Goal: Task Accomplishment & Management: Use online tool/utility

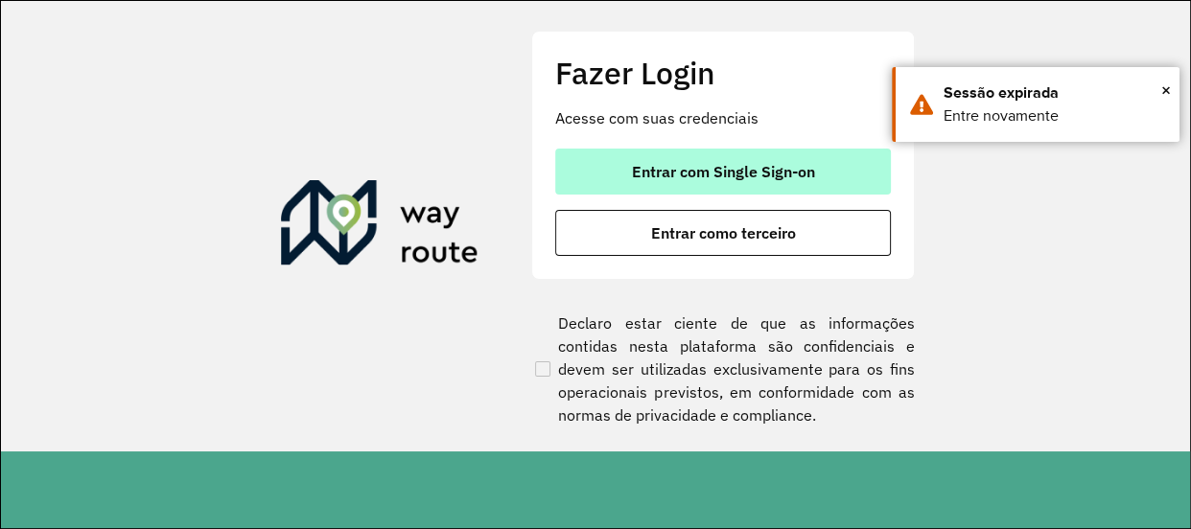
click at [718, 170] on span "Entrar com Single Sign-on" at bounding box center [723, 171] width 183 height 15
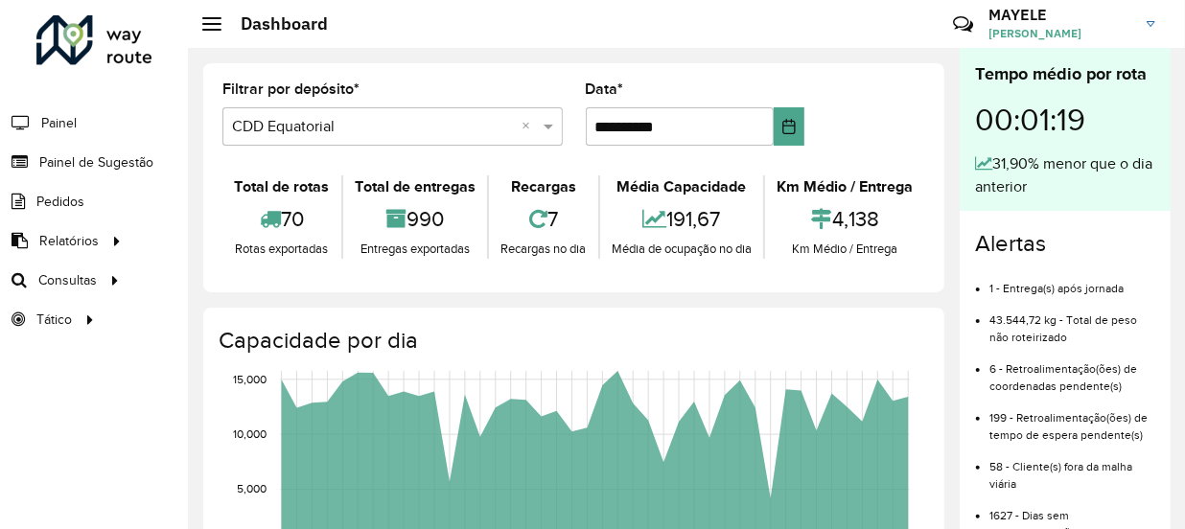
click at [772, 92] on div "**********" at bounding box center [695, 113] width 219 height 63
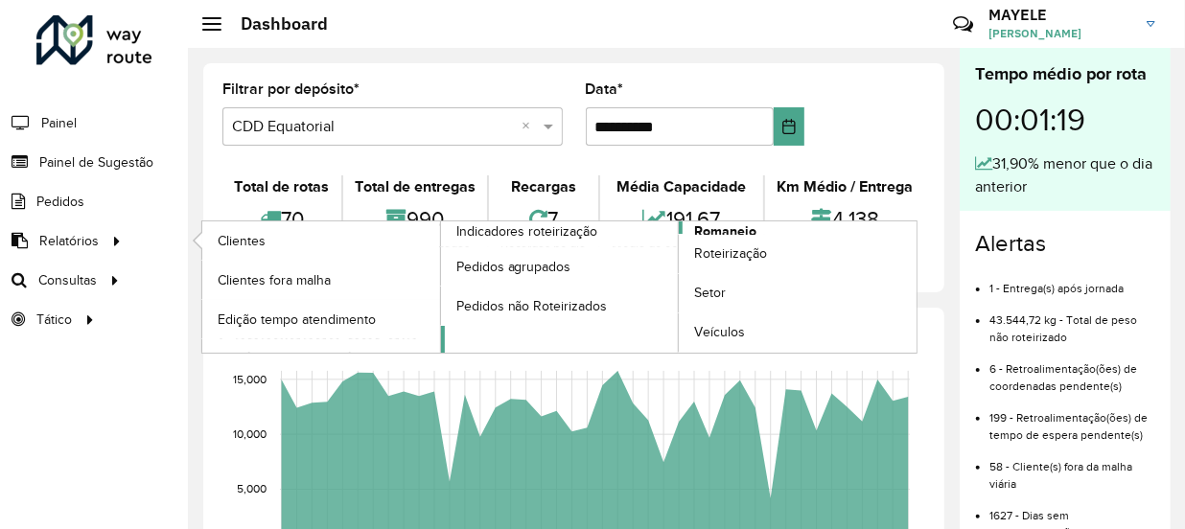
click at [729, 229] on span "Romaneio" at bounding box center [725, 231] width 62 height 20
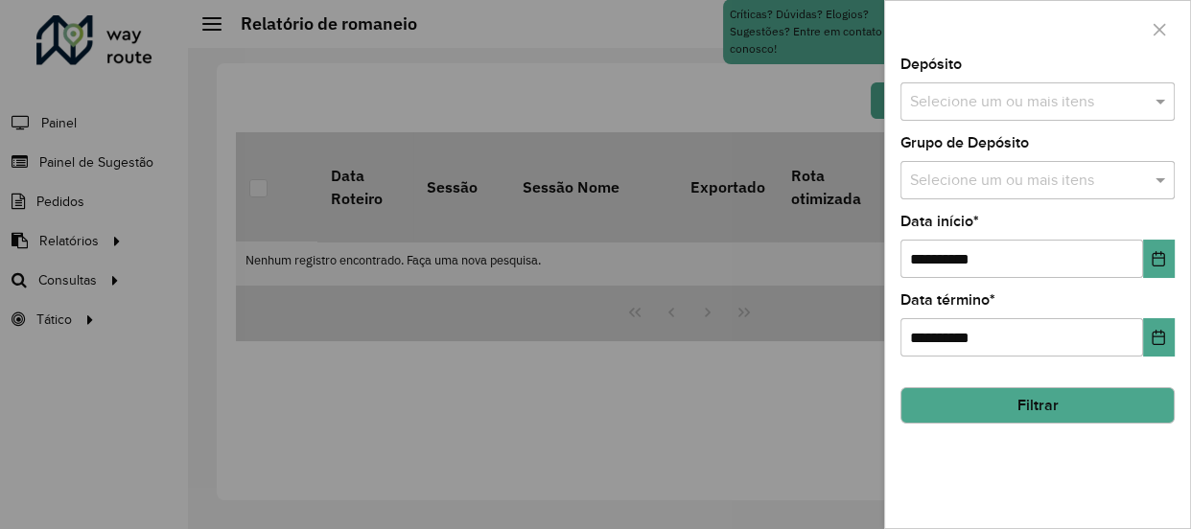
click at [1137, 114] on div "Selecione um ou mais itens" at bounding box center [1037, 101] width 274 height 38
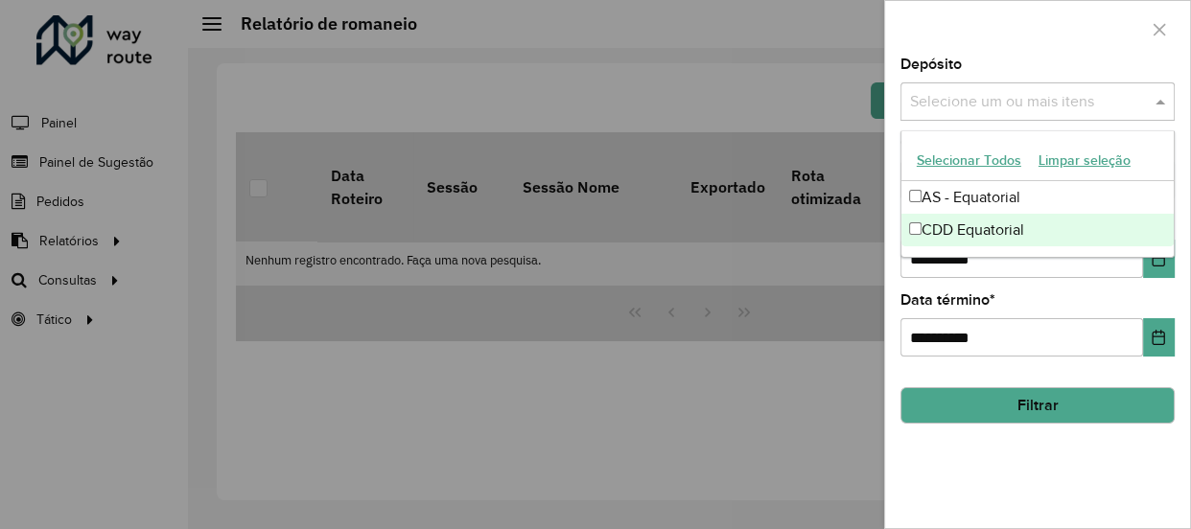
click at [942, 237] on div "CDD Equatorial" at bounding box center [1037, 230] width 272 height 33
click at [1155, 267] on button "Choose Date" at bounding box center [1159, 259] width 32 height 38
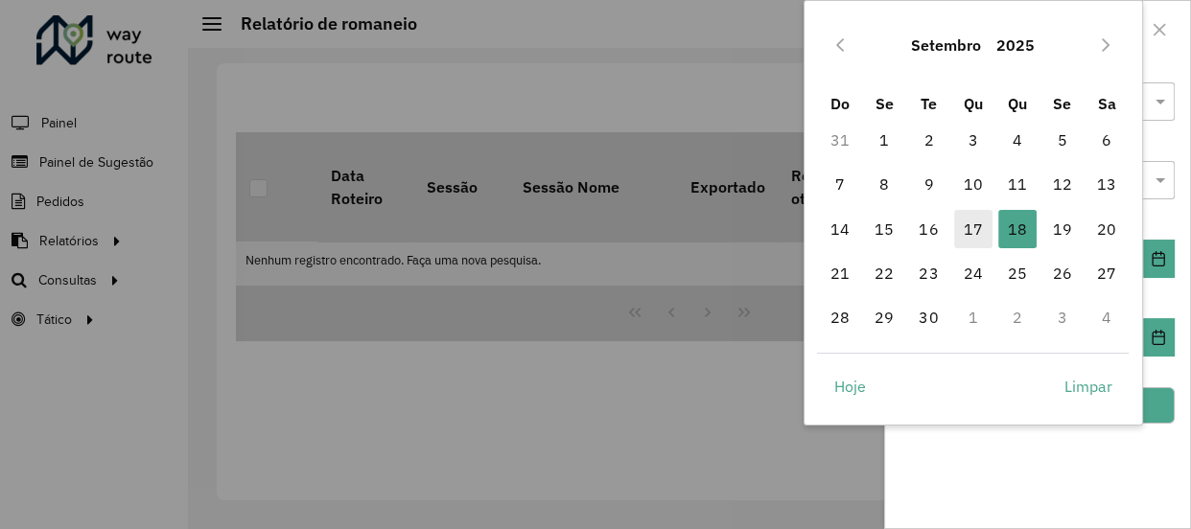
click at [973, 232] on span "17" at bounding box center [973, 229] width 38 height 38
type input "**********"
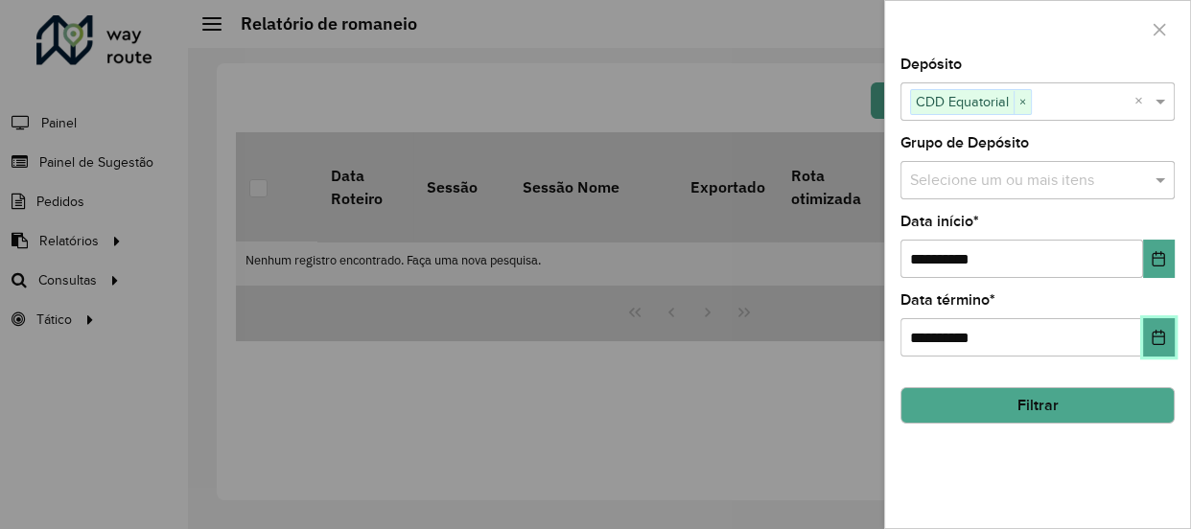
click at [1155, 332] on icon "Choose Date" at bounding box center [1158, 337] width 12 height 15
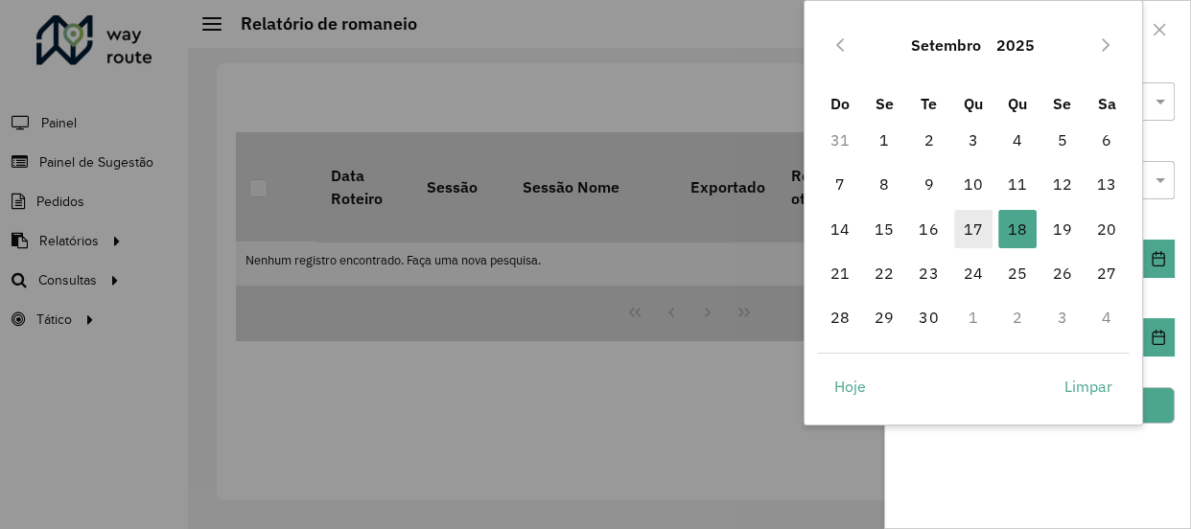
click at [972, 224] on span "17" at bounding box center [973, 229] width 38 height 38
type input "**********"
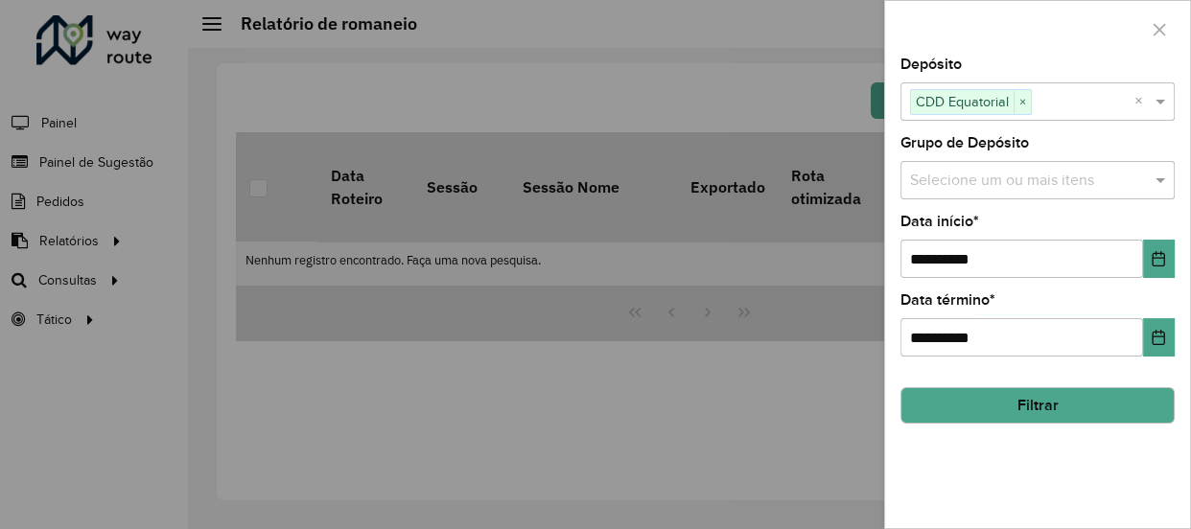
click at [1139, 403] on button "Filtrar" at bounding box center [1037, 405] width 274 height 36
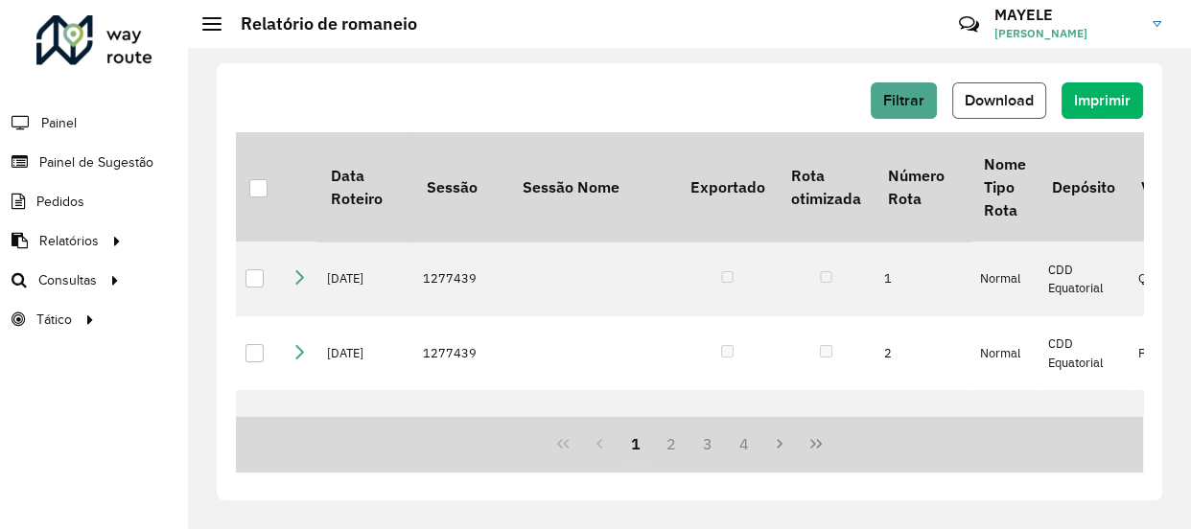
click at [1016, 94] on span "Download" at bounding box center [999, 100] width 69 height 16
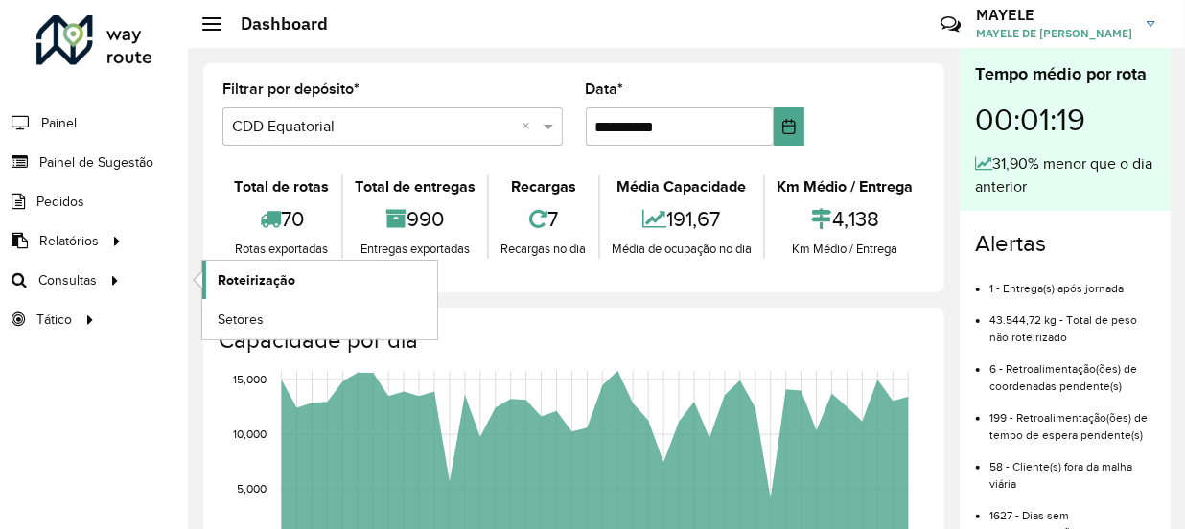
click at [270, 280] on span "Roteirização" at bounding box center [257, 280] width 78 height 20
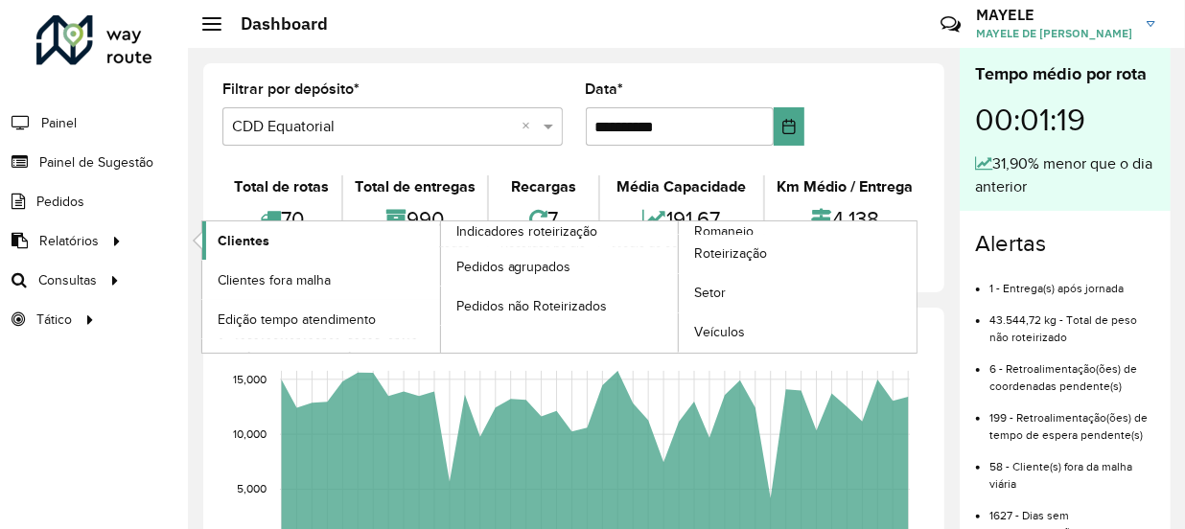
click at [352, 252] on link "Clientes" at bounding box center [321, 240] width 238 height 38
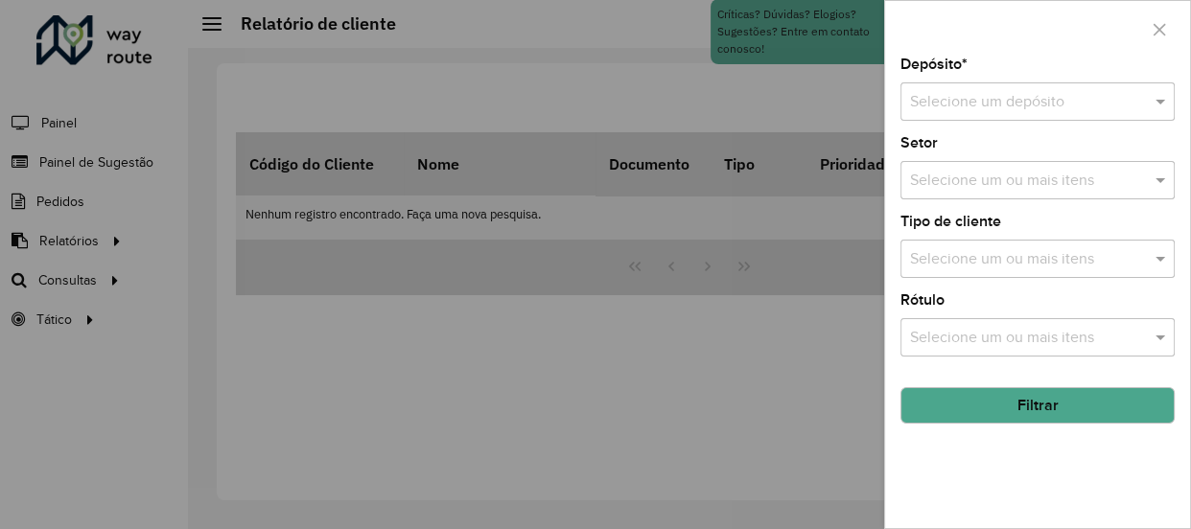
click at [988, 96] on input "text" at bounding box center [1018, 102] width 217 height 23
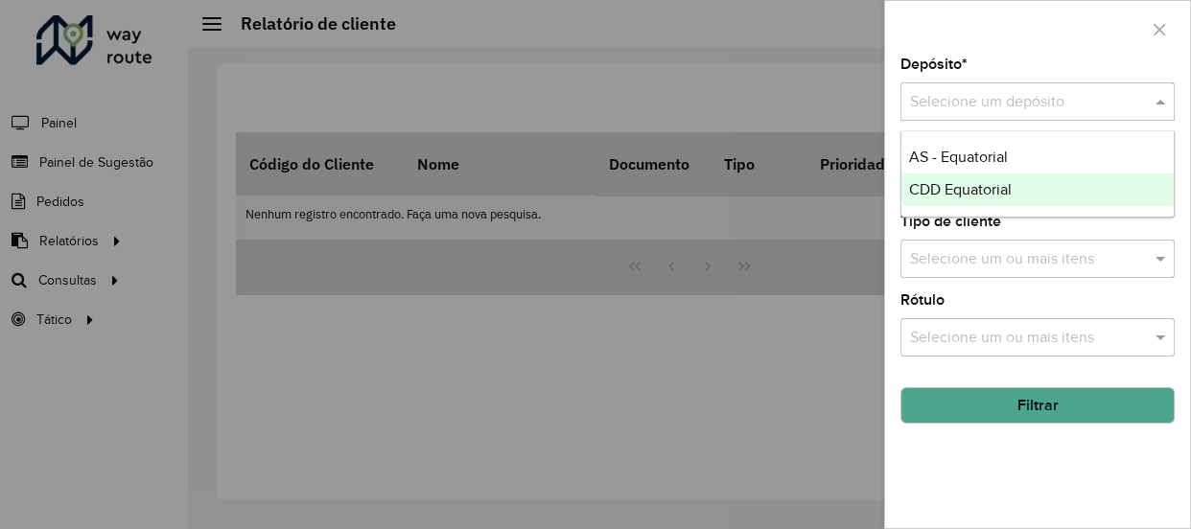
click at [949, 191] on span "CDD Equatorial" at bounding box center [960, 189] width 103 height 16
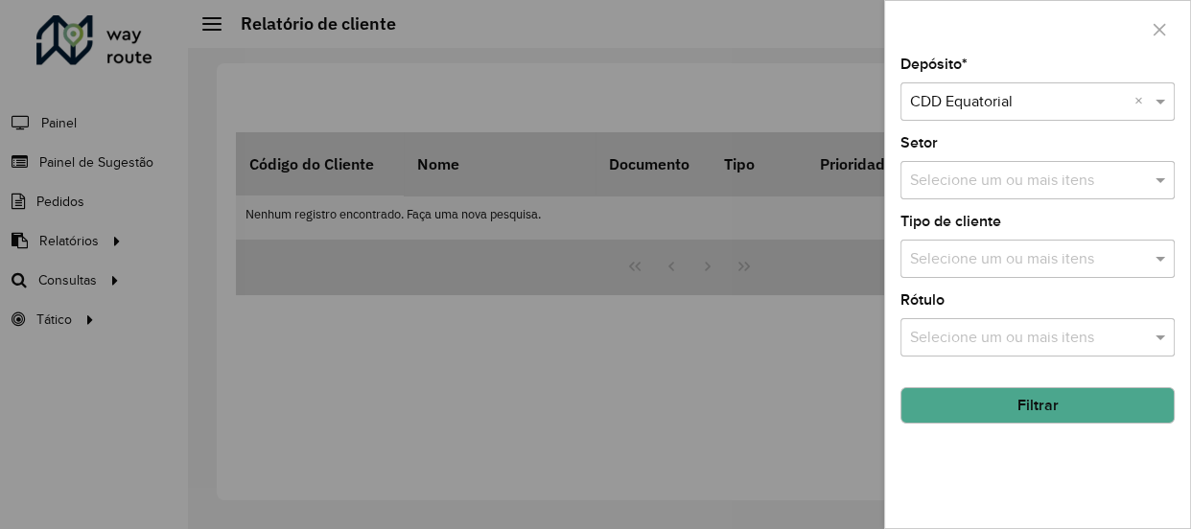
click at [1010, 403] on button "Filtrar" at bounding box center [1037, 405] width 274 height 36
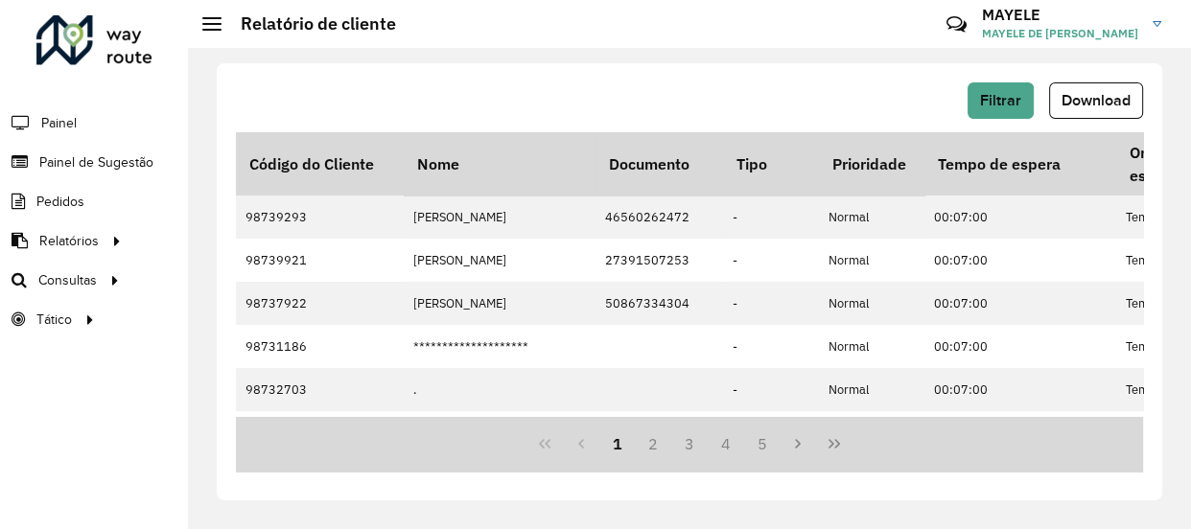
drag, startPoint x: 1153, startPoint y: 0, endPoint x: 717, endPoint y: 62, distance: 440.7
click at [717, 63] on div "Filtrar Download Código do Cliente Nome Documento Tipo Prioridade Tempo de espe…" at bounding box center [689, 281] width 945 height 437
click at [1064, 95] on span "Download" at bounding box center [1095, 100] width 69 height 16
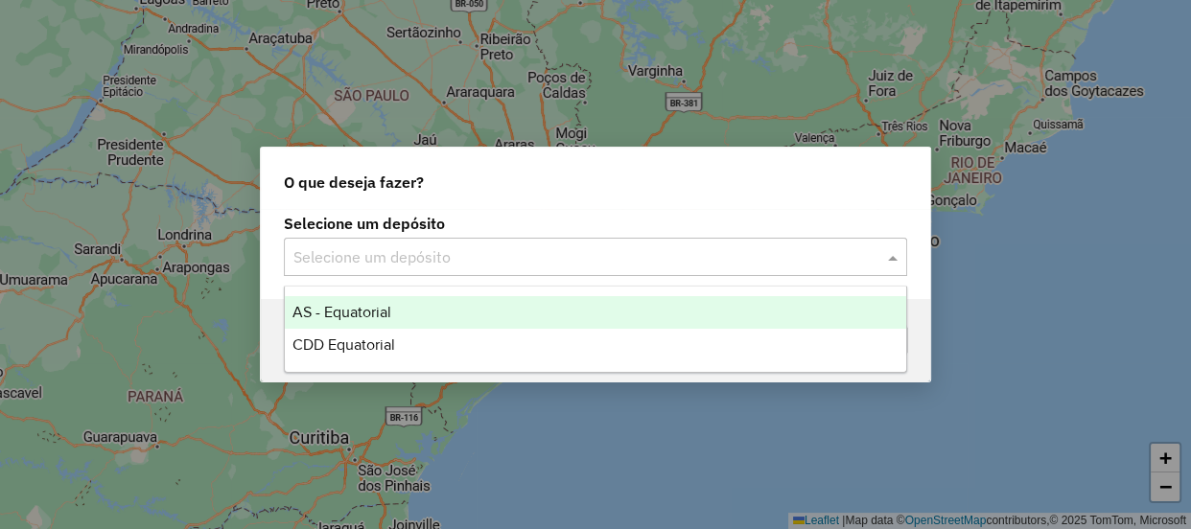
click at [568, 246] on input "text" at bounding box center [576, 257] width 566 height 23
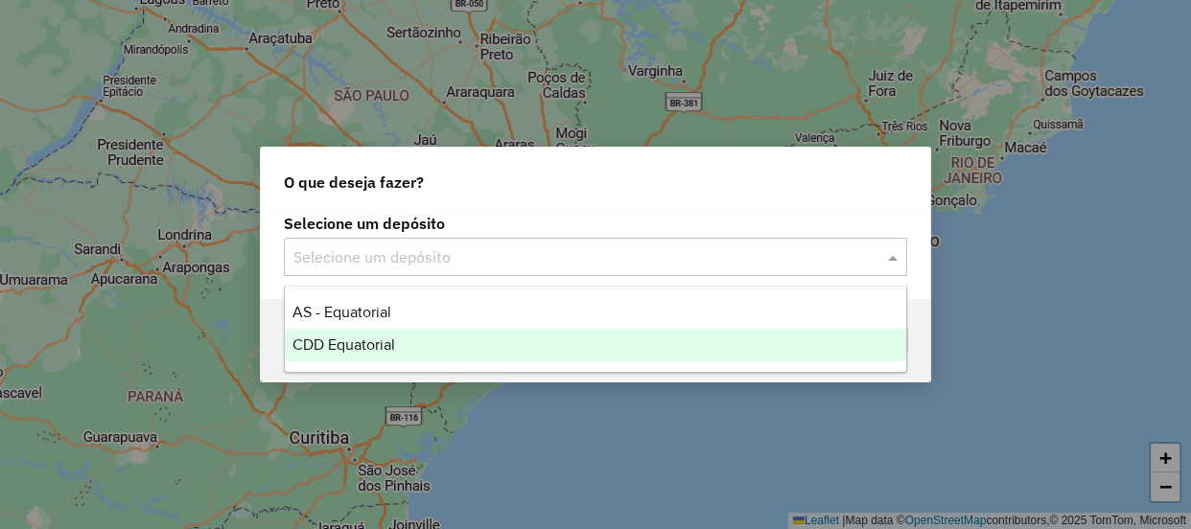
click at [362, 344] on span "CDD Equatorial" at bounding box center [343, 345] width 103 height 16
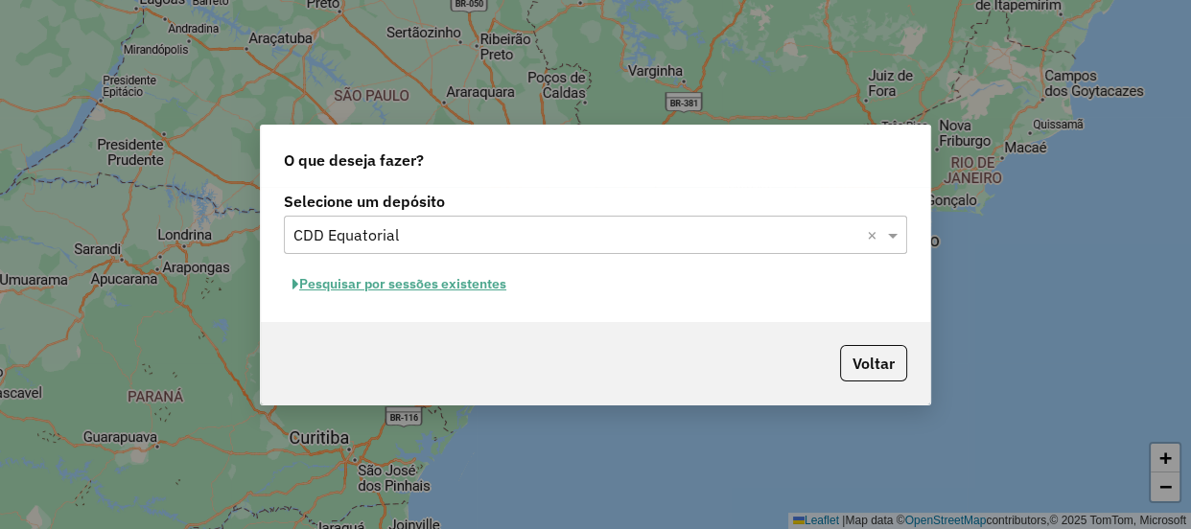
click at [404, 279] on button "Pesquisar por sessões existentes" at bounding box center [399, 284] width 231 height 30
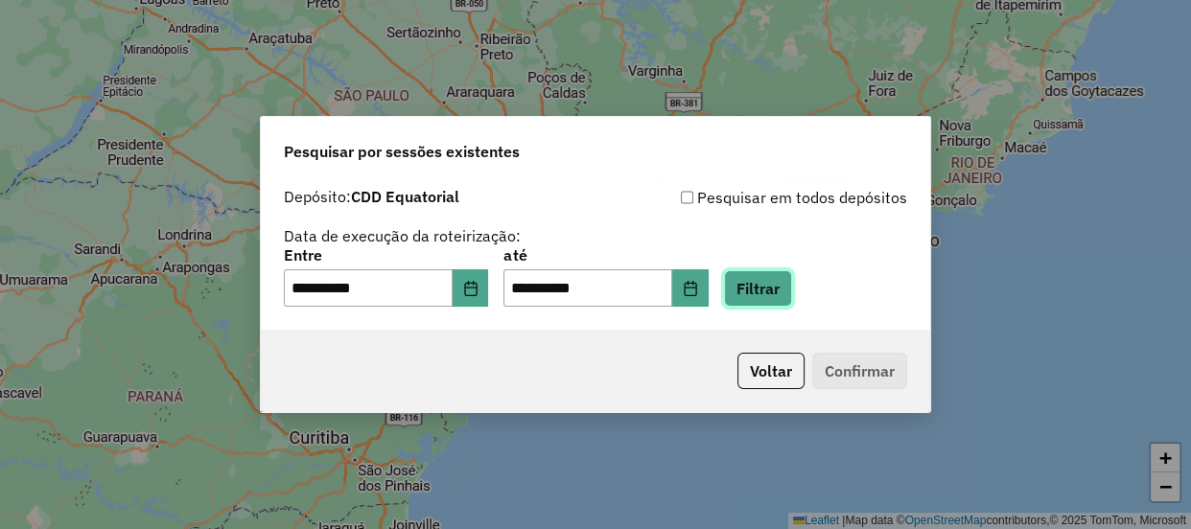
click at [757, 294] on button "Filtrar" at bounding box center [758, 288] width 68 height 36
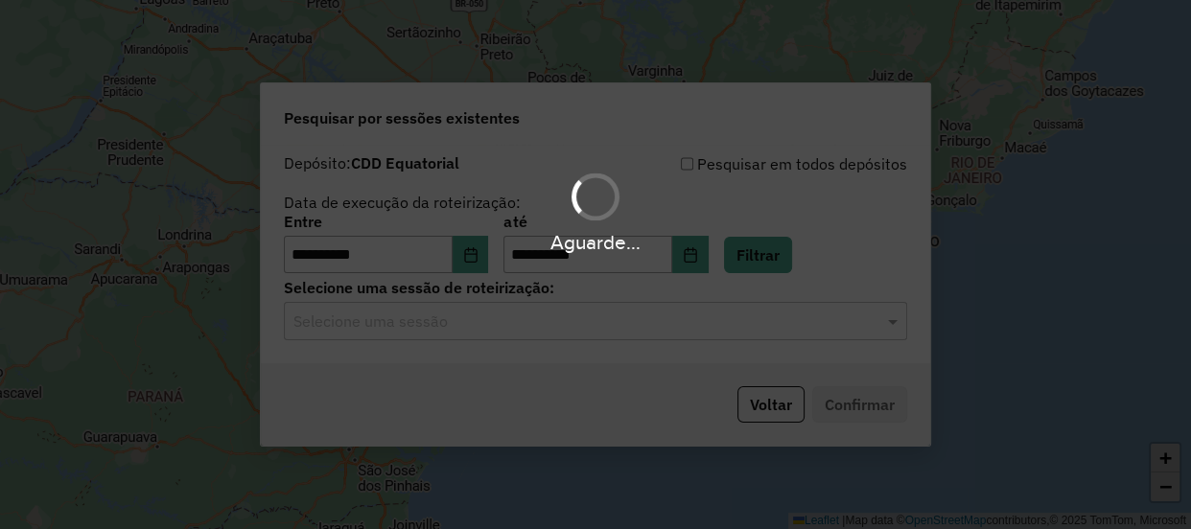
click at [477, 329] on hb-app "**********" at bounding box center [595, 264] width 1191 height 529
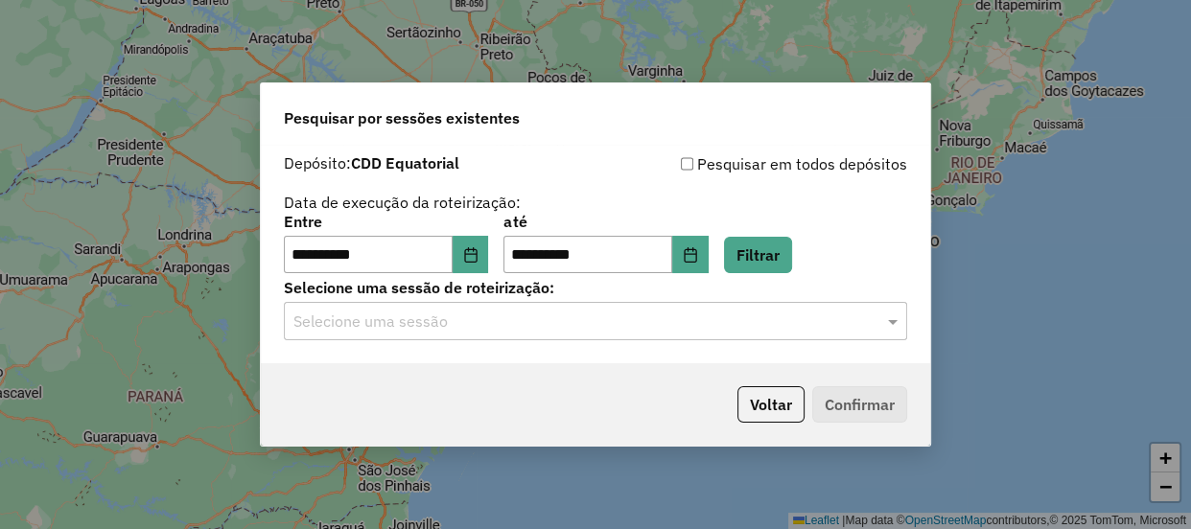
click at [449, 329] on input "text" at bounding box center [576, 322] width 566 height 23
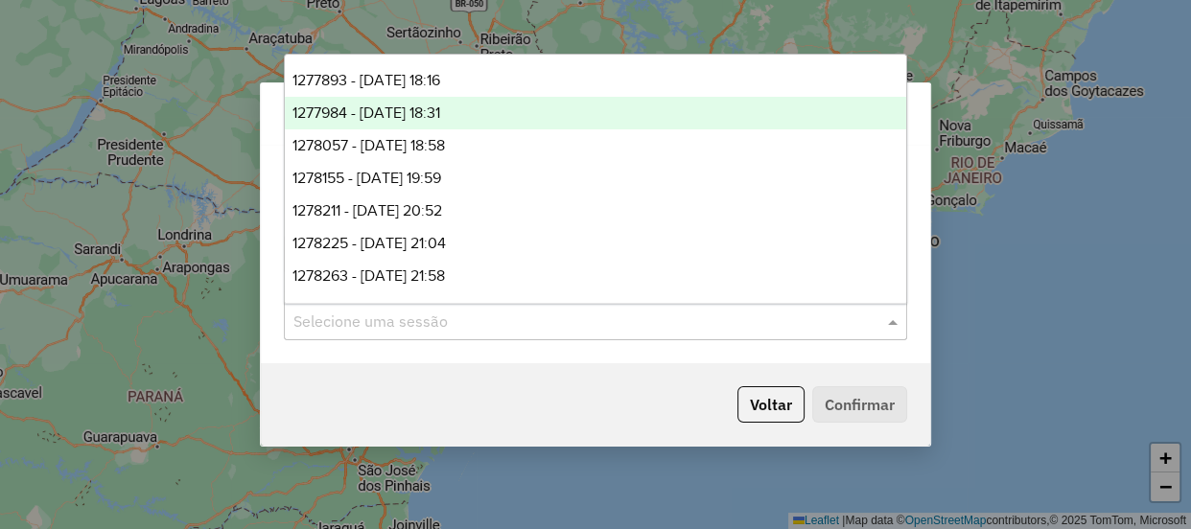
click at [407, 113] on span "1277984 - 18/09/2025 18:31" at bounding box center [366, 113] width 148 height 16
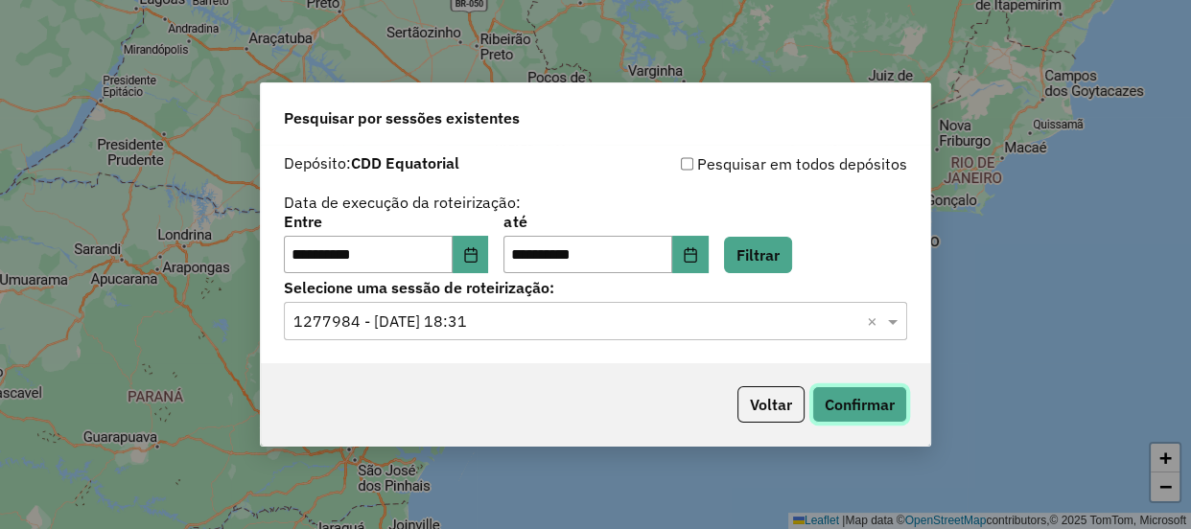
click at [857, 399] on button "Confirmar" at bounding box center [859, 404] width 95 height 36
click at [470, 341] on div "**********" at bounding box center [595, 255] width 669 height 220
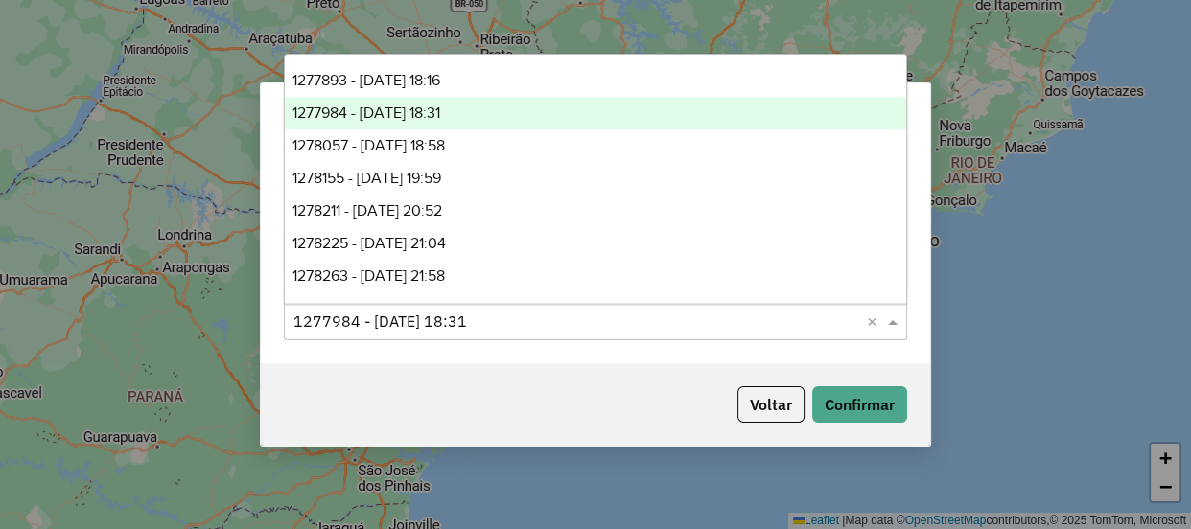
click at [467, 334] on div "Selecione uma sessão × 1277984 - 18/09/2025 18:31 ×" at bounding box center [595, 321] width 623 height 38
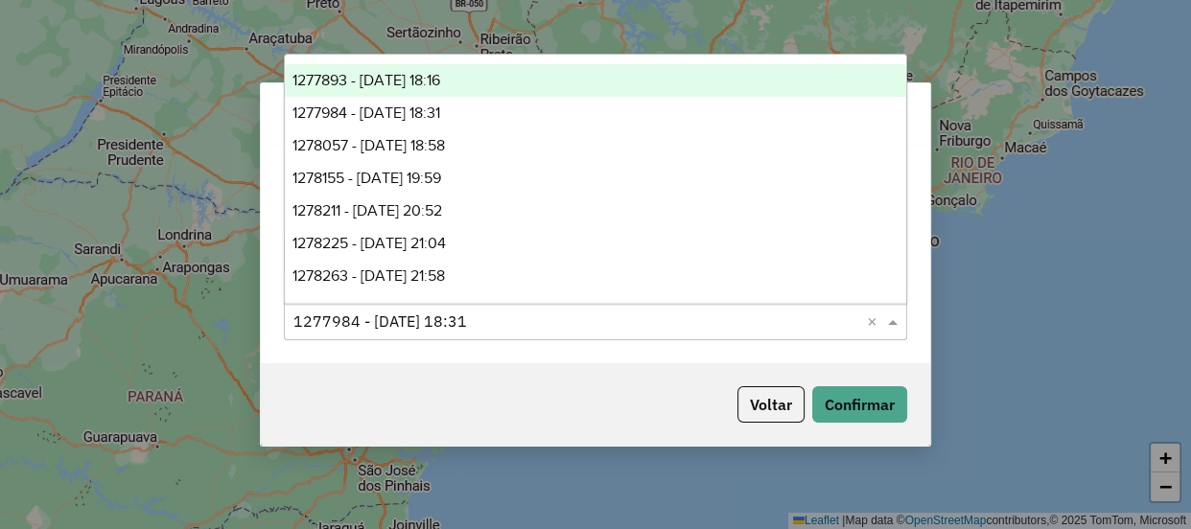
click at [440, 85] on span "1277893 - 18/09/2025 18:16" at bounding box center [366, 80] width 148 height 16
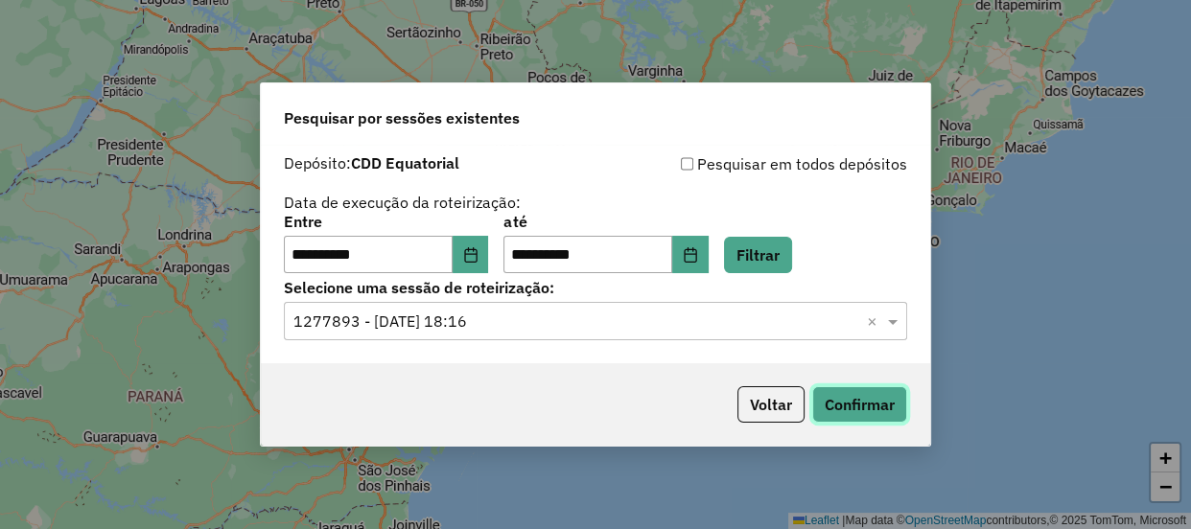
click at [881, 403] on button "Confirmar" at bounding box center [859, 404] width 95 height 36
click at [495, 319] on input "text" at bounding box center [576, 322] width 566 height 23
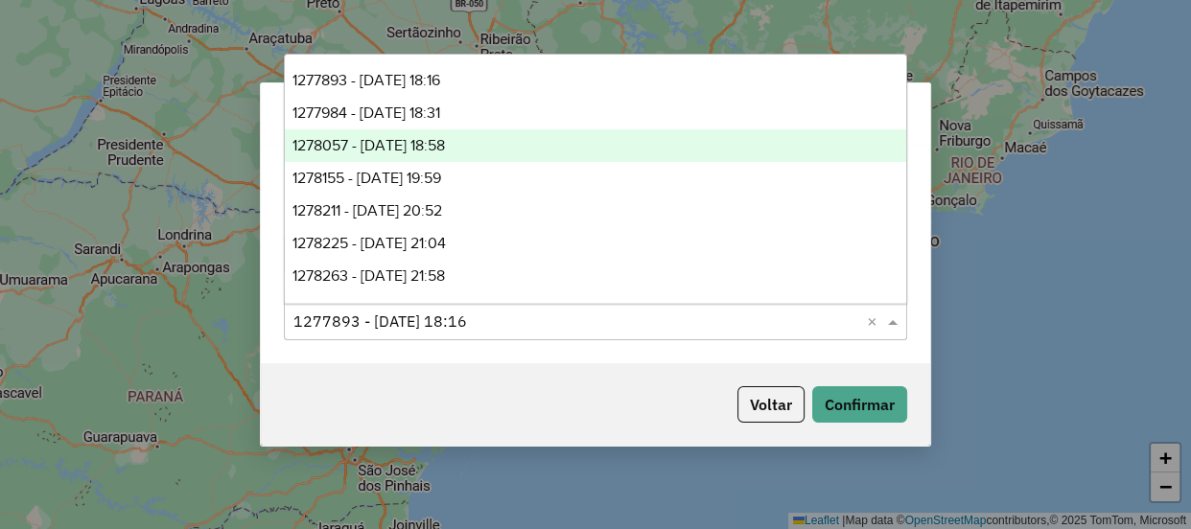
click at [429, 139] on span "1278057 - 18/09/2025 18:58" at bounding box center [368, 145] width 152 height 16
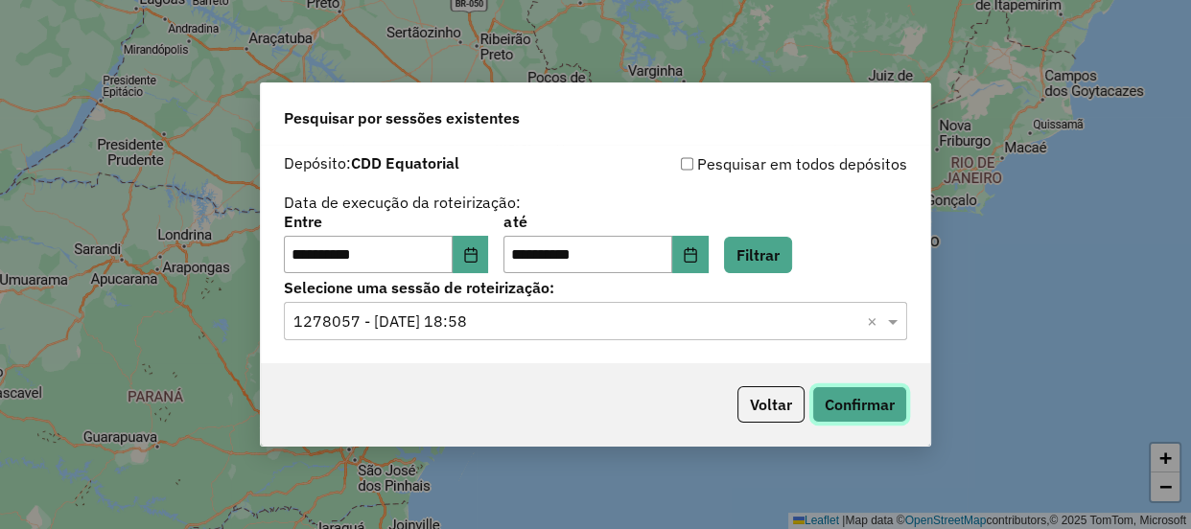
click at [832, 406] on button "Confirmar" at bounding box center [859, 404] width 95 height 36
click at [505, 340] on div "Selecione uma sessão × 1278057 - 18/09/2025 18:58 ×" at bounding box center [595, 321] width 623 height 38
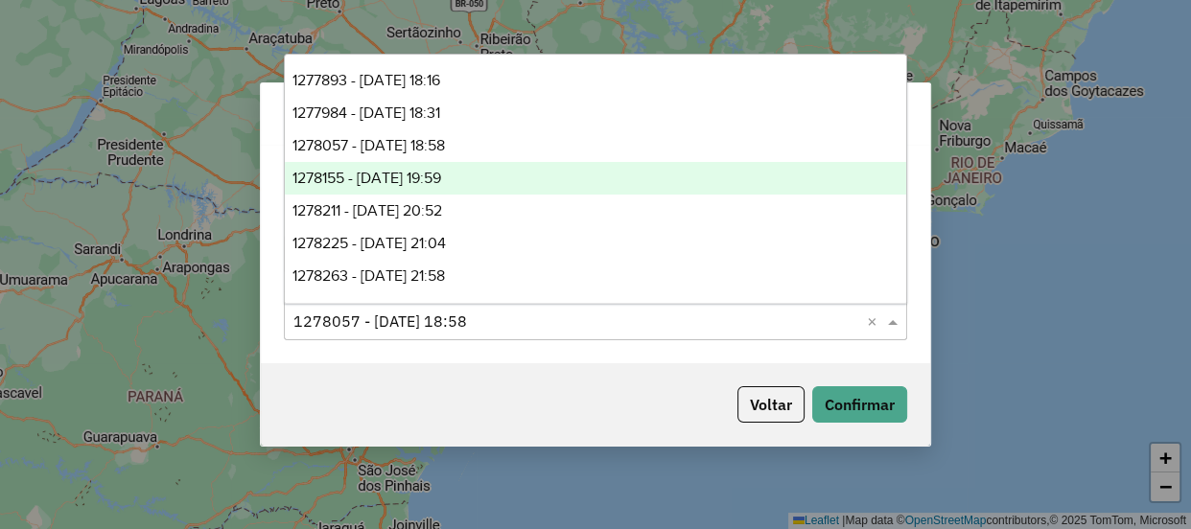
click at [484, 180] on div "1278155 - 18/09/2025 19:59" at bounding box center [595, 178] width 621 height 33
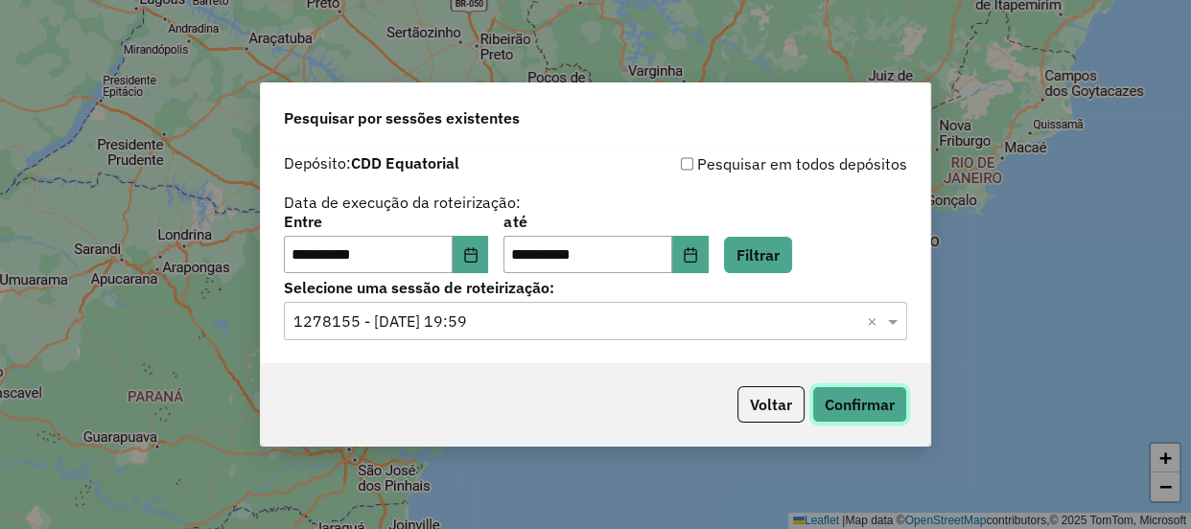
click at [849, 409] on button "Confirmar" at bounding box center [859, 404] width 95 height 36
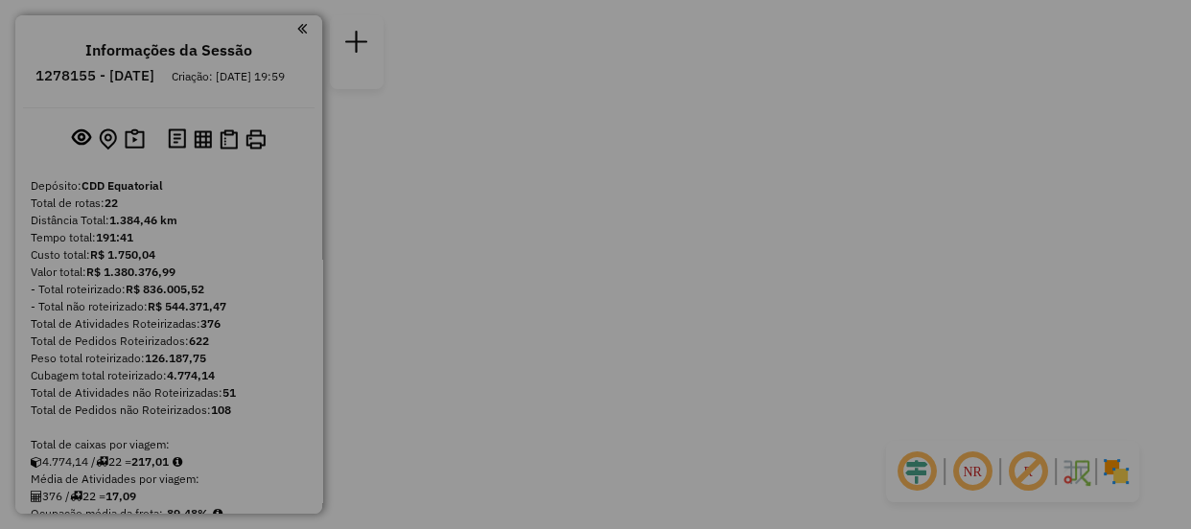
scroll to position [1338, 0]
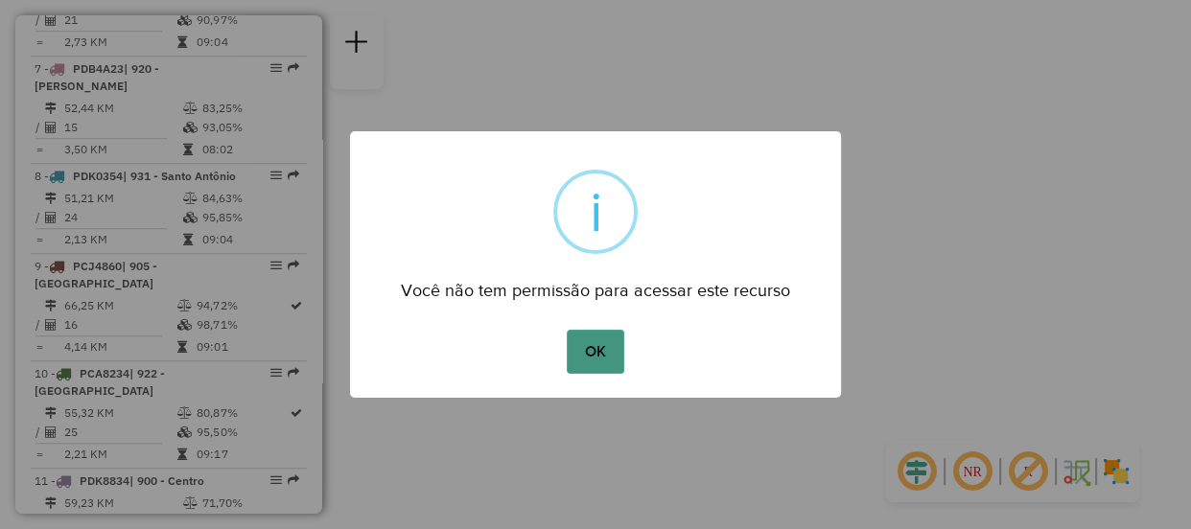
click at [584, 369] on button "OK" at bounding box center [595, 352] width 57 height 44
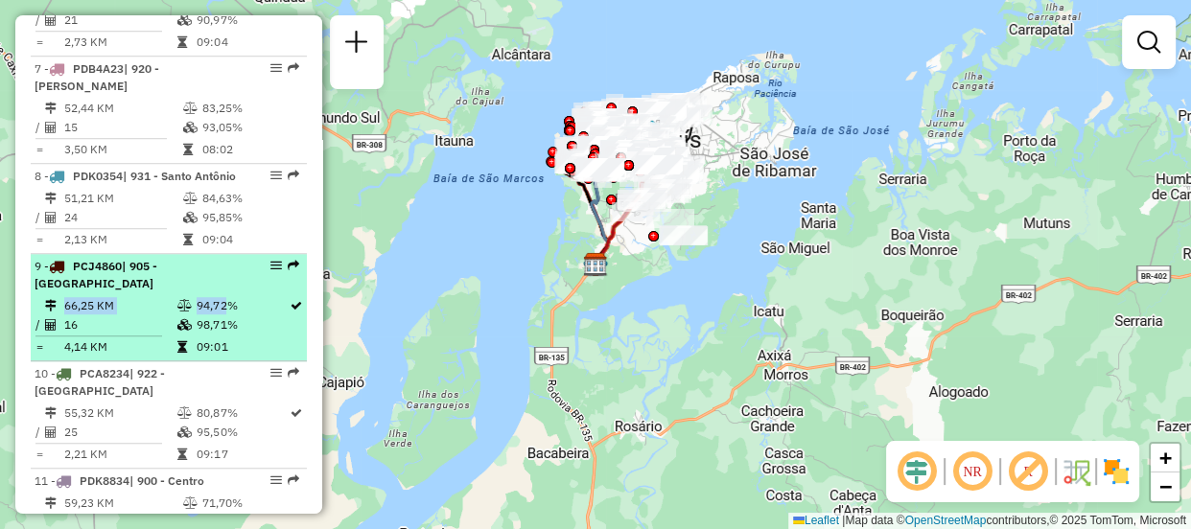
click at [216, 294] on li "9 - PCJ4860 | 905 - [GEOGRAPHIC_DATA] 66,25 KM 94,72% / 16 98,71% = 4,14 KM 09:…" at bounding box center [169, 307] width 276 height 107
select select "**********"
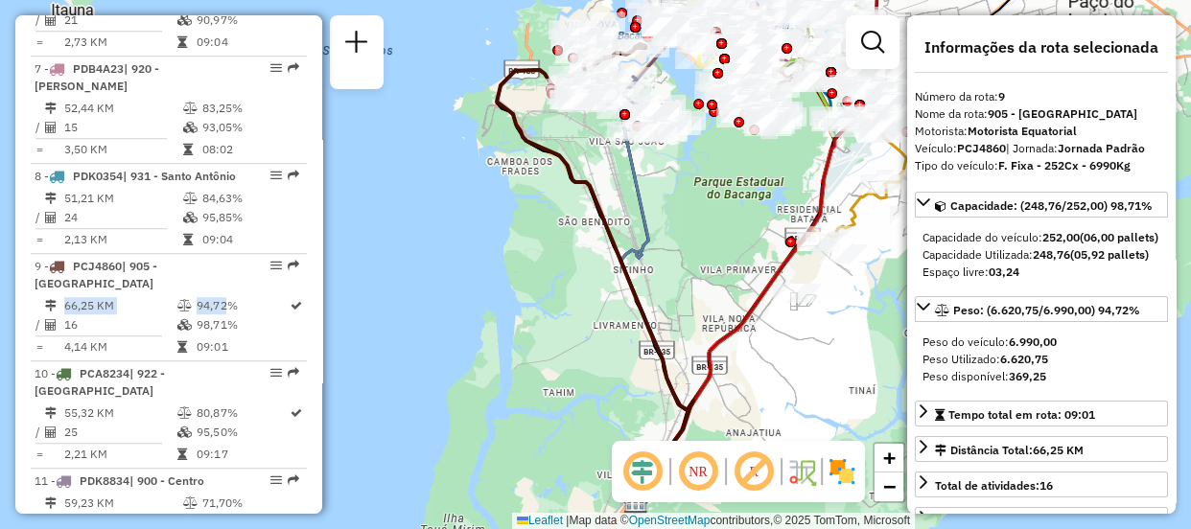
click at [637, 461] on em at bounding box center [642, 472] width 46 height 46
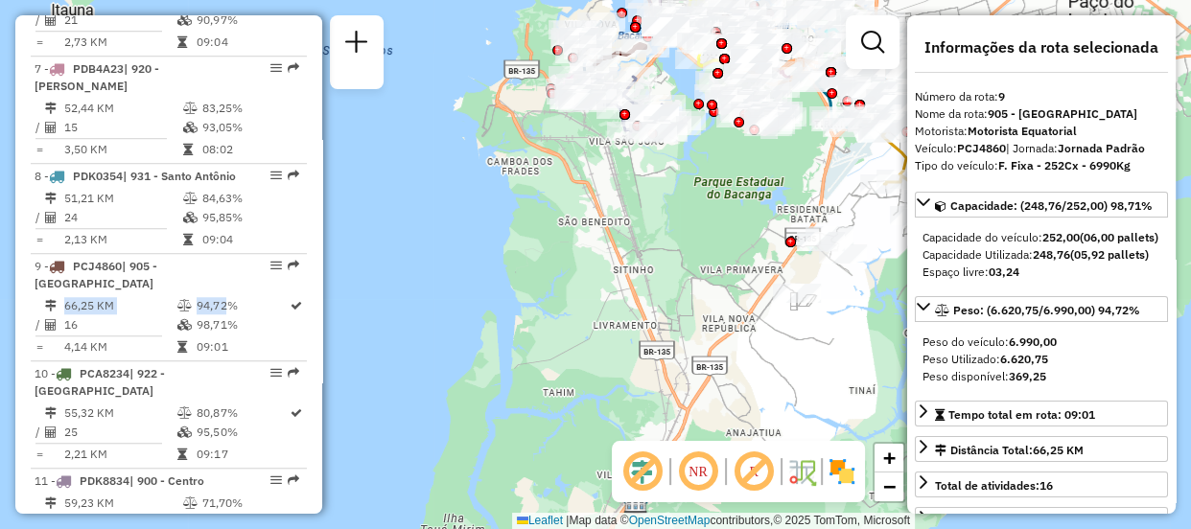
click at [711, 457] on em at bounding box center [698, 472] width 46 height 46
click at [847, 461] on img at bounding box center [841, 471] width 31 height 31
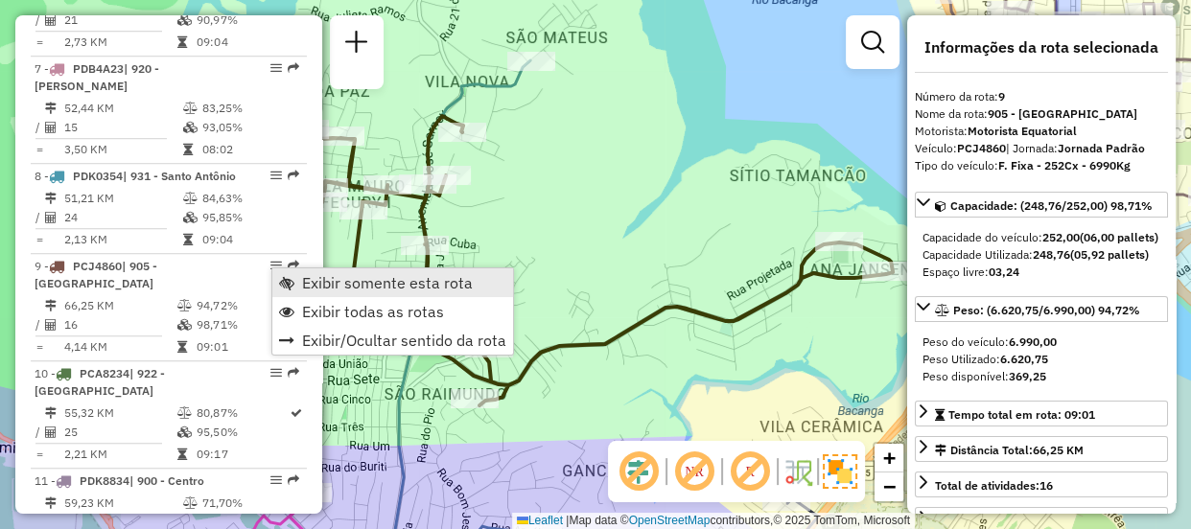
click at [361, 287] on span "Exibir somente esta rota" at bounding box center [387, 282] width 171 height 15
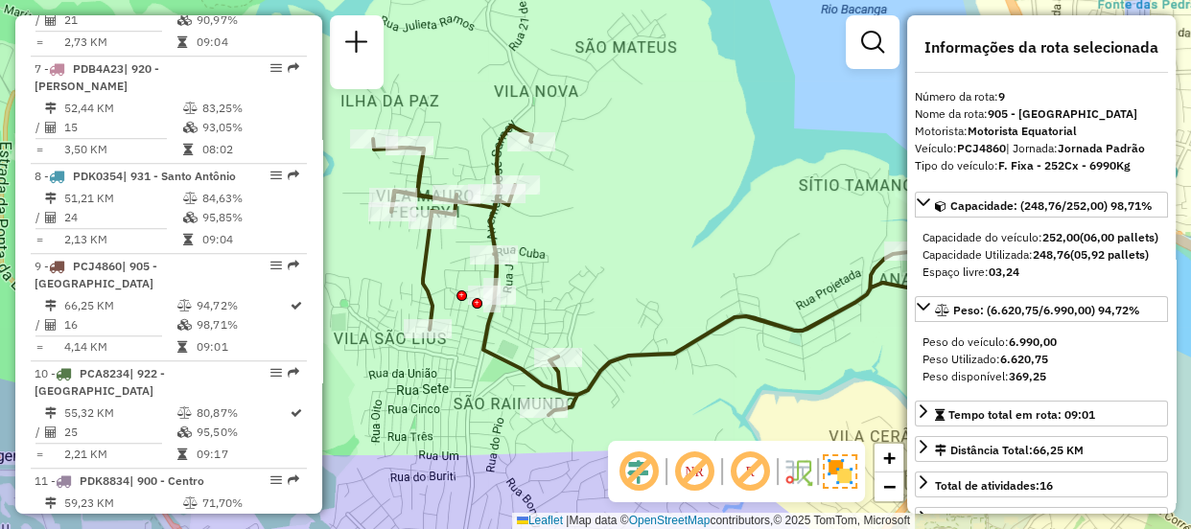
drag, startPoint x: 752, startPoint y: 362, endPoint x: 815, endPoint y: 374, distance: 64.3
click at [819, 373] on div "Janela de atendimento Grade de atendimento Capacidade Transportadoras Veículos …" at bounding box center [595, 264] width 1191 height 529
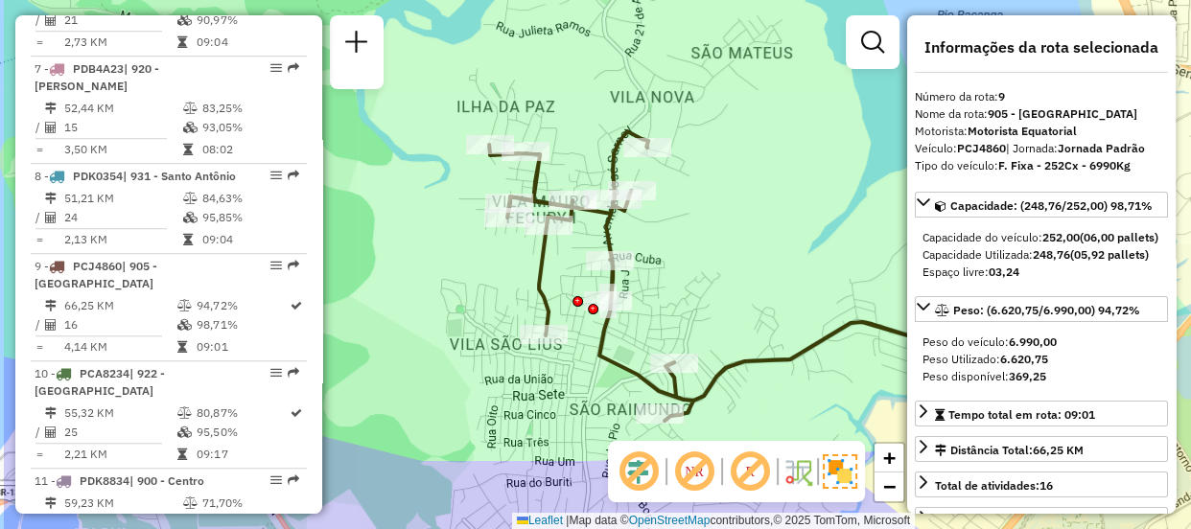
drag, startPoint x: 588, startPoint y: 383, endPoint x: 710, endPoint y: 383, distance: 122.7
click at [710, 383] on icon at bounding box center [783, 276] width 589 height 290
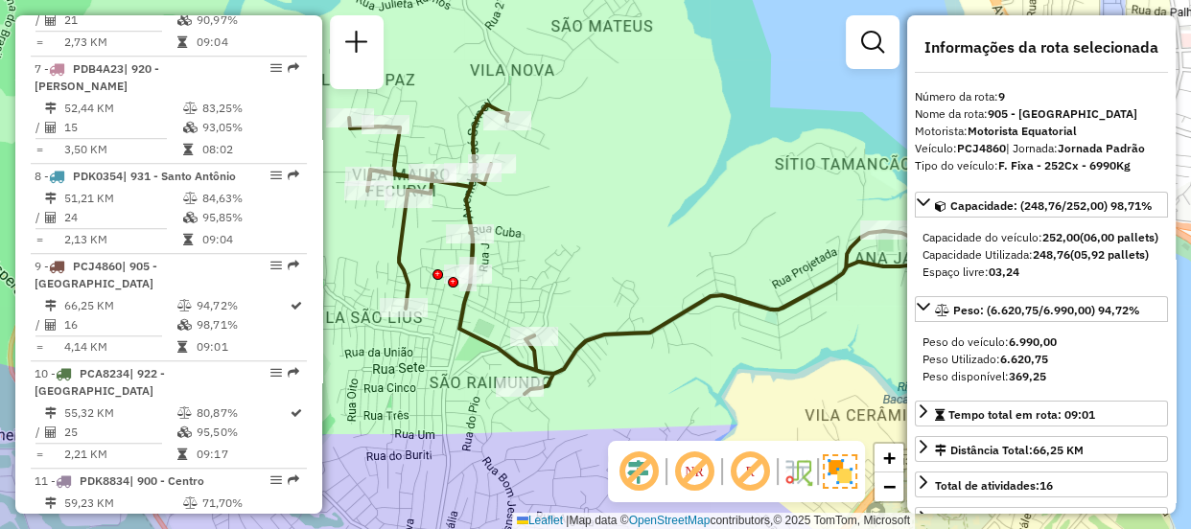
drag, startPoint x: 740, startPoint y: 306, endPoint x: 601, endPoint y: 276, distance: 142.2
click at [599, 278] on div "Janela de atendimento Grade de atendimento Capacidade Transportadoras Veículos …" at bounding box center [595, 264] width 1191 height 529
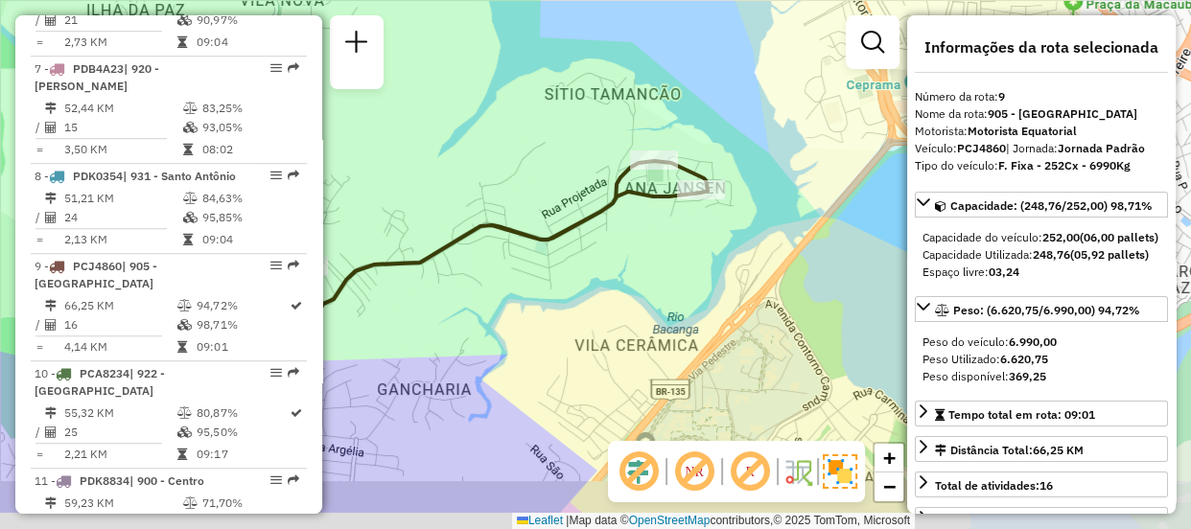
drag, startPoint x: 743, startPoint y: 342, endPoint x: 520, endPoint y: 277, distance: 232.7
click at [517, 276] on div "Janela de atendimento Grade de atendimento Capacidade Transportadoras Veículos …" at bounding box center [595, 264] width 1191 height 529
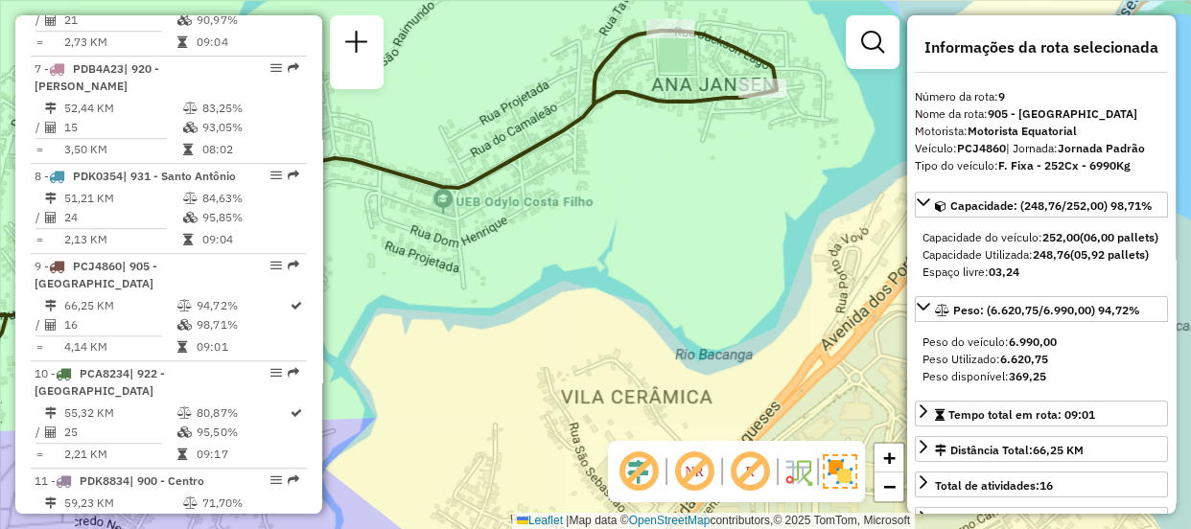
drag, startPoint x: 729, startPoint y: 194, endPoint x: 698, endPoint y: 253, distance: 66.9
click at [698, 253] on div "Janela de atendimento Grade de atendimento Capacidade Transportadoras Veículos …" at bounding box center [595, 264] width 1191 height 529
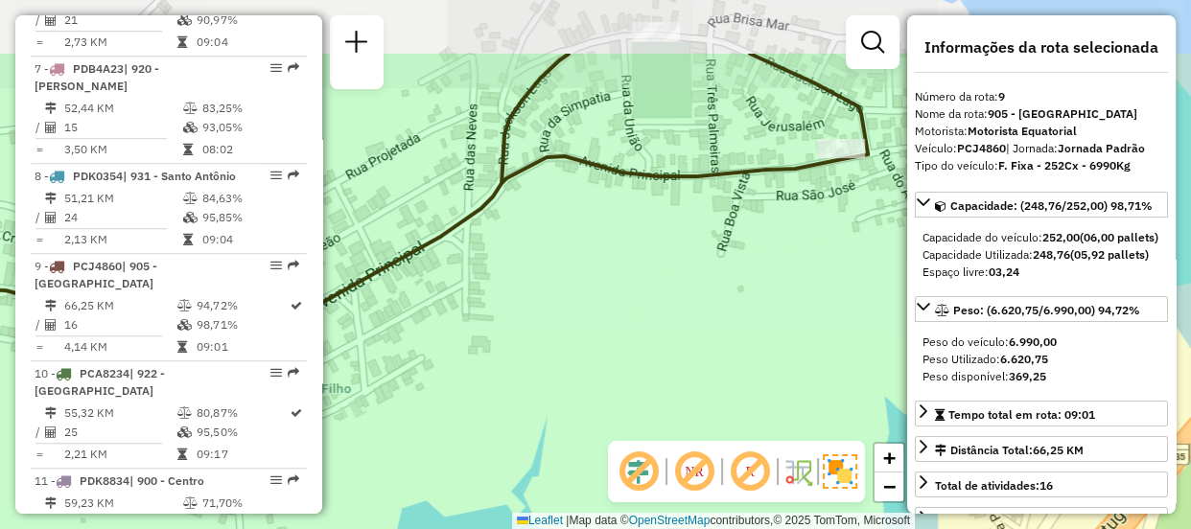
drag, startPoint x: 688, startPoint y: 220, endPoint x: 762, endPoint y: 326, distance: 129.5
click at [762, 326] on div "Janela de atendimento Grade de atendimento Capacidade Transportadoras Veículos …" at bounding box center [595, 264] width 1191 height 529
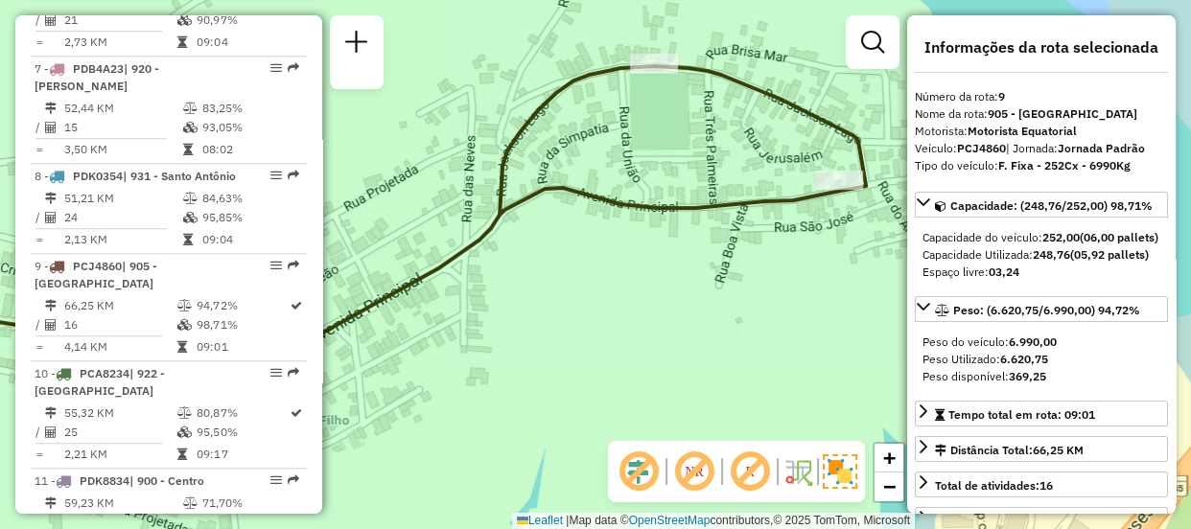
drag, startPoint x: 730, startPoint y: 210, endPoint x: 729, endPoint y: 231, distance: 21.1
click at [729, 231] on div "Janela de atendimento Grade de atendimento Capacidade Transportadoras Veículos …" at bounding box center [595, 264] width 1191 height 529
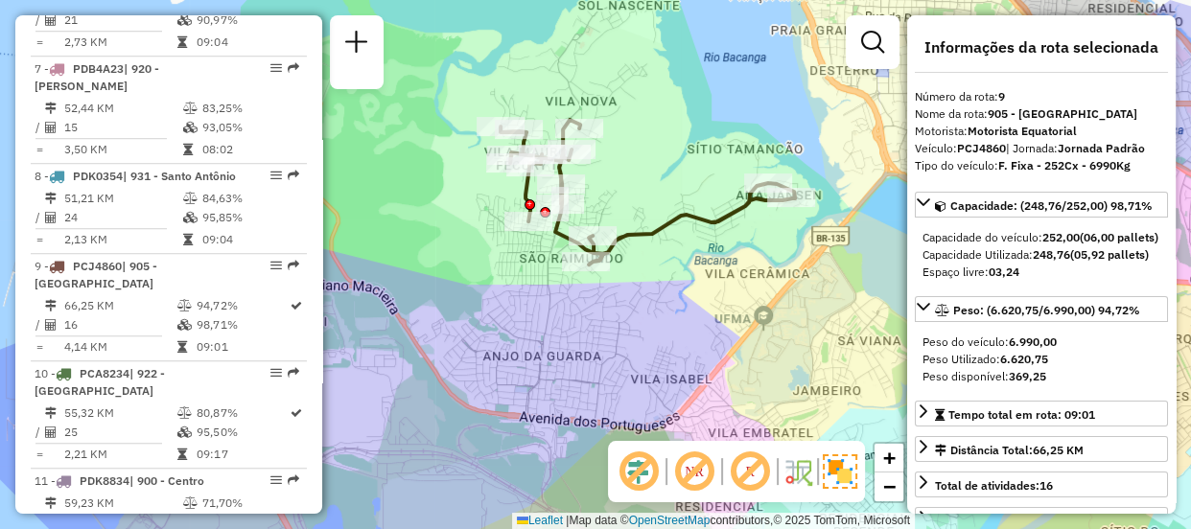
drag, startPoint x: 653, startPoint y: 290, endPoint x: 698, endPoint y: 262, distance: 53.0
click at [698, 262] on div "Janela de atendimento Grade de atendimento Capacidade Transportadoras Veículos …" at bounding box center [595, 264] width 1191 height 529
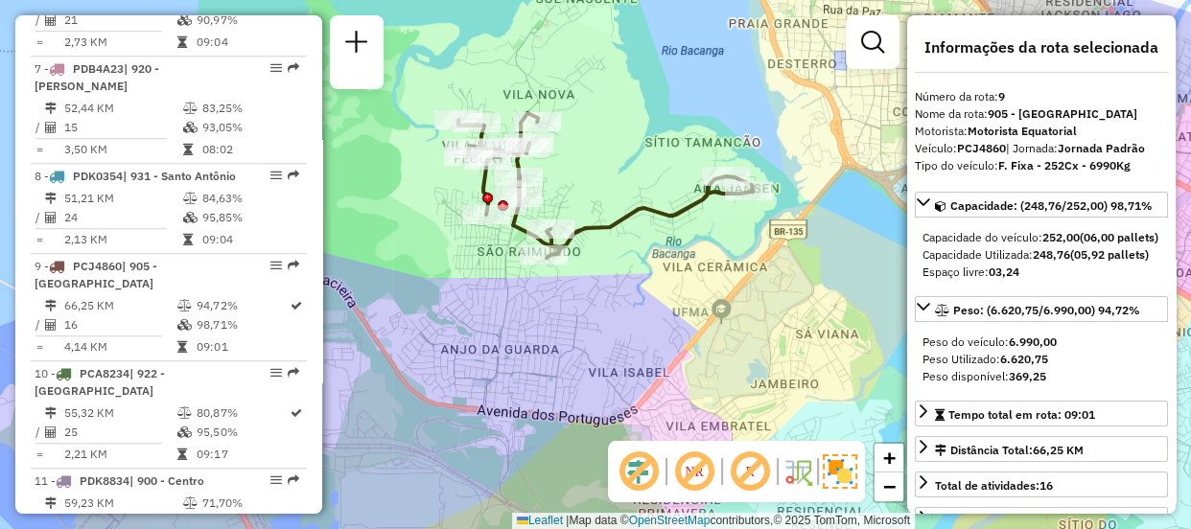
drag, startPoint x: 778, startPoint y: 294, endPoint x: 741, endPoint y: 287, distance: 37.2
click at [741, 287] on div "Janela de atendimento Grade de atendimento Capacidade Transportadoras Veículos …" at bounding box center [595, 264] width 1191 height 529
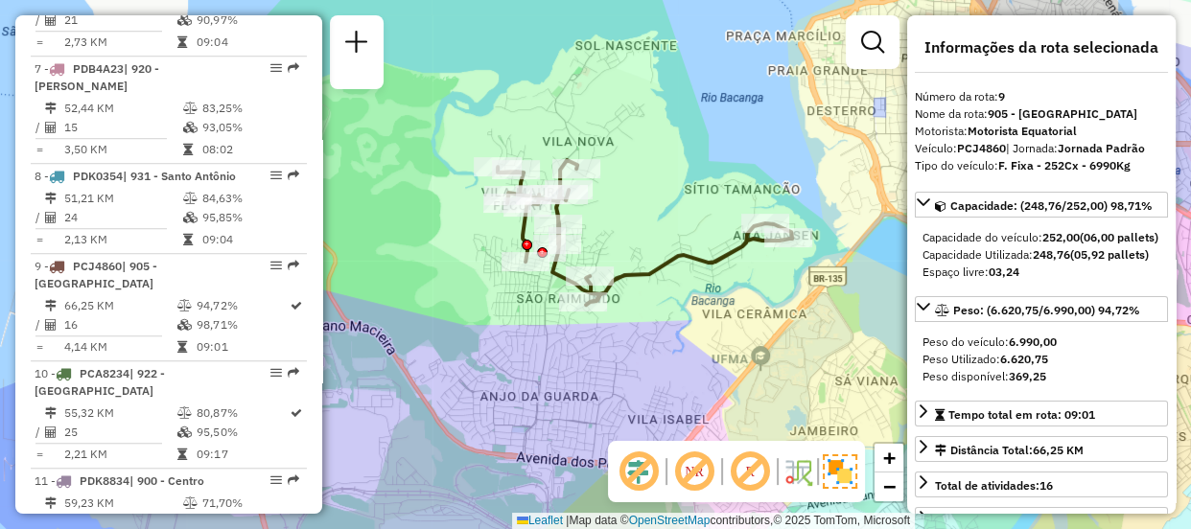
drag, startPoint x: 577, startPoint y: 151, endPoint x: 619, endPoint y: 195, distance: 60.3
click at [619, 195] on div "Janela de atendimento Grade de atendimento Capacidade Transportadoras Veículos …" at bounding box center [595, 264] width 1191 height 529
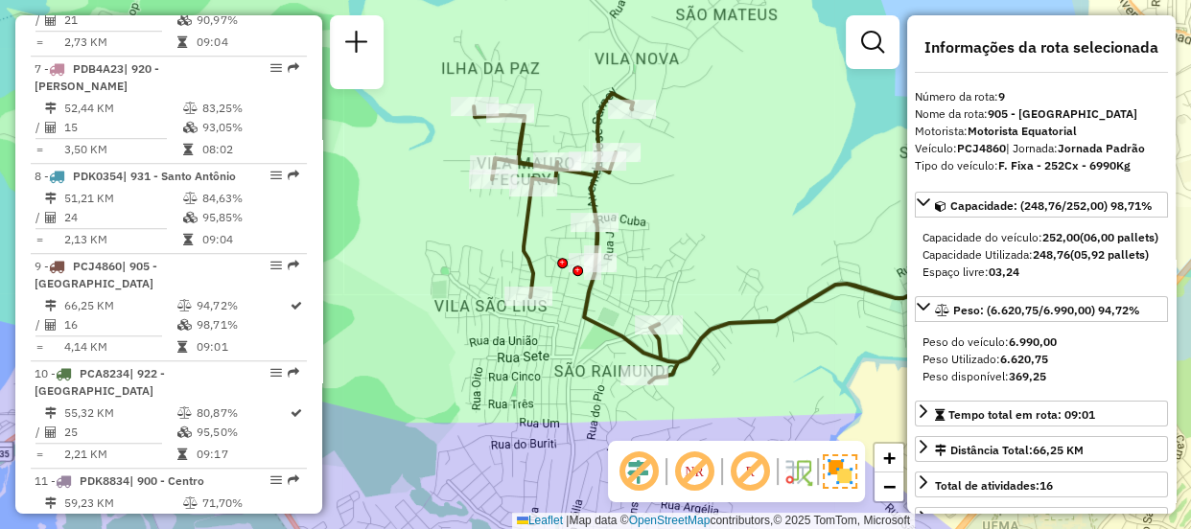
drag, startPoint x: 591, startPoint y: 221, endPoint x: 668, endPoint y: 263, distance: 88.4
click at [668, 263] on div "Janela de atendimento Grade de atendimento Capacidade Transportadoras Veículos …" at bounding box center [595, 264] width 1191 height 529
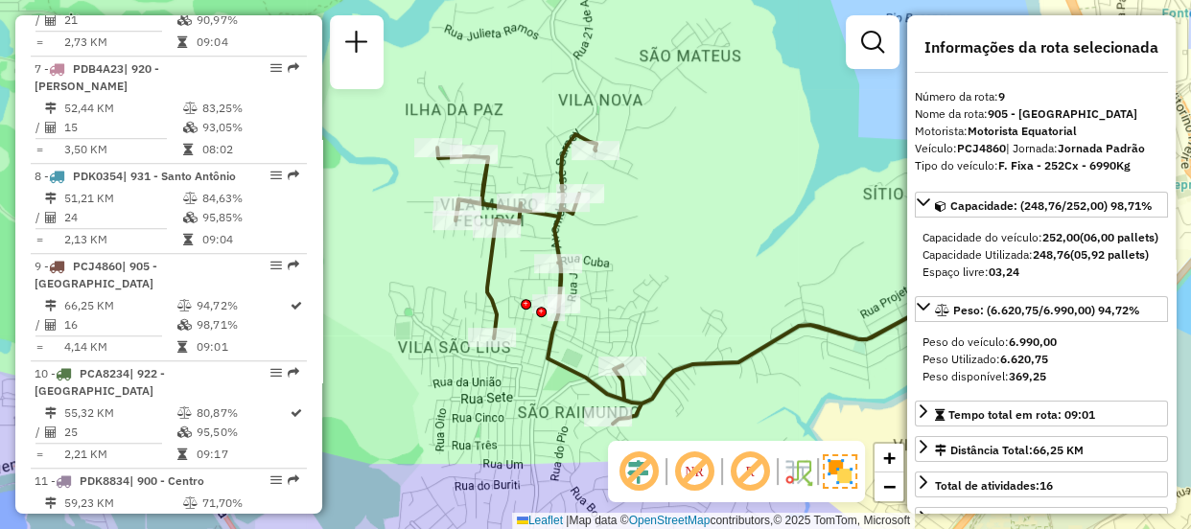
drag, startPoint x: 710, startPoint y: 111, endPoint x: 652, endPoint y: 108, distance: 57.6
click at [671, 145] on div "Janela de atendimento Grade de atendimento Capacidade Transportadoras Veículos …" at bounding box center [595, 264] width 1191 height 529
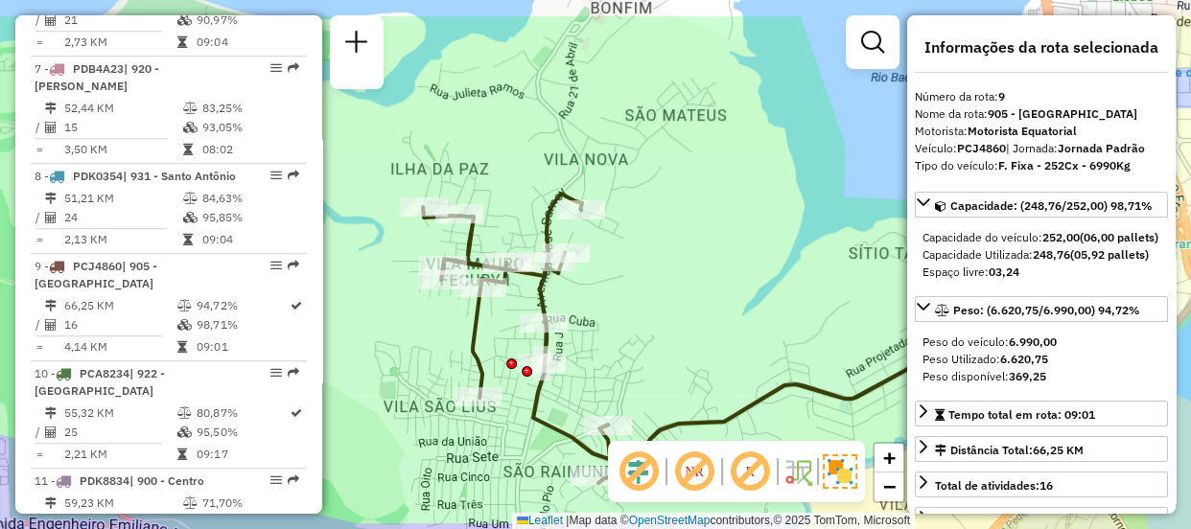
drag, startPoint x: 750, startPoint y: 199, endPoint x: 739, endPoint y: 268, distance: 69.8
click at [739, 268] on div "Janela de atendimento Grade de atendimento Capacidade Transportadoras Veículos …" at bounding box center [595, 264] width 1191 height 529
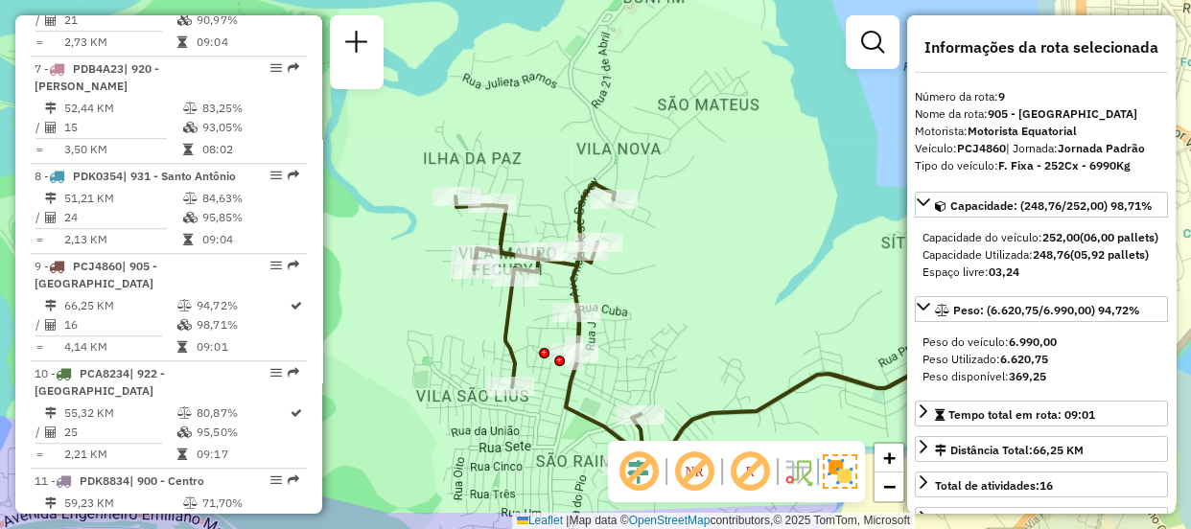
drag, startPoint x: 708, startPoint y: 266, endPoint x: 740, endPoint y: 254, distance: 34.6
click at [740, 254] on div "Janela de atendimento Grade de atendimento Capacidade Transportadoras Veículos …" at bounding box center [595, 264] width 1191 height 529
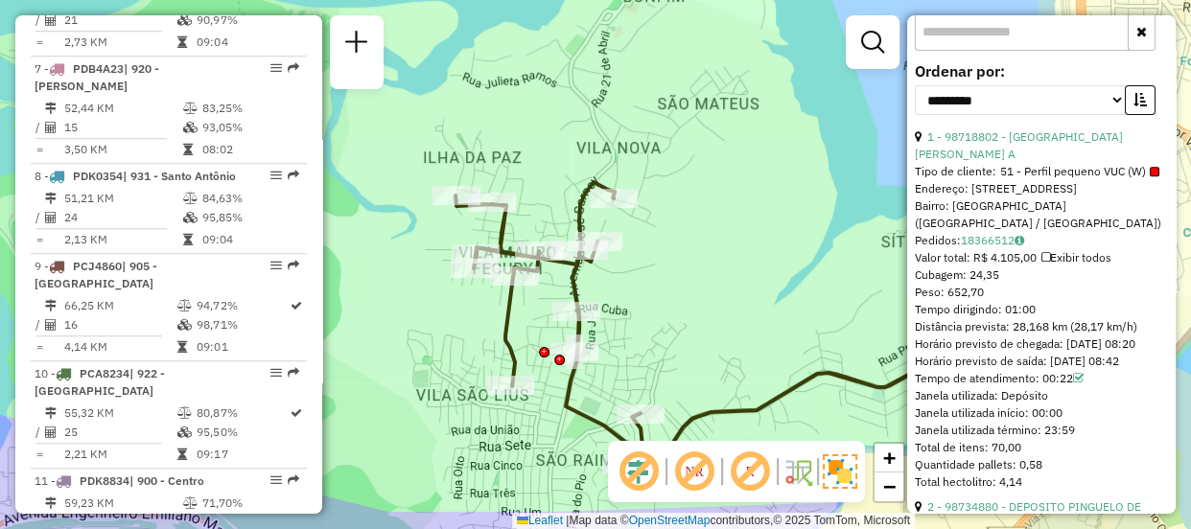
scroll to position [784, 0]
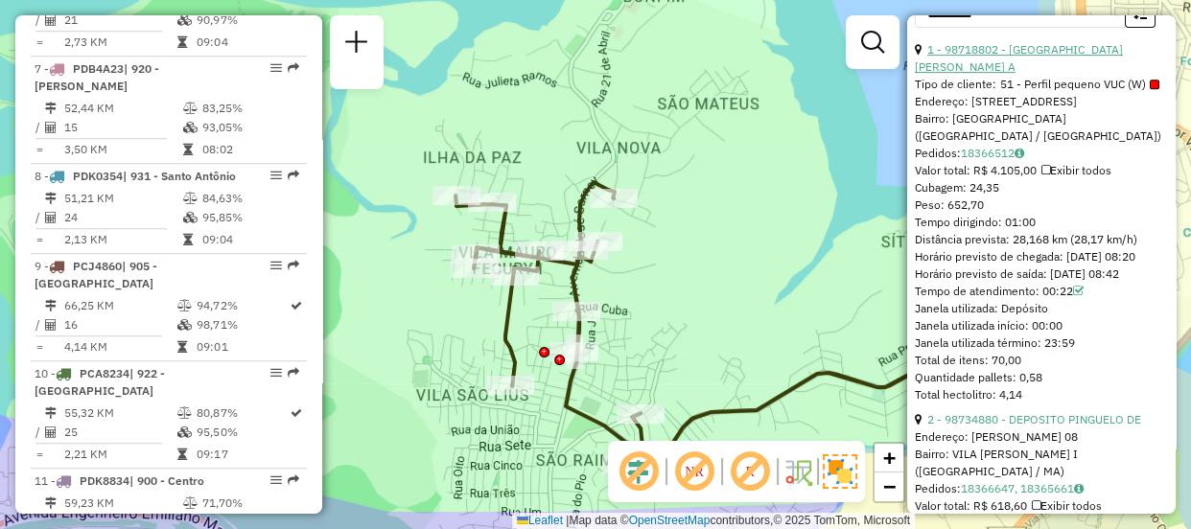
click at [1054, 74] on link "1 - 98718802 - [GEOGRAPHIC_DATA][PERSON_NAME] A" at bounding box center [1019, 58] width 208 height 32
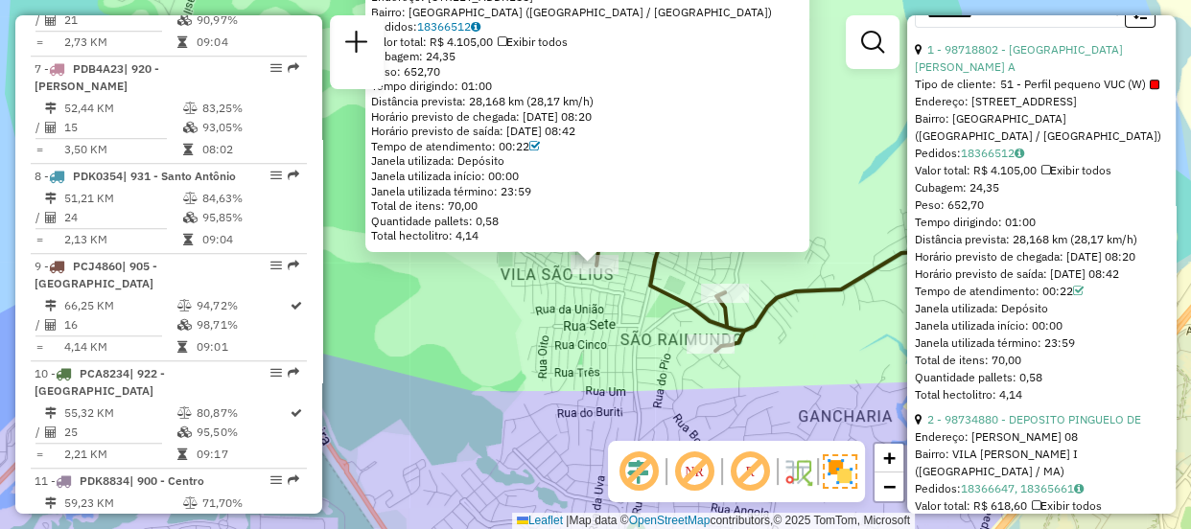
click at [1100, 352] on div "Janela utilizada término: 23:59" at bounding box center [1041, 343] width 253 height 17
click at [862, 384] on div "98718802 - [GEOGRAPHIC_DATA] MONTELO A Tipo de cliente: 51 - Perfil pequeno VUC…" at bounding box center [595, 264] width 1191 height 529
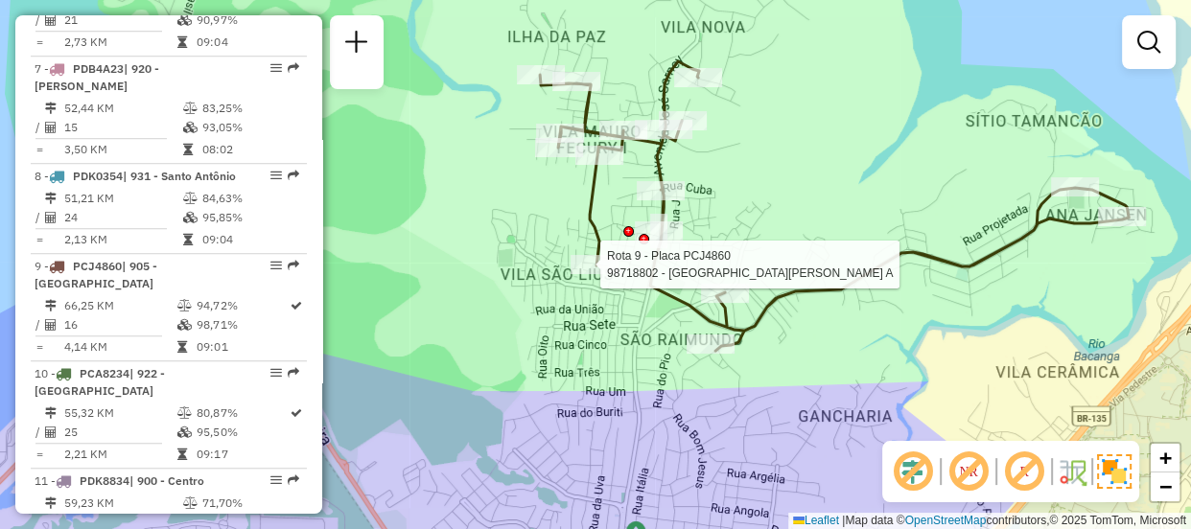
select select "**********"
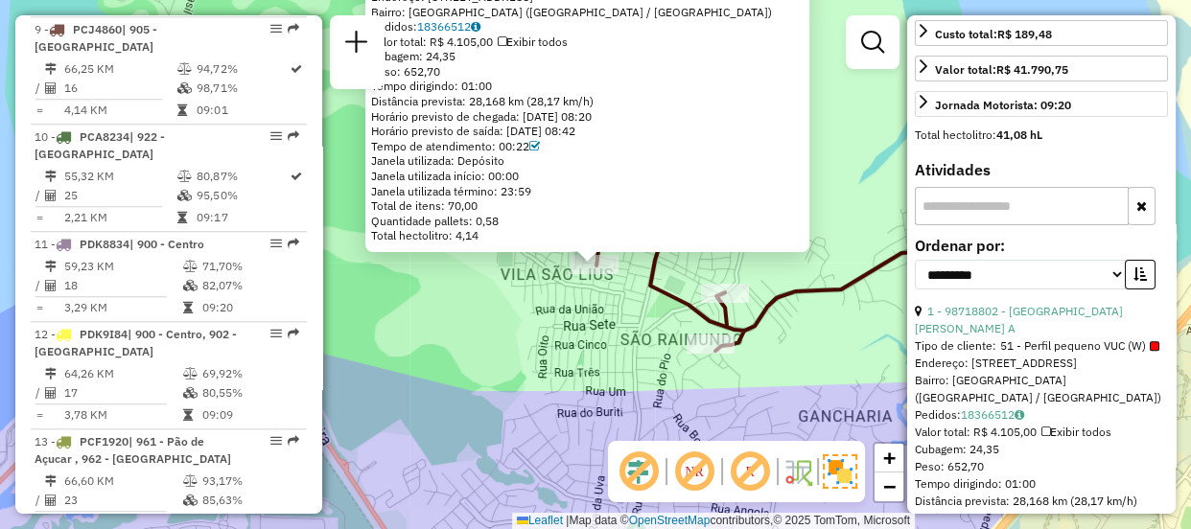
scroll to position [610, 0]
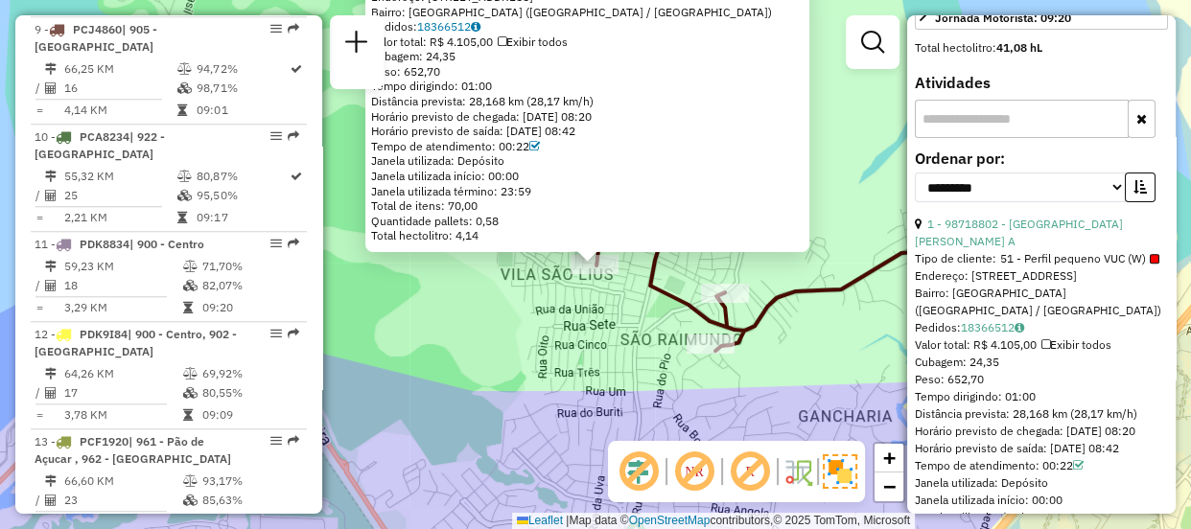
click at [1022, 138] on input "text" at bounding box center [1022, 119] width 214 height 38
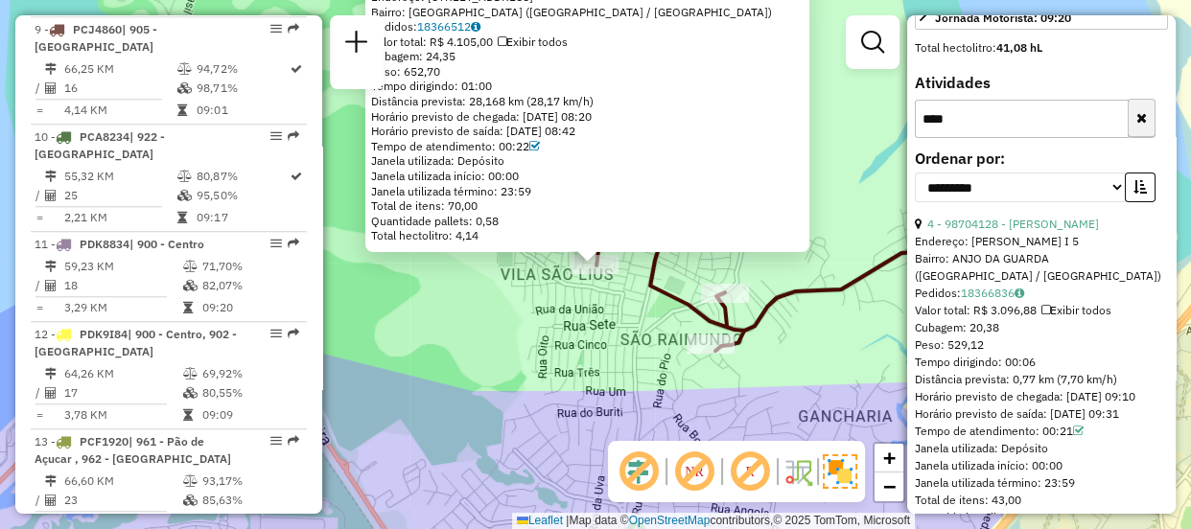
type input "****"
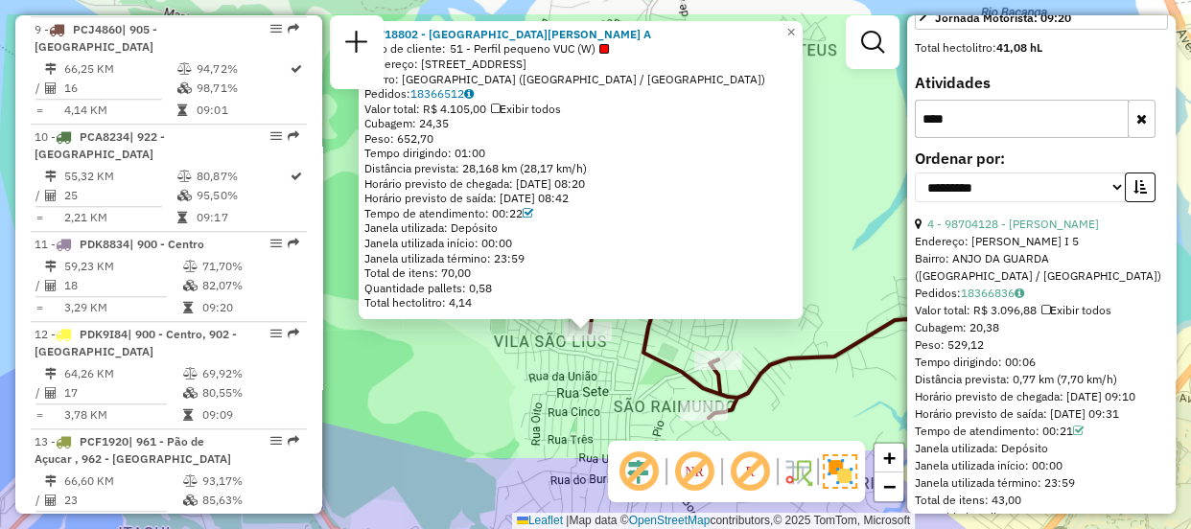
drag, startPoint x: 504, startPoint y: 312, endPoint x: 496, endPoint y: 384, distance: 72.4
click at [496, 384] on div "98718802 - [GEOGRAPHIC_DATA] MONTELO A Tipo de cliente: 51 - Perfil pequeno VUC…" at bounding box center [595, 264] width 1191 height 529
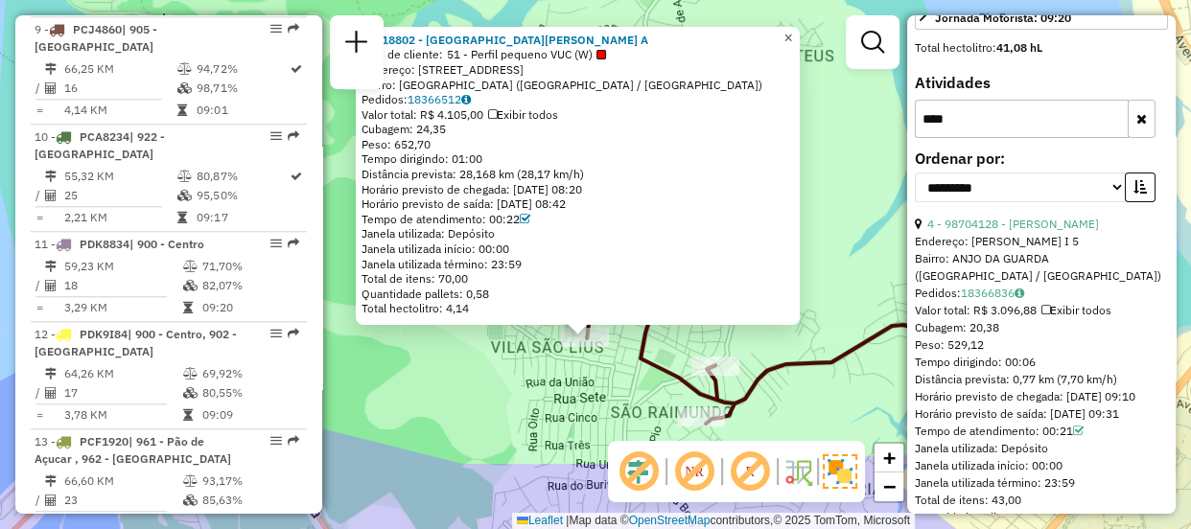
click at [792, 32] on span "×" at bounding box center [787, 38] width 9 height 16
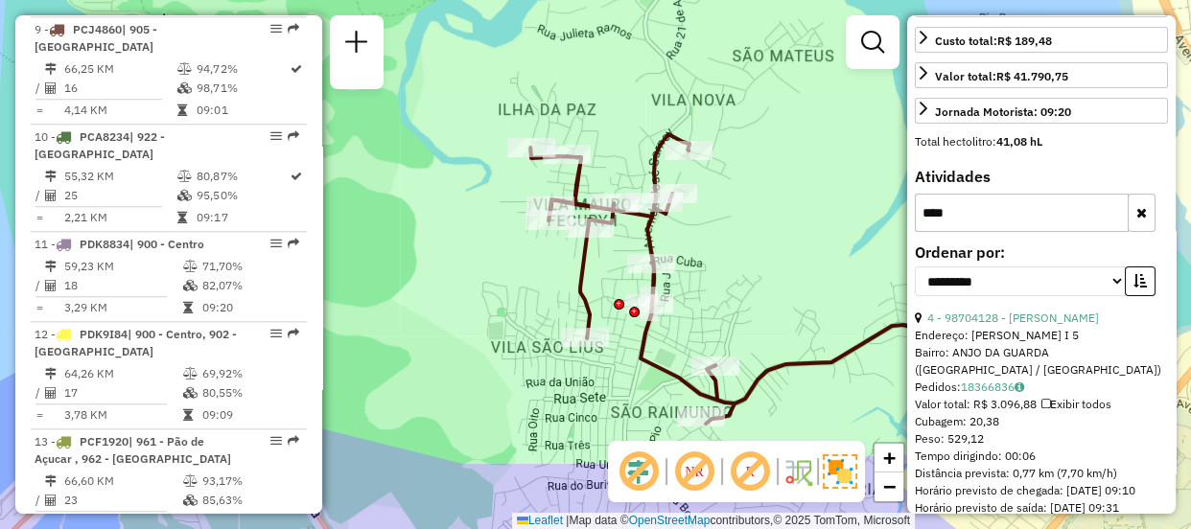
scroll to position [429, 0]
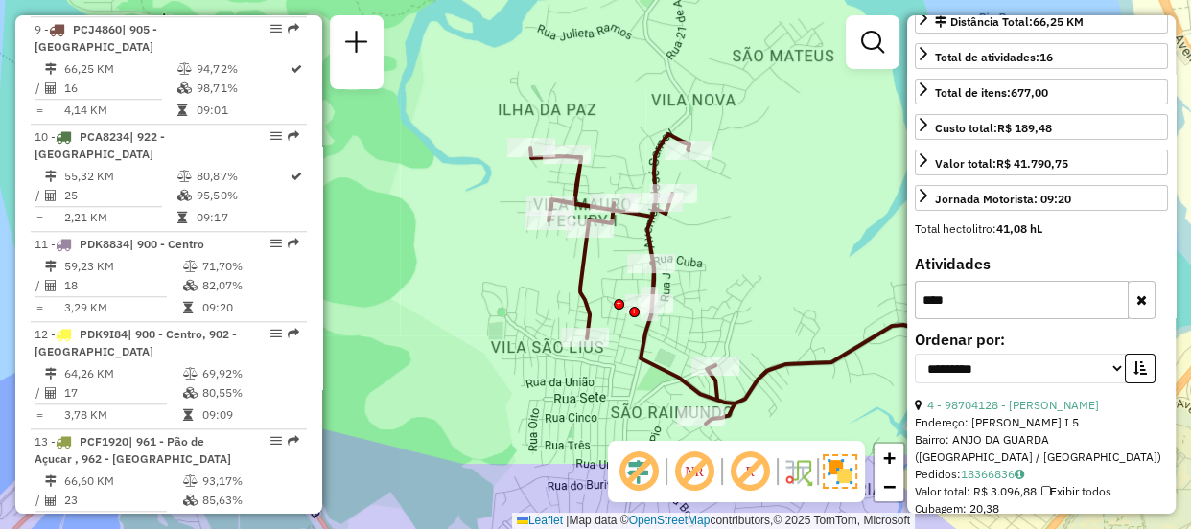
drag, startPoint x: 1035, startPoint y: 312, endPoint x: 924, endPoint y: 316, distance: 111.3
click at [924, 316] on div "**********" at bounding box center [1041, 493] width 253 height 477
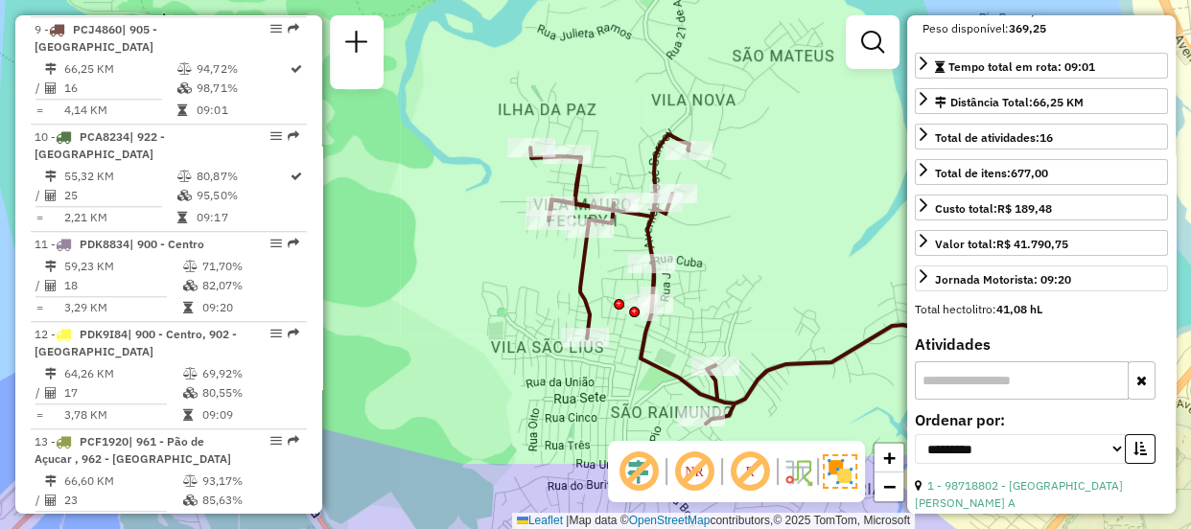
scroll to position [697, 0]
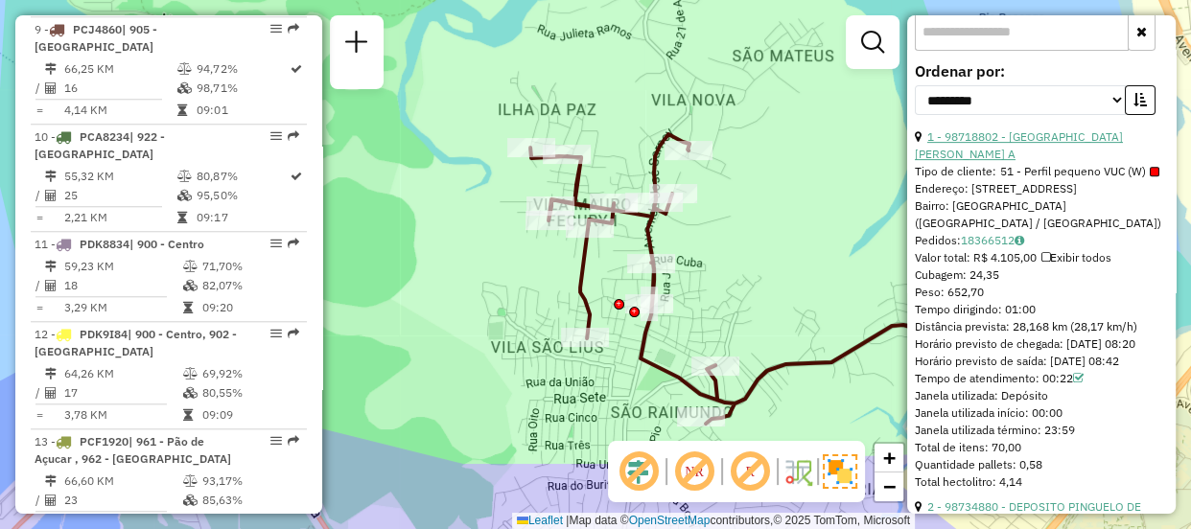
click at [1050, 161] on link "1 - 98718802 - [GEOGRAPHIC_DATA][PERSON_NAME] A" at bounding box center [1019, 145] width 208 height 32
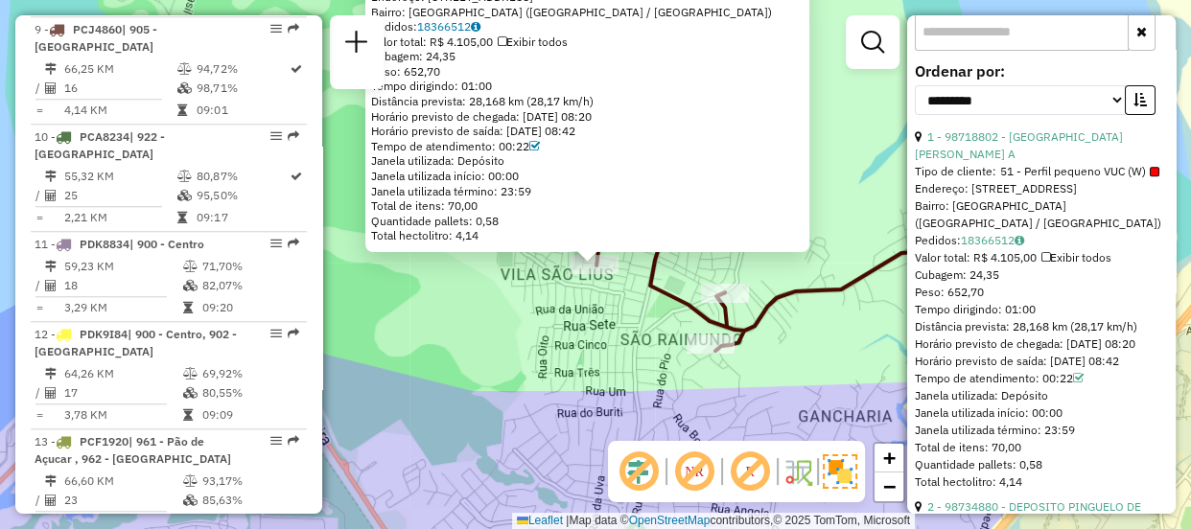
click at [1103, 268] on div "Cubagem: 24,35" at bounding box center [1041, 275] width 253 height 17
click at [809, 165] on div "98718802 - [GEOGRAPHIC_DATA] MONTELO A Tipo de cliente: 51 - Perfil pequeno VUC…" at bounding box center [587, 103] width 444 height 298
drag, startPoint x: 781, startPoint y: 158, endPoint x: 779, endPoint y: 244, distance: 85.4
click at [779, 244] on div "98718802 - [GEOGRAPHIC_DATA] MONTELO A Tipo de cliente: 51 - Perfil pequeno VUC…" at bounding box center [587, 103] width 444 height 298
drag, startPoint x: 811, startPoint y: 144, endPoint x: 805, endPoint y: 185, distance: 41.6
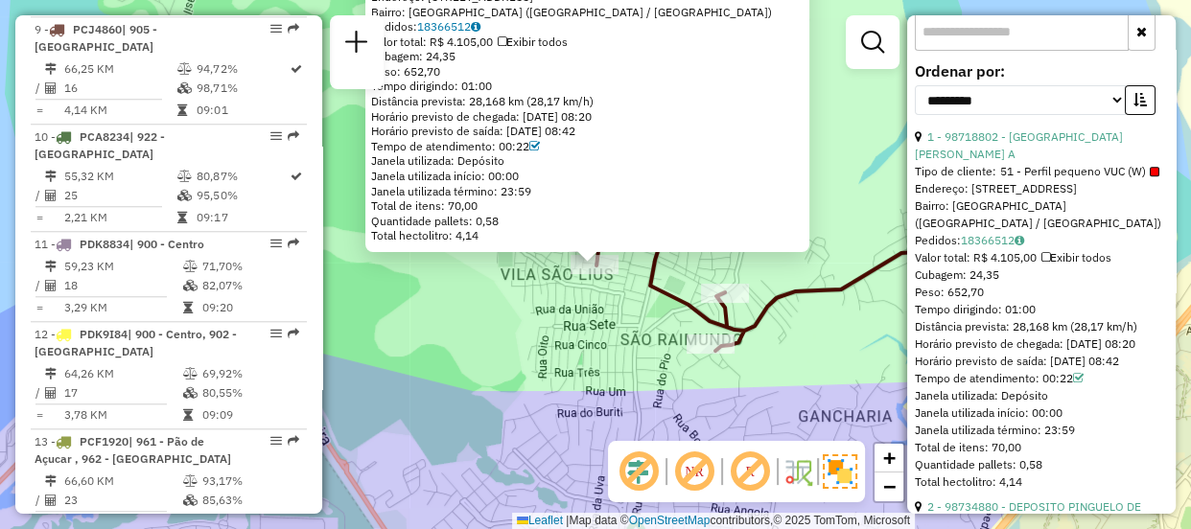
click at [805, 185] on div "98718802 - [GEOGRAPHIC_DATA] MONTELO A Tipo de cliente: 51 - Perfil pequeno VUC…" at bounding box center [587, 103] width 444 height 298
click at [893, 171] on div "98718802 - [GEOGRAPHIC_DATA] MONTELO A Tipo de cliente: 51 - Perfil pequeno VUC…" at bounding box center [595, 264] width 1191 height 529
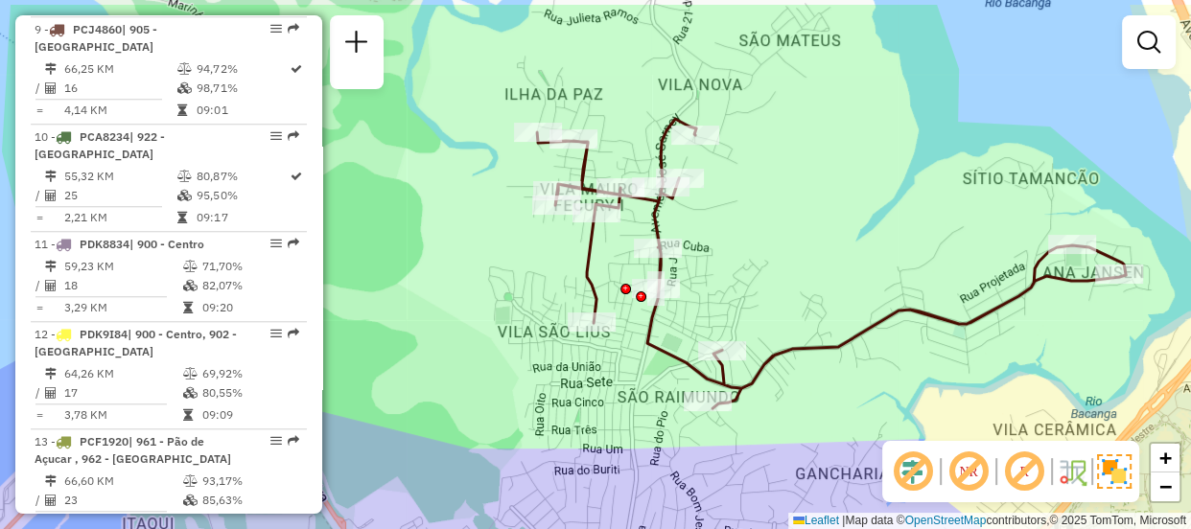
drag, startPoint x: 628, startPoint y: 290, endPoint x: 625, endPoint y: 346, distance: 56.6
click at [625, 346] on div "Janela de atendimento Grade de atendimento Capacidade Transportadoras Veículos …" at bounding box center [595, 264] width 1191 height 529
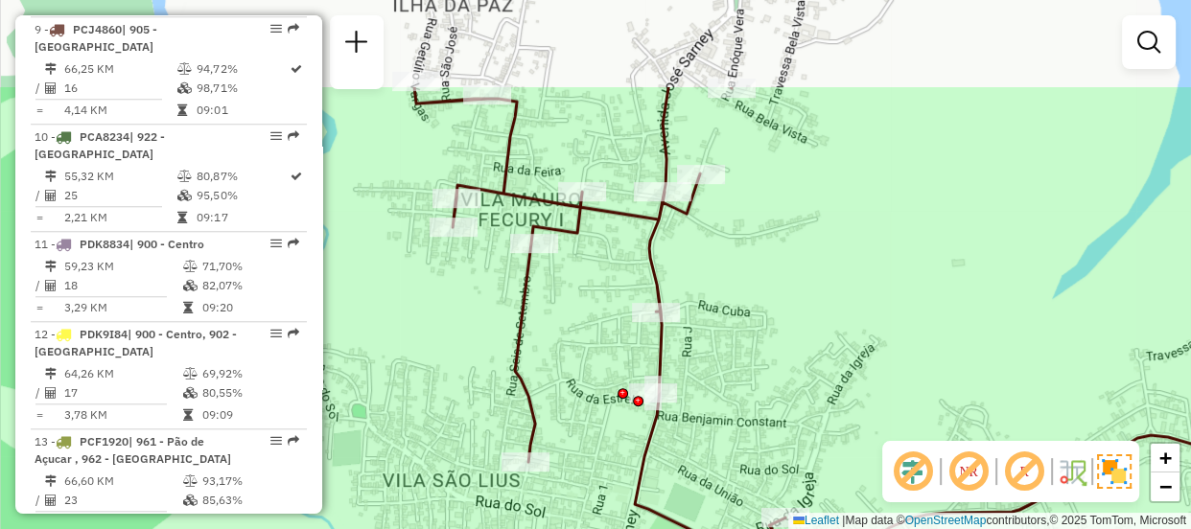
drag, startPoint x: 643, startPoint y: 314, endPoint x: 594, endPoint y: 454, distance: 148.3
click at [594, 454] on div "Janela de atendimento Grade de atendimento Capacidade Transportadoras Veículos …" at bounding box center [595, 264] width 1191 height 529
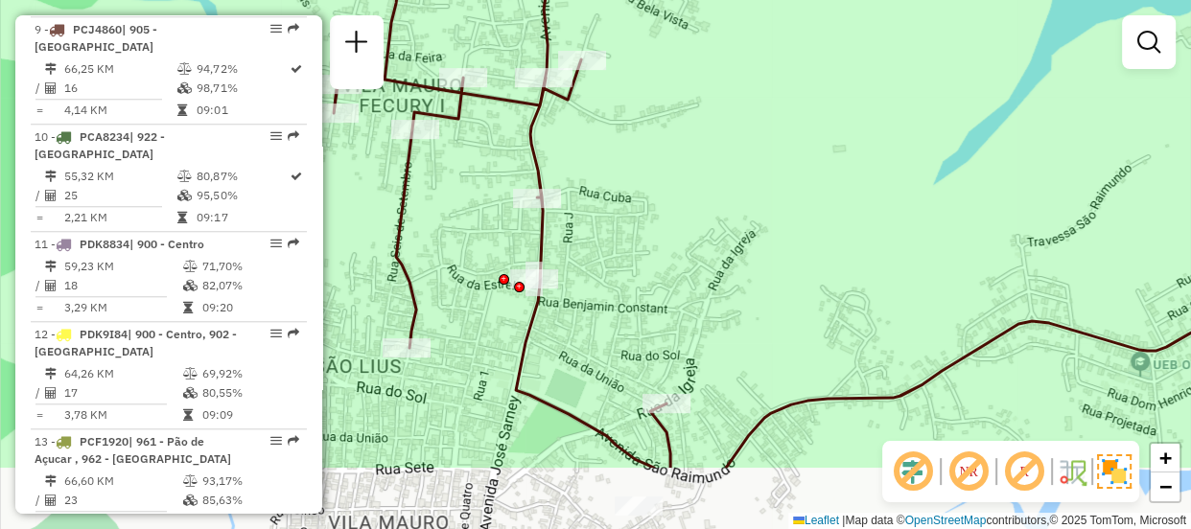
drag, startPoint x: 800, startPoint y: 317, endPoint x: 681, endPoint y: 203, distance: 164.8
click at [681, 203] on div "Janela de atendimento Grade de atendimento Capacidade Transportadoras Veículos …" at bounding box center [595, 264] width 1191 height 529
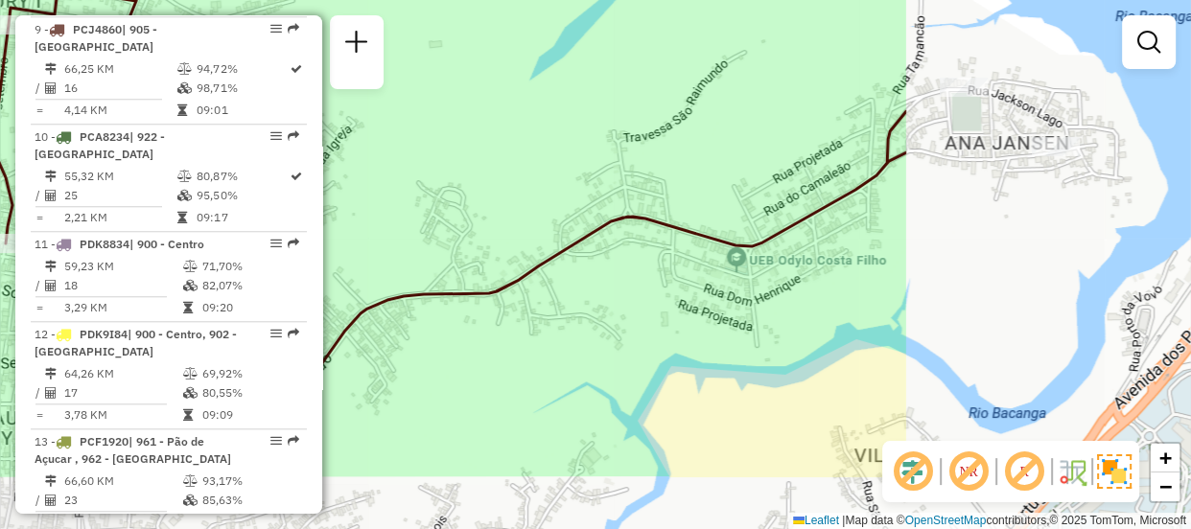
drag, startPoint x: 817, startPoint y: 230, endPoint x: 418, endPoint y: 125, distance: 412.6
click at [418, 125] on div "Janela de atendimento Grade de atendimento Capacidade Transportadoras Veículos …" at bounding box center [595, 264] width 1191 height 529
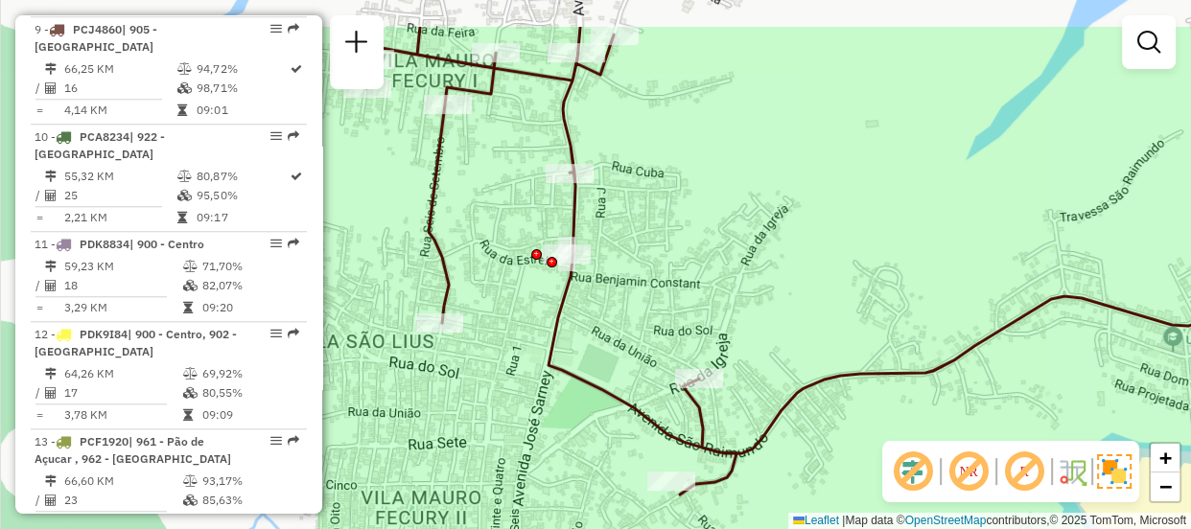
drag, startPoint x: 487, startPoint y: 105, endPoint x: 919, endPoint y: 182, distance: 439.3
click at [919, 182] on div "Janela de atendimento Grade de atendimento Capacidade Transportadoras Veículos …" at bounding box center [595, 264] width 1191 height 529
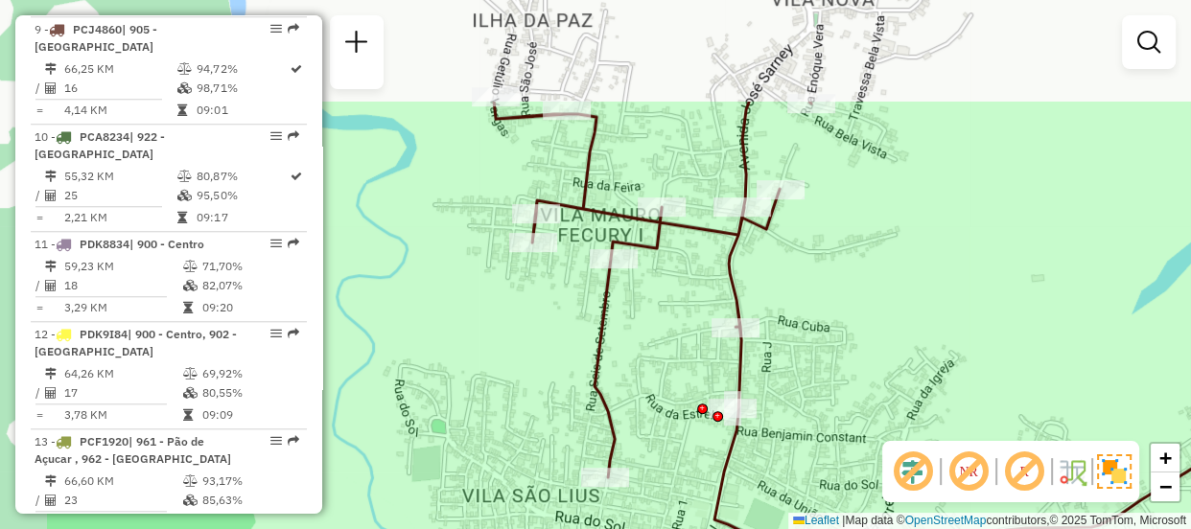
drag, startPoint x: 711, startPoint y: 153, endPoint x: 877, endPoint y: 308, distance: 226.6
click at [877, 308] on div "Janela de atendimento Grade de atendimento Capacidade Transportadoras Veículos …" at bounding box center [595, 264] width 1191 height 529
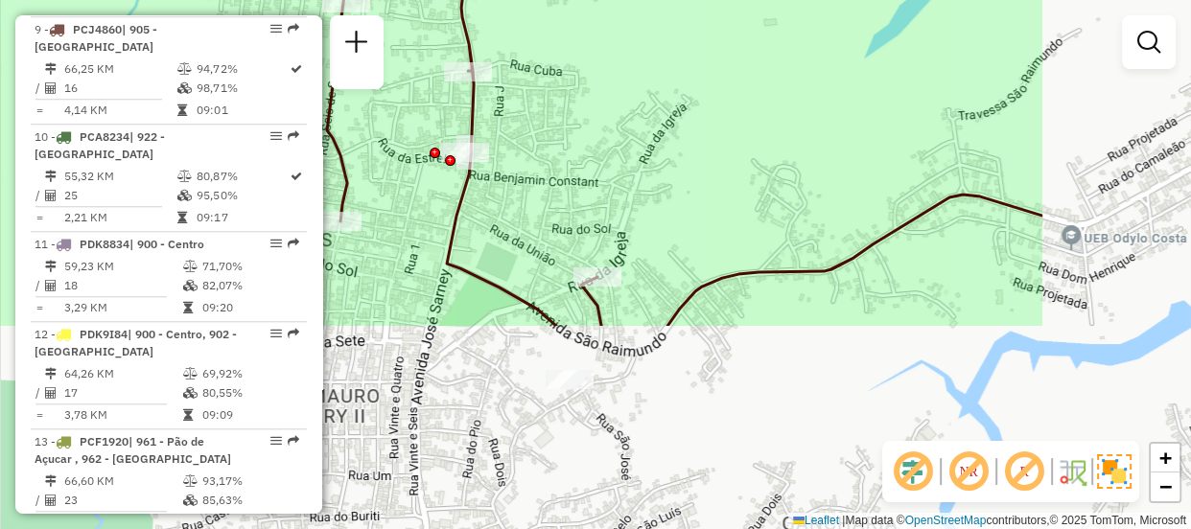
drag, startPoint x: 830, startPoint y: 322, endPoint x: 550, endPoint y: 58, distance: 384.6
click at [554, 60] on div "Janela de atendimento Grade de atendimento Capacidade Transportadoras Veículos …" at bounding box center [595, 264] width 1191 height 529
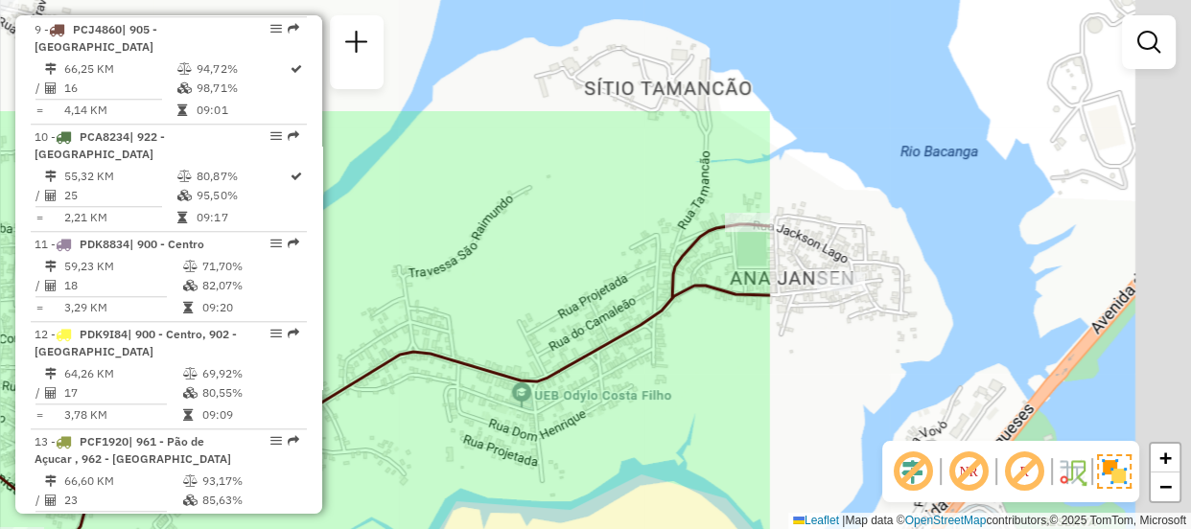
drag, startPoint x: 1049, startPoint y: 315, endPoint x: 511, endPoint y: 471, distance: 559.9
click at [511, 471] on div "Janela de atendimento Grade de atendimento Capacidade Transportadoras Veículos …" at bounding box center [595, 264] width 1191 height 529
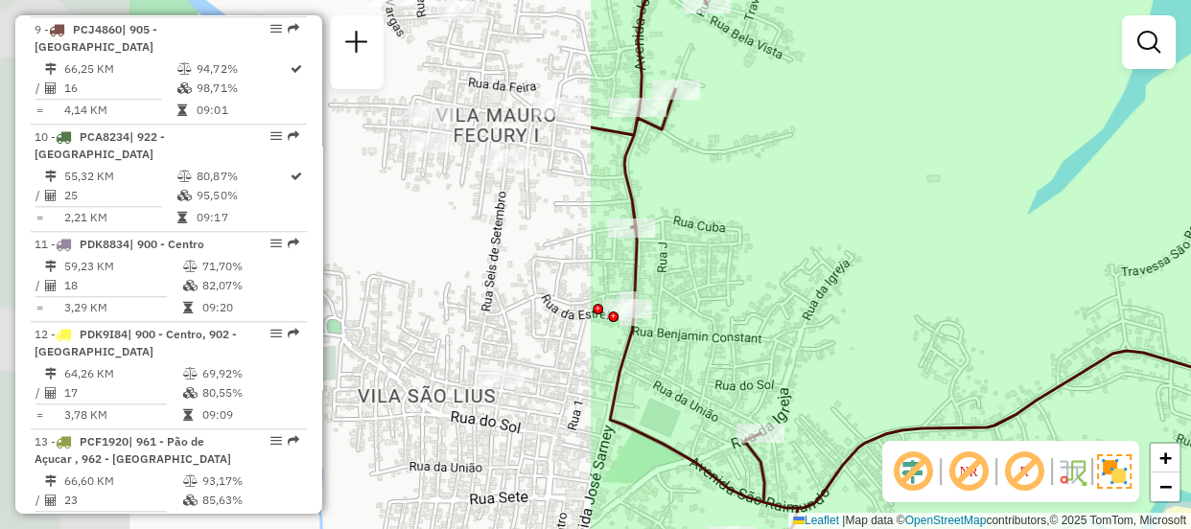
drag, startPoint x: 377, startPoint y: 320, endPoint x: 1121, endPoint y: 331, distance: 744.1
click at [1121, 331] on div "Janela de atendimento Grade de atendimento Capacidade Transportadoras Veículos …" at bounding box center [595, 264] width 1191 height 529
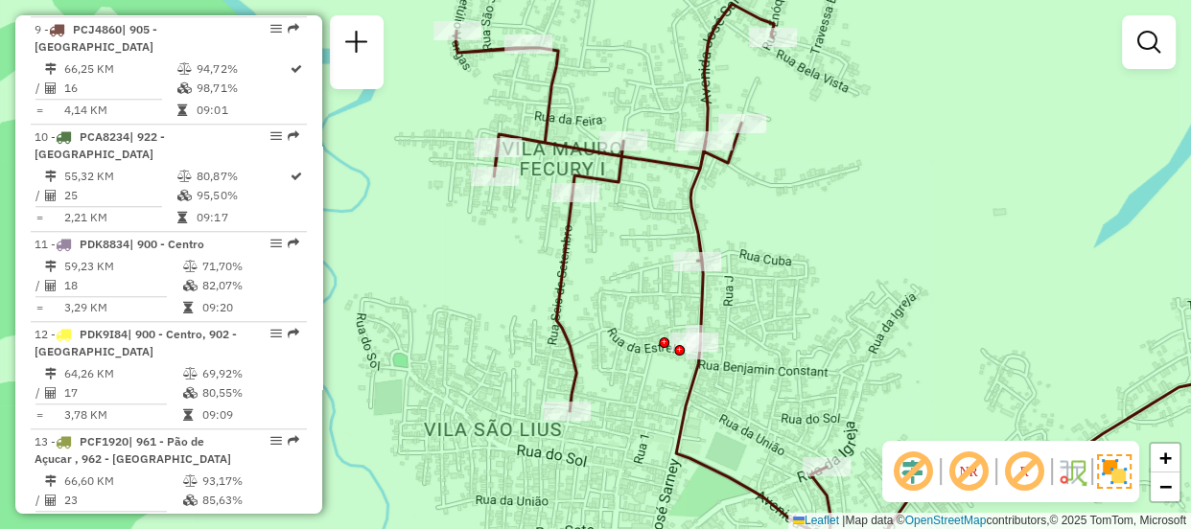
drag, startPoint x: 872, startPoint y: 289, endPoint x: 898, endPoint y: 322, distance: 43.0
click at [898, 322] on div "Janela de atendimento Grade de atendimento Capacidade Transportadoras Veículos …" at bounding box center [595, 264] width 1191 height 529
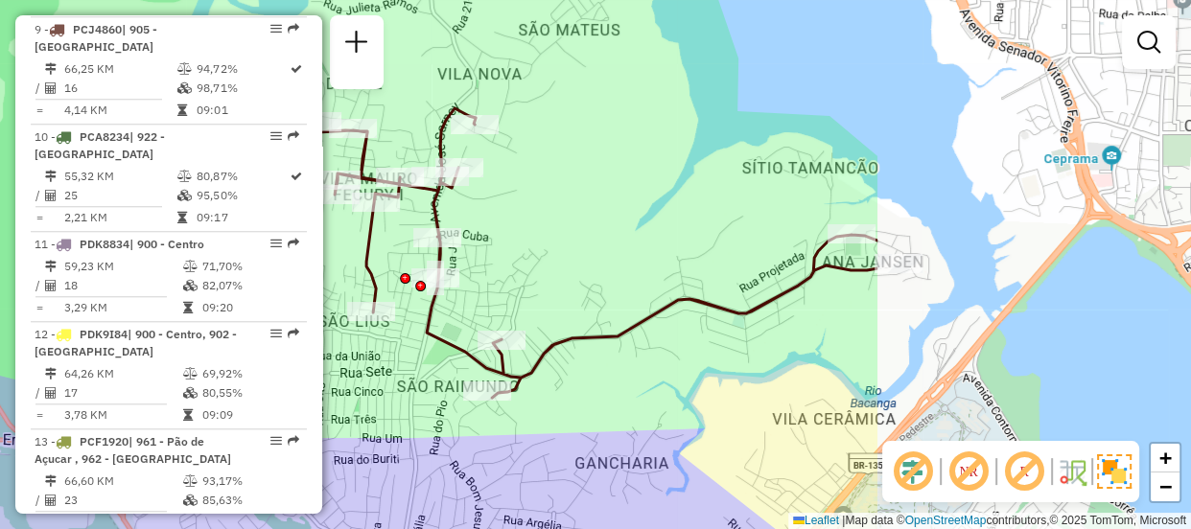
drag, startPoint x: 1101, startPoint y: 393, endPoint x: 668, endPoint y: 345, distance: 435.1
click at [668, 345] on div "Janela de atendimento Grade de atendimento Capacidade Transportadoras Veículos …" at bounding box center [595, 264] width 1191 height 529
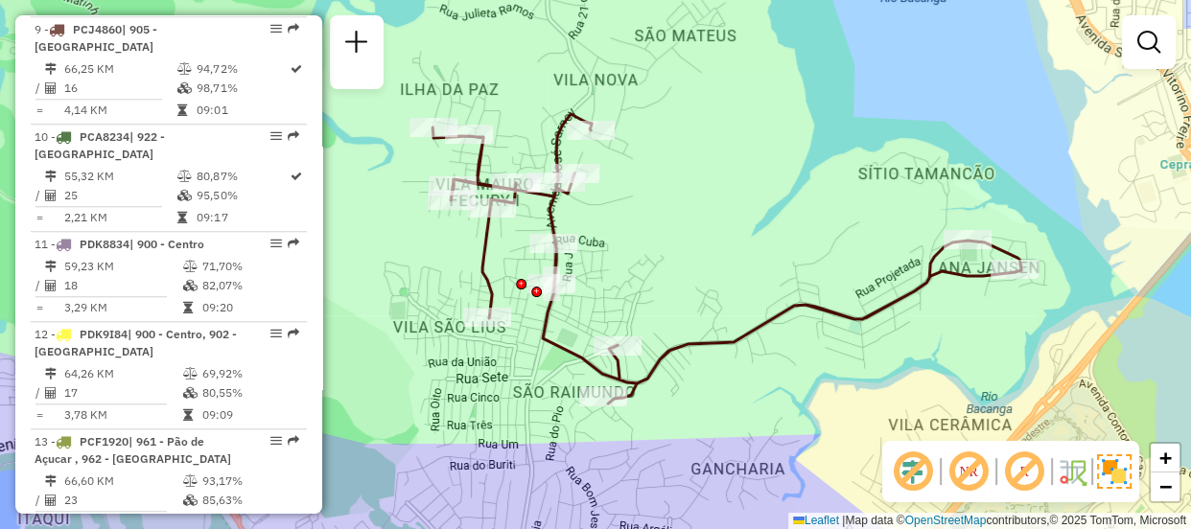
drag, startPoint x: 595, startPoint y: 244, endPoint x: 711, endPoint y: 249, distance: 116.2
click at [711, 249] on div "Janela de atendimento Grade de atendimento Capacidade Transportadoras Veículos …" at bounding box center [595, 264] width 1191 height 529
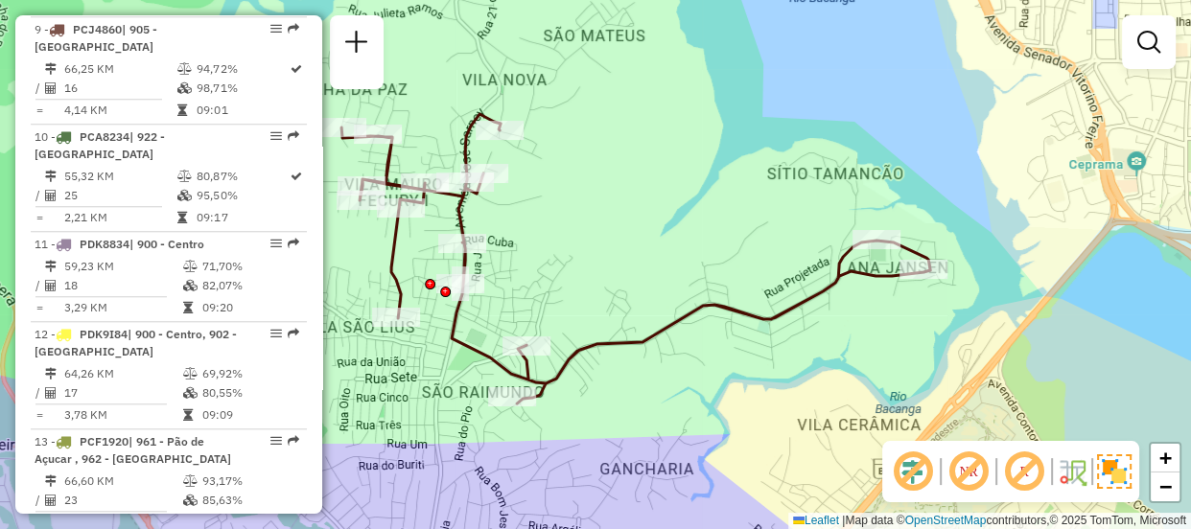
drag, startPoint x: 919, startPoint y: 241, endPoint x: 828, endPoint y: 241, distance: 91.1
click at [828, 241] on div "Janela de atendimento Grade de atendimento Capacidade Transportadoras Veículos …" at bounding box center [595, 264] width 1191 height 529
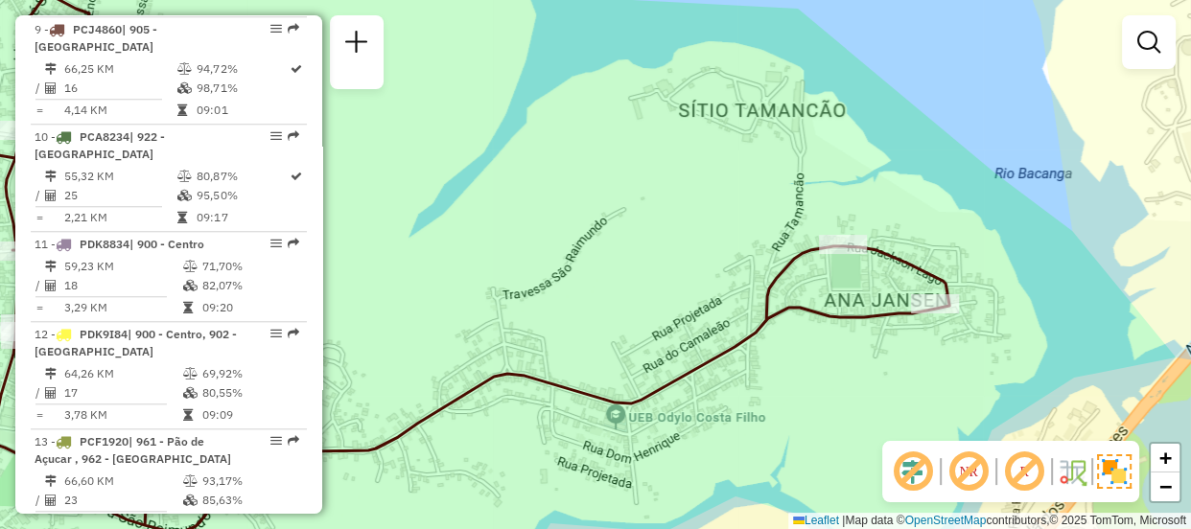
drag, startPoint x: 937, startPoint y: 347, endPoint x: 927, endPoint y: 349, distance: 9.8
click at [927, 349] on div "Janela de atendimento Grade de atendimento Capacidade Transportadoras Veículos …" at bounding box center [595, 264] width 1191 height 529
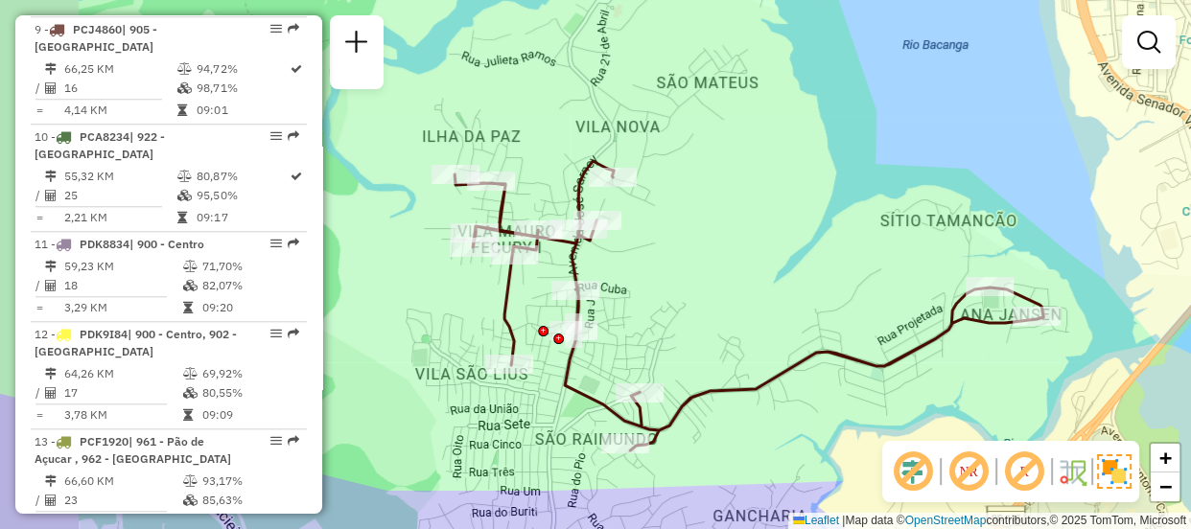
drag, startPoint x: 681, startPoint y: 238, endPoint x: 799, endPoint y: 223, distance: 118.8
click at [796, 224] on div "Janela de atendimento Grade de atendimento Capacidade Transportadoras Veículos …" at bounding box center [595, 264] width 1191 height 529
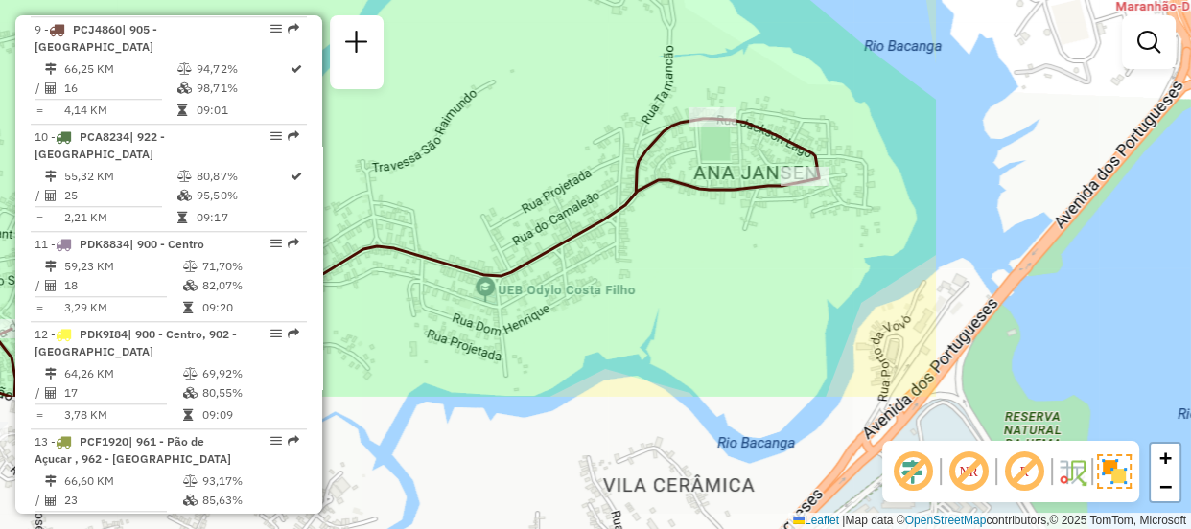
drag, startPoint x: 1027, startPoint y: 402, endPoint x: 767, endPoint y: 235, distance: 308.8
click at [767, 235] on div "Janela de atendimento Grade de atendimento Capacidade Transportadoras Veículos …" at bounding box center [595, 264] width 1191 height 529
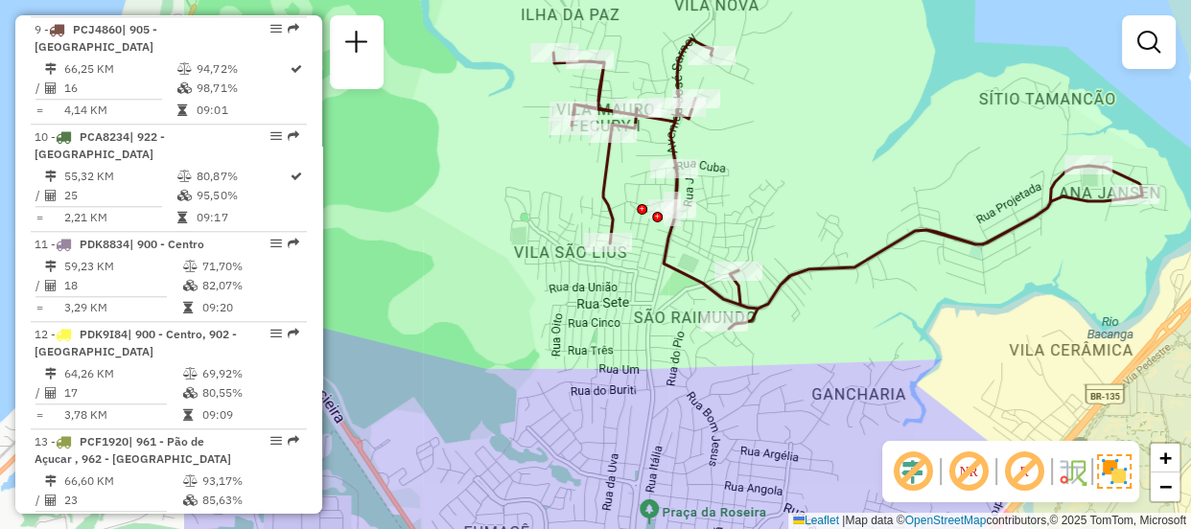
drag, startPoint x: 544, startPoint y: 174, endPoint x: 847, endPoint y: 171, distance: 303.0
click at [847, 171] on div "Janela de atendimento Grade de atendimento Capacidade Transportadoras Veículos …" at bounding box center [595, 264] width 1191 height 529
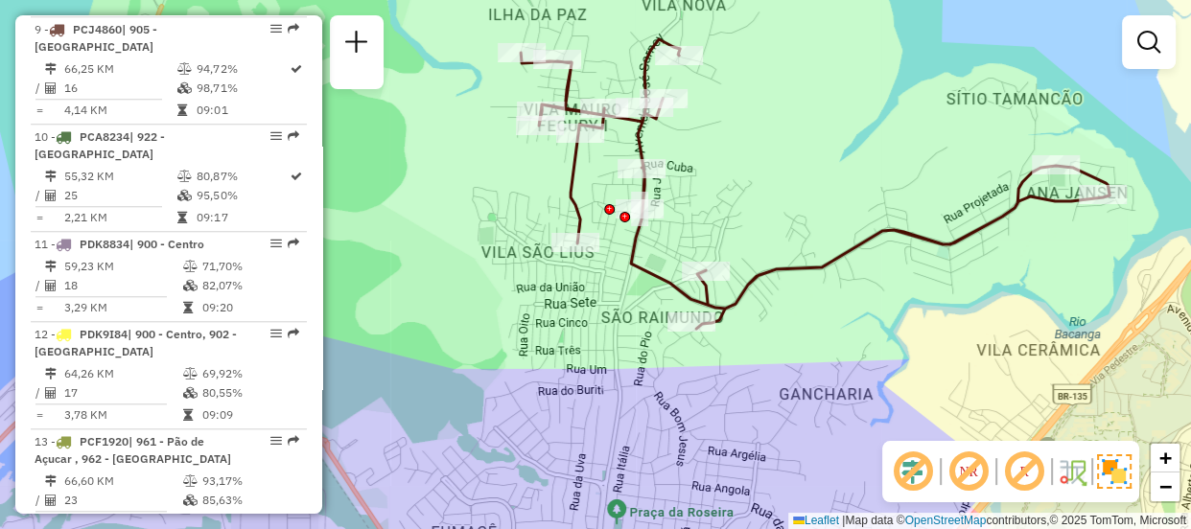
drag, startPoint x: 985, startPoint y: 259, endPoint x: 952, endPoint y: 259, distance: 32.6
click at [952, 259] on div "Janela de atendimento Grade de atendimento Capacidade Transportadoras Veículos …" at bounding box center [595, 264] width 1191 height 529
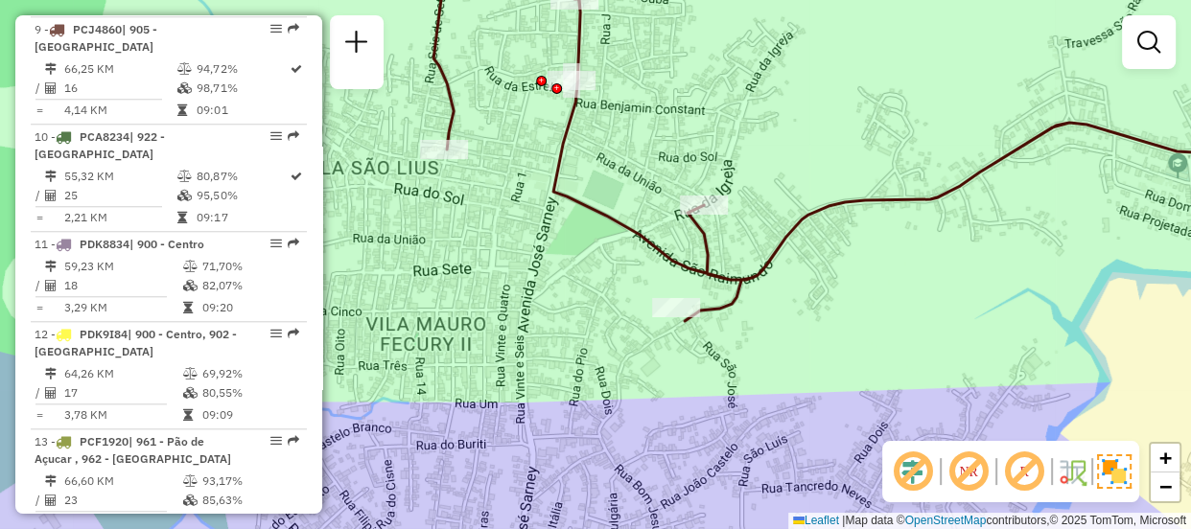
drag, startPoint x: 782, startPoint y: 304, endPoint x: 820, endPoint y: 275, distance: 47.2
click at [829, 277] on div "Janela de atendimento Grade de atendimento Capacidade Transportadoras Veículos …" at bounding box center [595, 264] width 1191 height 529
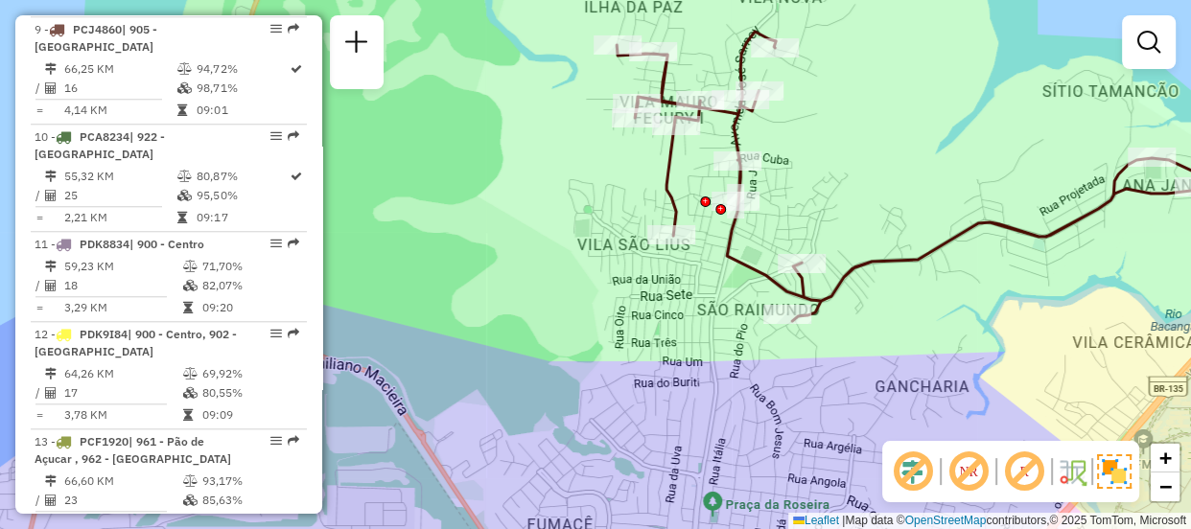
drag, startPoint x: 777, startPoint y: 173, endPoint x: 787, endPoint y: 187, distance: 17.8
click at [828, 204] on div "Janela de atendimento Grade de atendimento Capacidade Transportadoras Veículos …" at bounding box center [595, 264] width 1191 height 529
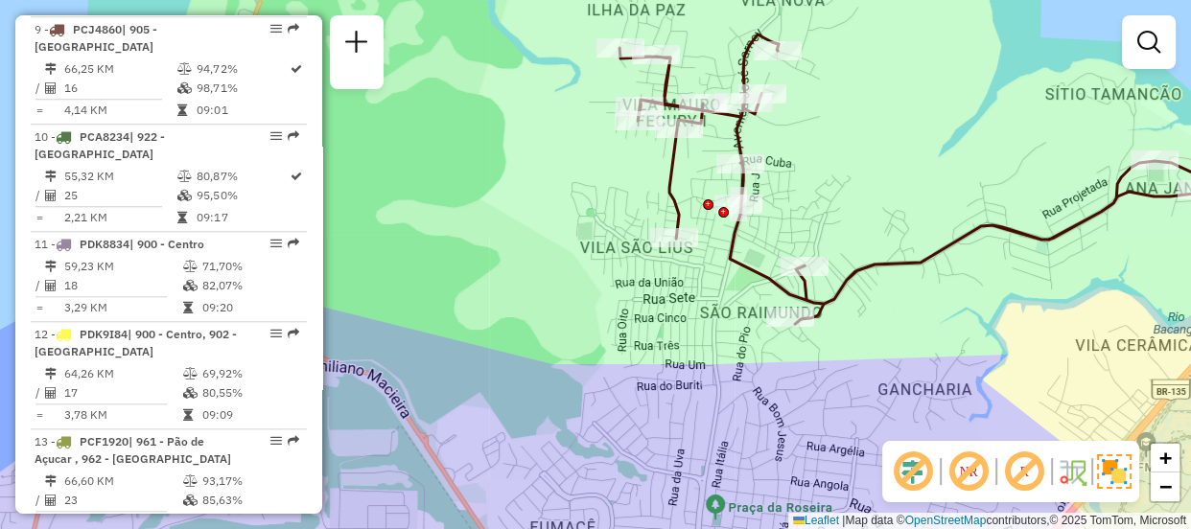
drag, startPoint x: 802, startPoint y: 127, endPoint x: 825, endPoint y: 133, distance: 24.0
click at [829, 133] on div "Rota 9 - Placa PCJ4860 98728654 - MARIA DA CONCEICAO F Janela de atendimento Gr…" at bounding box center [595, 264] width 1191 height 529
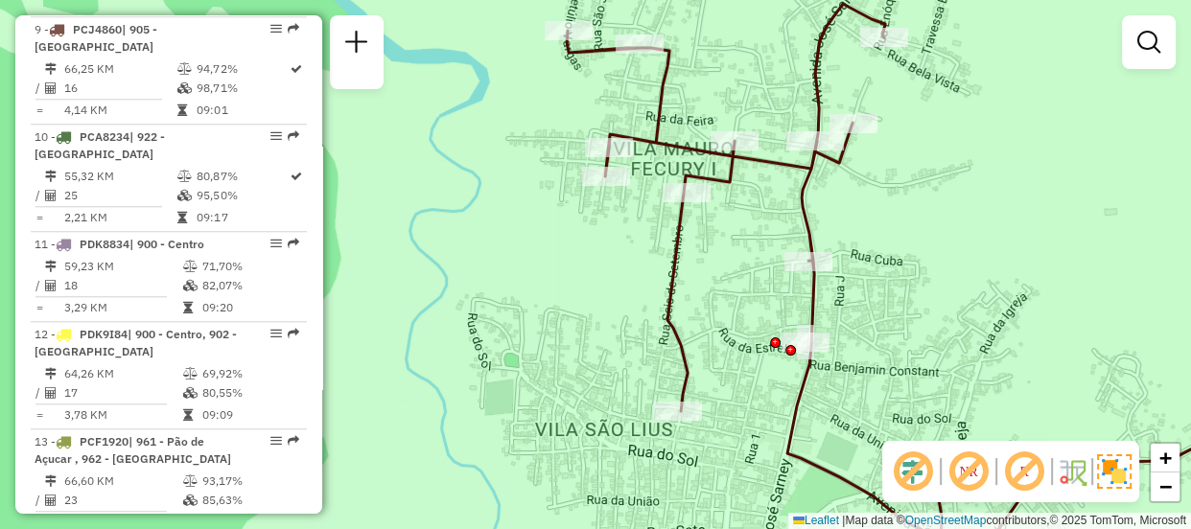
drag, startPoint x: 679, startPoint y: 143, endPoint x: 661, endPoint y: 190, distance: 50.4
click at [661, 190] on div "Janela de atendimento Grade de atendimento Capacidade Transportadoras Veículos …" at bounding box center [595, 264] width 1191 height 529
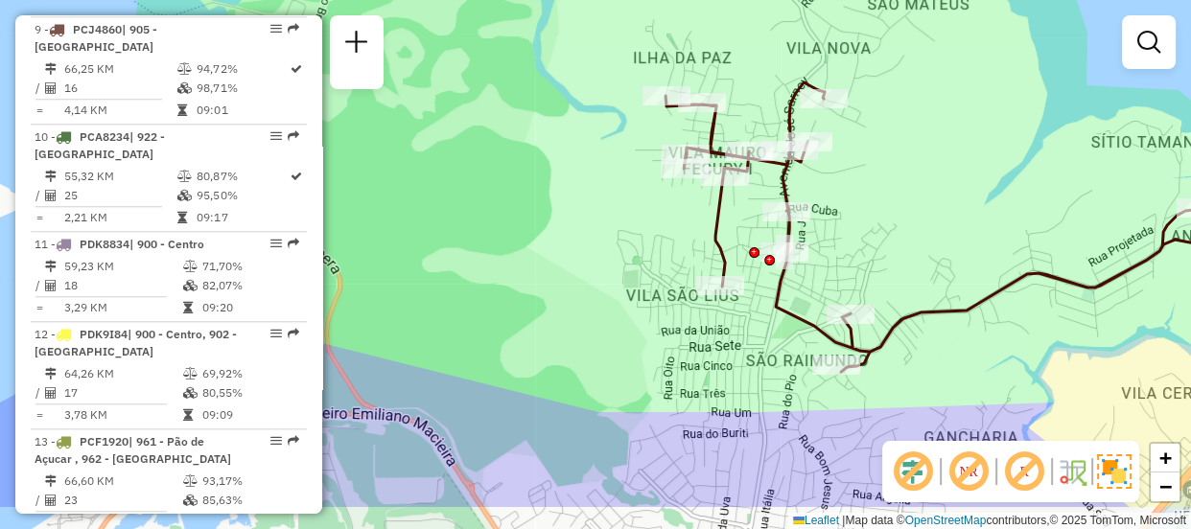
drag, startPoint x: 741, startPoint y: 321, endPoint x: 754, endPoint y: 226, distance: 95.7
click at [754, 226] on div "Rota 9 - Placa PCJ4860 98718914 - JOSE DE RIBAMAR GASP Janela de atendimento Gr…" at bounding box center [595, 264] width 1191 height 529
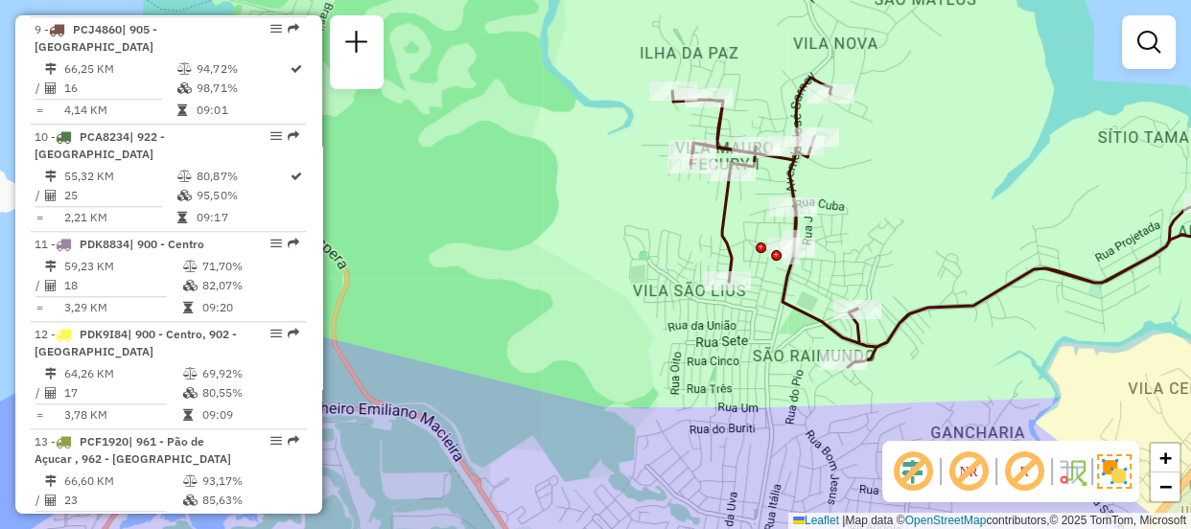
click at [588, 364] on div "Rota 9 - Placa PCJ4860 98718914 - JOSE DE RIBAMAR GASP Janela de atendimento Gr…" at bounding box center [595, 264] width 1191 height 529
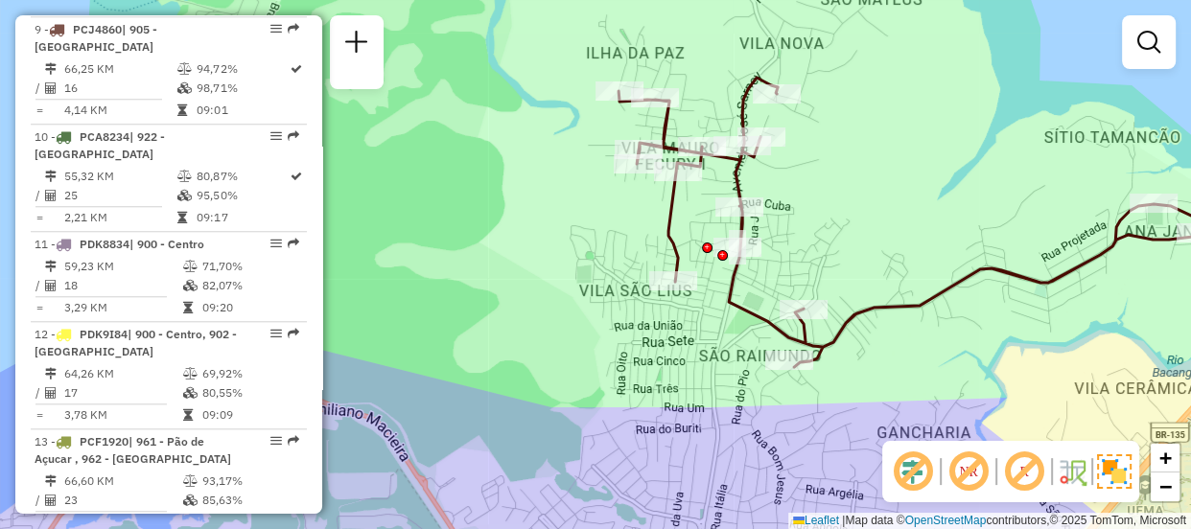
drag, startPoint x: 1009, startPoint y: 150, endPoint x: 956, endPoint y: 150, distance: 52.7
click at [956, 150] on div "Janela de atendimento Grade de atendimento Capacidade Transportadoras Veículos …" at bounding box center [595, 264] width 1191 height 529
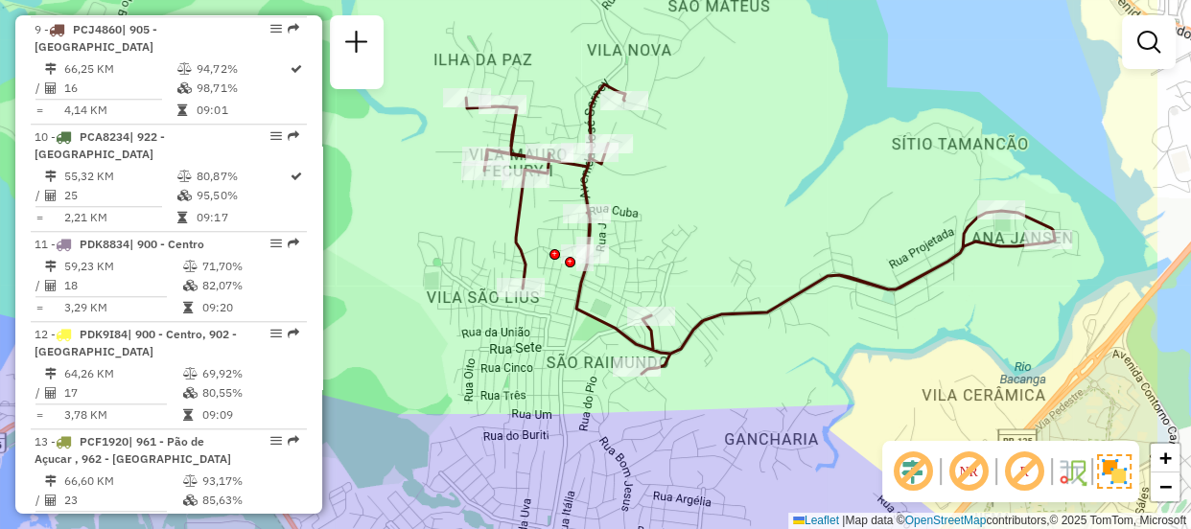
drag, startPoint x: 1030, startPoint y: 339, endPoint x: 877, endPoint y: 346, distance: 152.6
click at [877, 346] on div "Janela de atendimento Grade de atendimento Capacidade Transportadoras Veículos …" at bounding box center [595, 264] width 1191 height 529
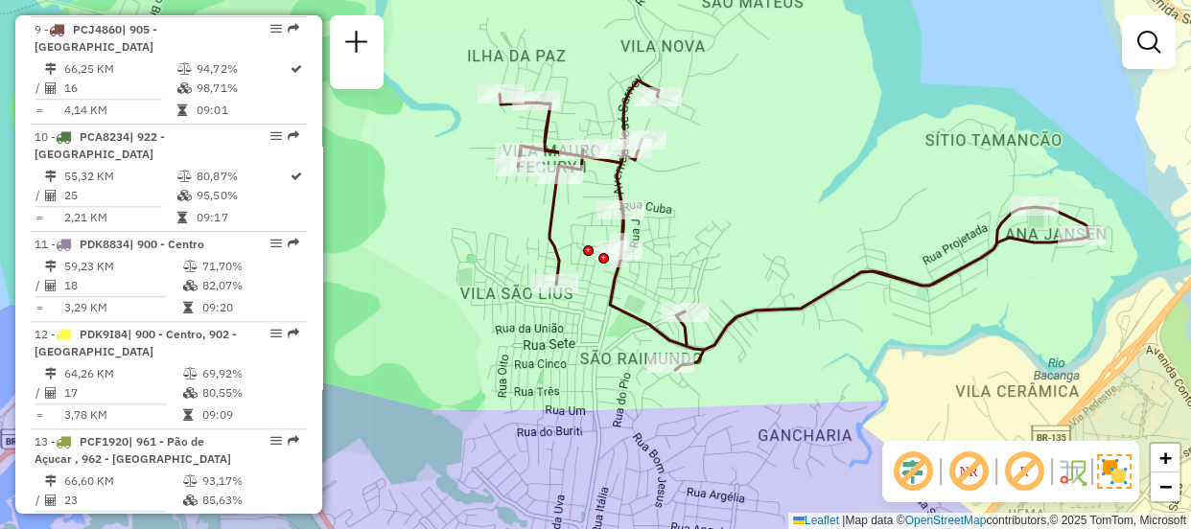
drag, startPoint x: 866, startPoint y: 364, endPoint x: 898, endPoint y: 361, distance: 32.7
click at [898, 361] on div "Janela de atendimento Grade de atendimento Capacidade Transportadoras Veículos …" at bounding box center [595, 264] width 1191 height 529
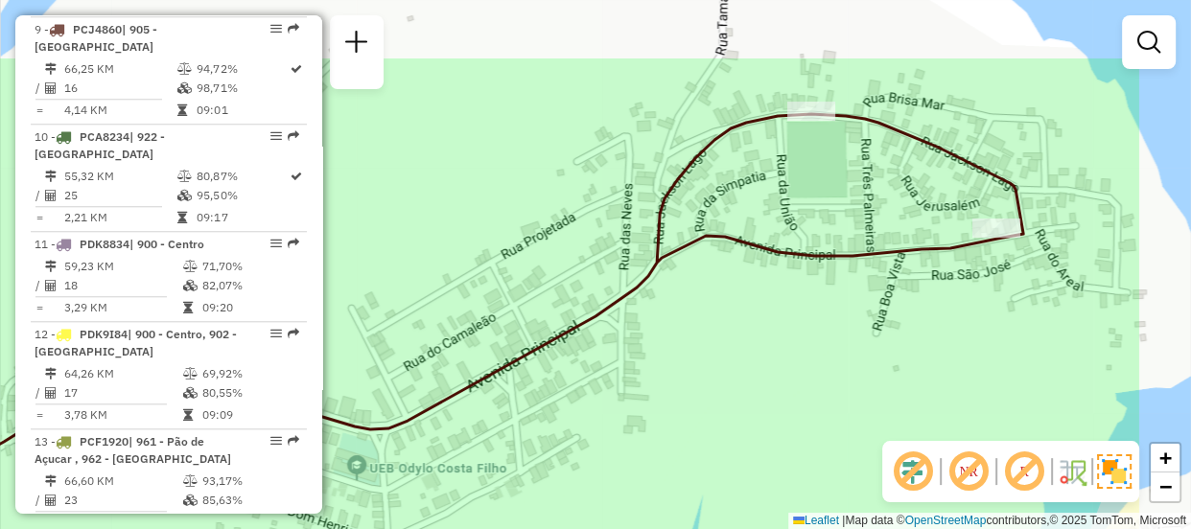
drag, startPoint x: 1035, startPoint y: 278, endPoint x: 874, endPoint y: 386, distance: 194.1
click at [874, 386] on div "Janela de atendimento Grade de atendimento Capacidade Transportadoras Veículos …" at bounding box center [595, 264] width 1191 height 529
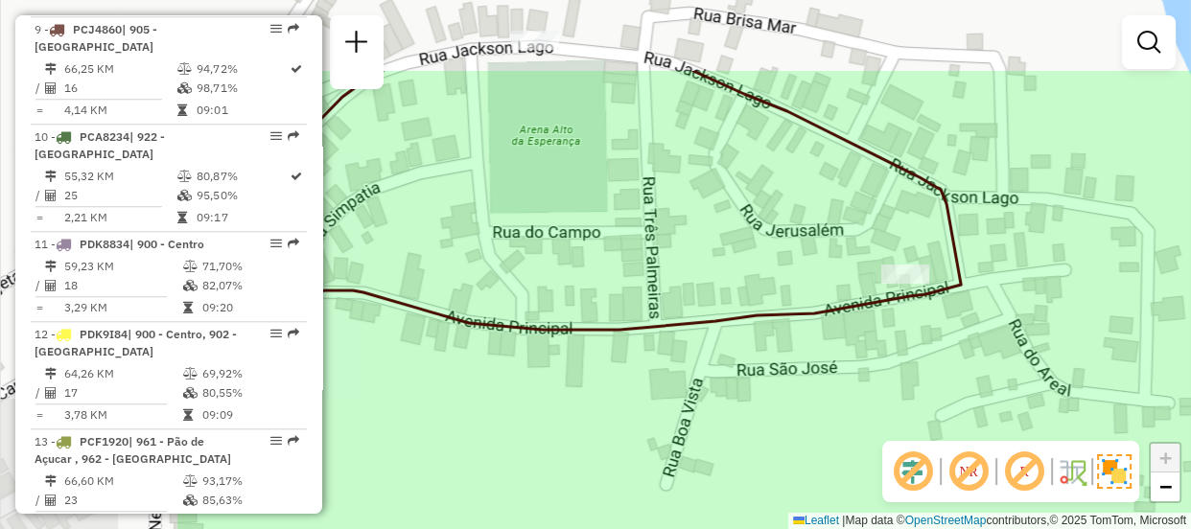
drag, startPoint x: 898, startPoint y: 274, endPoint x: 1175, endPoint y: 396, distance: 302.7
click at [1189, 396] on div "Janela de atendimento Grade de atendimento Capacidade Transportadoras Veículos …" at bounding box center [595, 264] width 1191 height 529
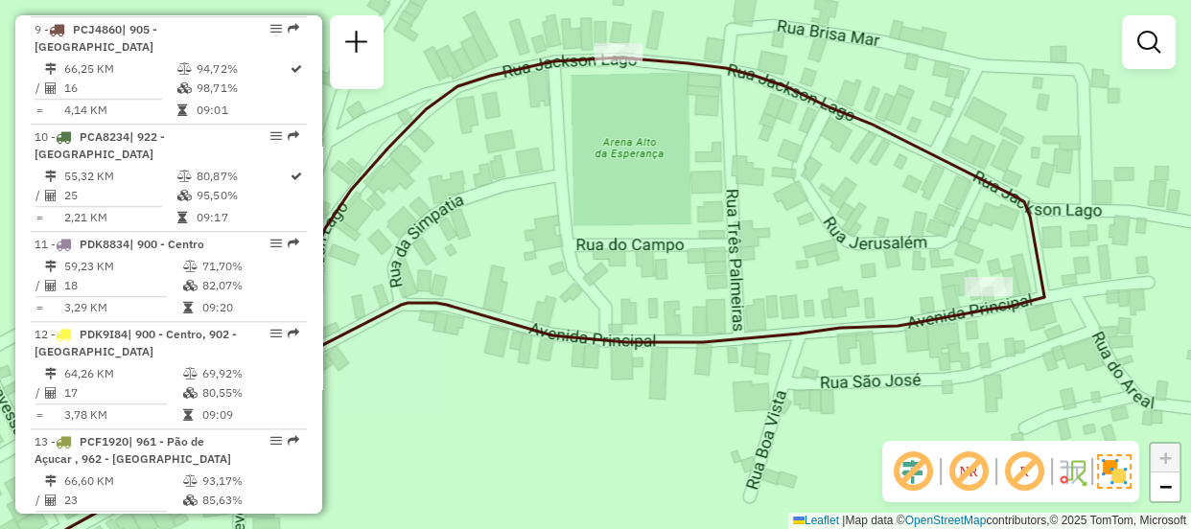
drag, startPoint x: 1014, startPoint y: 337, endPoint x: 1098, endPoint y: 349, distance: 84.2
click at [1098, 349] on div "Janela de atendimento Grade de atendimento Capacidade Transportadoras Veículos …" at bounding box center [595, 264] width 1191 height 529
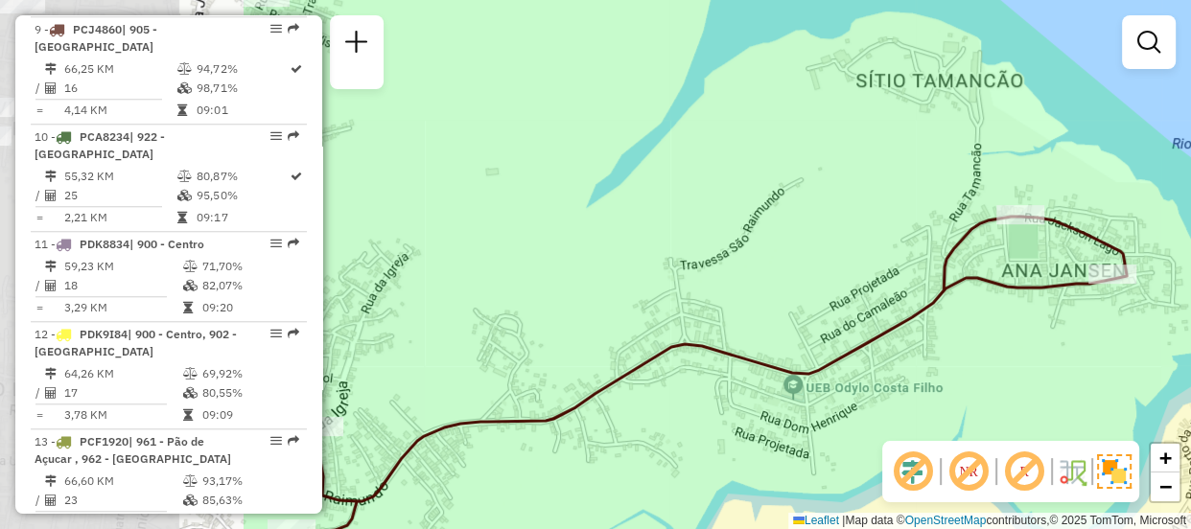
drag, startPoint x: 585, startPoint y: 223, endPoint x: 977, endPoint y: 279, distance: 396.1
click at [977, 279] on icon at bounding box center [685, 380] width 883 height 326
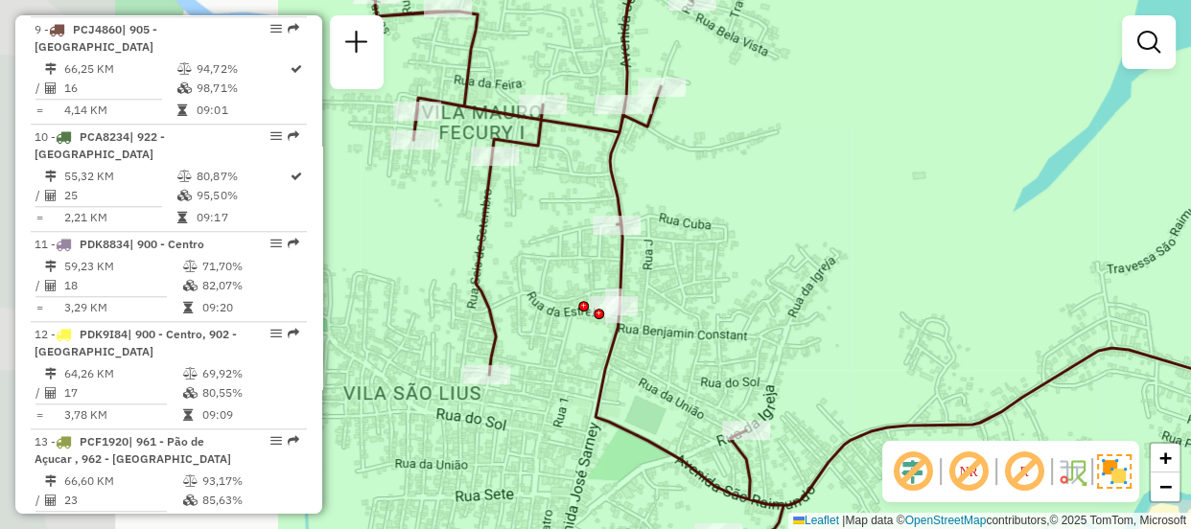
drag, startPoint x: 656, startPoint y: 214, endPoint x: 1054, endPoint y: 213, distance: 397.9
click at [1054, 213] on div "Janela de atendimento Grade de atendimento Capacidade Transportadoras Veículos …" at bounding box center [595, 264] width 1191 height 529
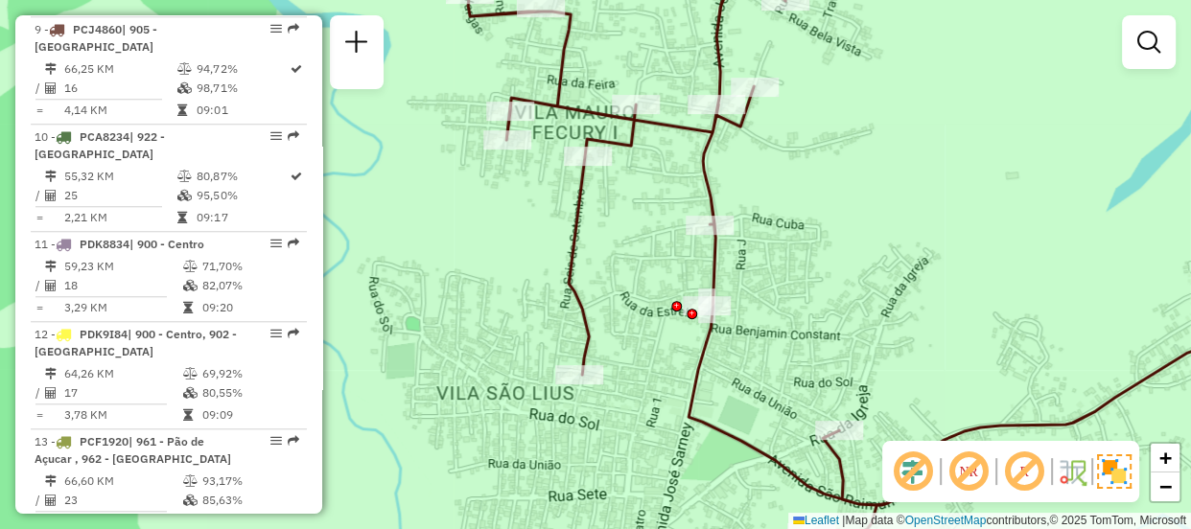
drag, startPoint x: 833, startPoint y: 219, endPoint x: 927, endPoint y: 219, distance: 94.0
click at [928, 219] on div "Janela de atendimento Grade de atendimento Capacidade Transportadoras Veículos …" at bounding box center [595, 264] width 1191 height 529
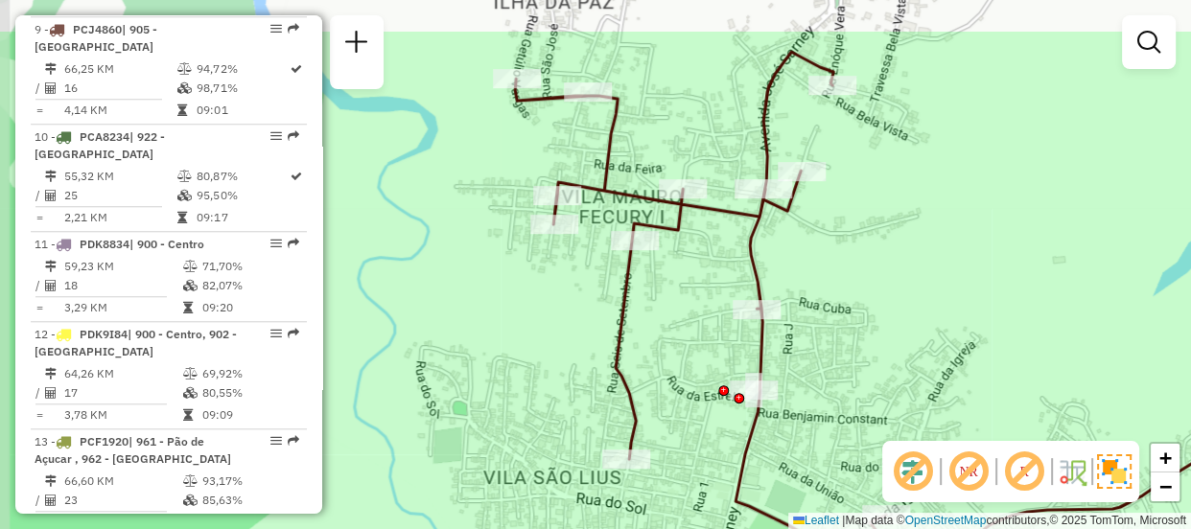
drag, startPoint x: 611, startPoint y: 83, endPoint x: 643, endPoint y: 170, distance: 92.2
click at [643, 170] on div "Janela de atendimento Grade de atendimento Capacidade Transportadoras Veículos …" at bounding box center [595, 264] width 1191 height 529
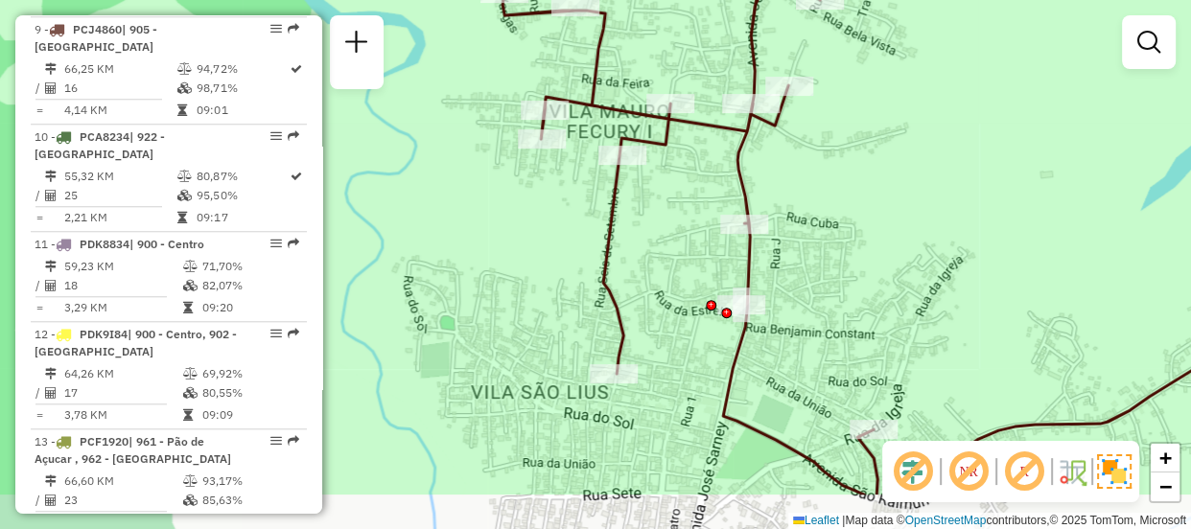
drag, startPoint x: 681, startPoint y: 346, endPoint x: 667, endPoint y: 259, distance: 88.3
click at [667, 259] on div "Janela de atendimento Grade de atendimento Capacidade Transportadoras Veículos …" at bounding box center [595, 264] width 1191 height 529
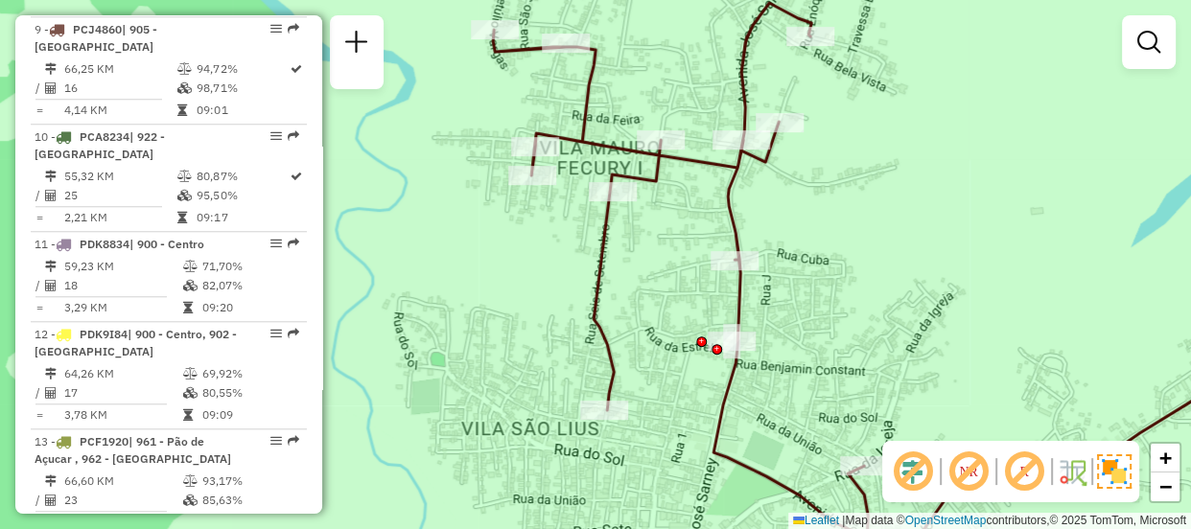
drag, startPoint x: 666, startPoint y: 60, endPoint x: 657, endPoint y: 97, distance: 37.7
click at [657, 97] on div "Janela de atendimento Grade de atendimento Capacidade Transportadoras Veículos …" at bounding box center [595, 264] width 1191 height 529
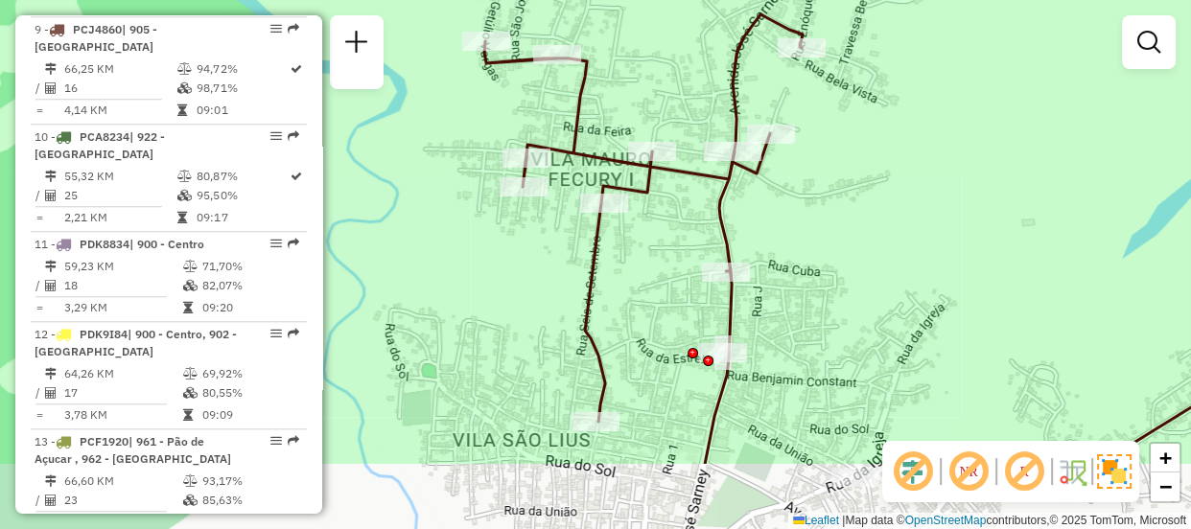
drag, startPoint x: 617, startPoint y: 379, endPoint x: 622, endPoint y: 261, distance: 118.1
click at [622, 261] on div "Janela de atendimento Grade de atendimento Capacidade Transportadoras Veículos …" at bounding box center [595, 264] width 1191 height 529
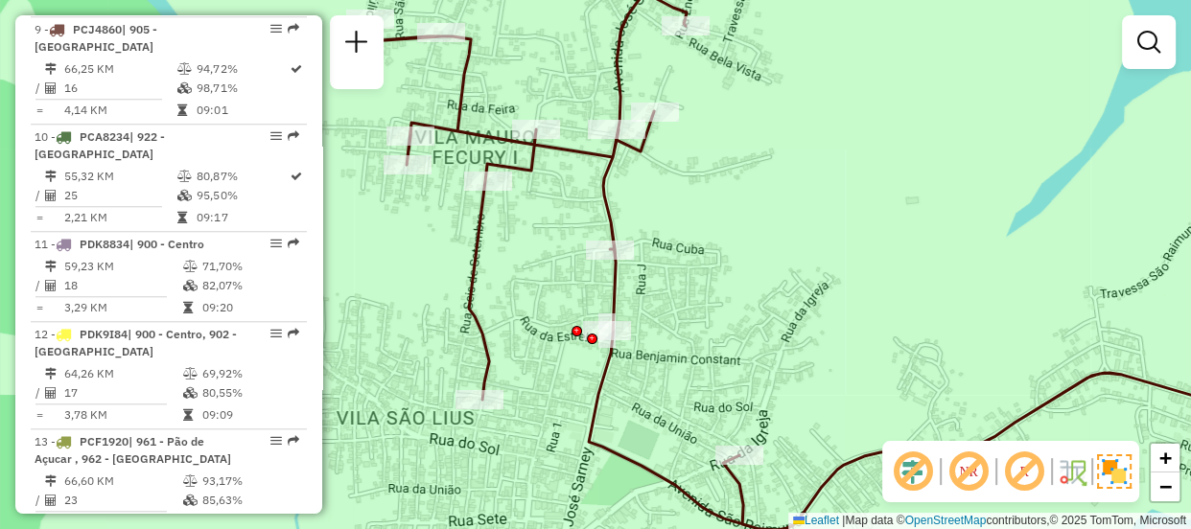
drag, startPoint x: 623, startPoint y: 269, endPoint x: 507, endPoint y: 247, distance: 118.1
click at [507, 247] on div "Janela de atendimento Grade de atendimento Capacidade Transportadoras Veículos …" at bounding box center [595, 264] width 1191 height 529
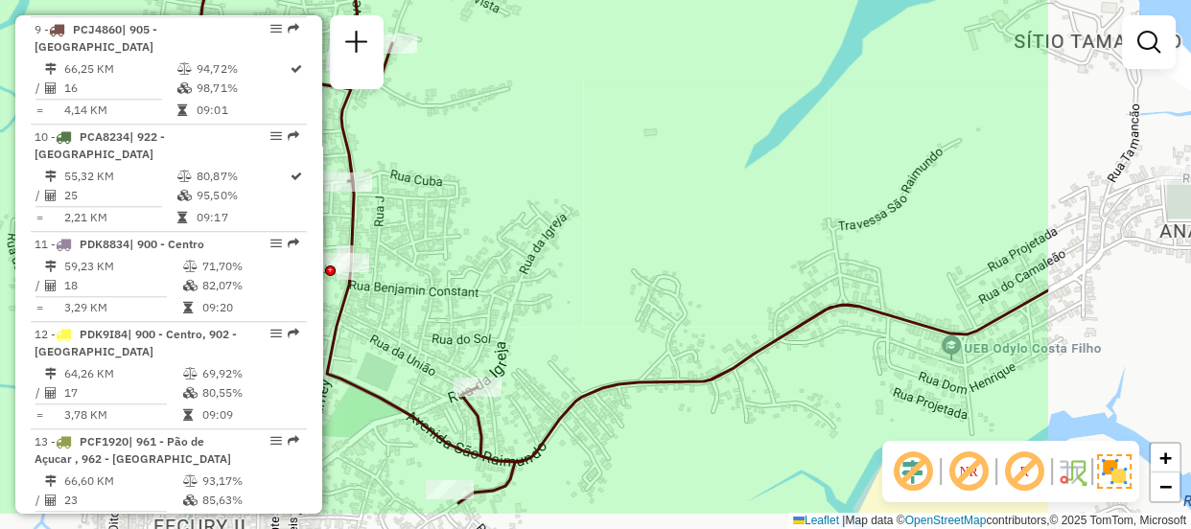
drag, startPoint x: 896, startPoint y: 326, endPoint x: 634, endPoint y: 258, distance: 270.5
click at [634, 258] on div "Janela de atendimento Grade de atendimento Capacidade Transportadoras Veículos …" at bounding box center [595, 264] width 1191 height 529
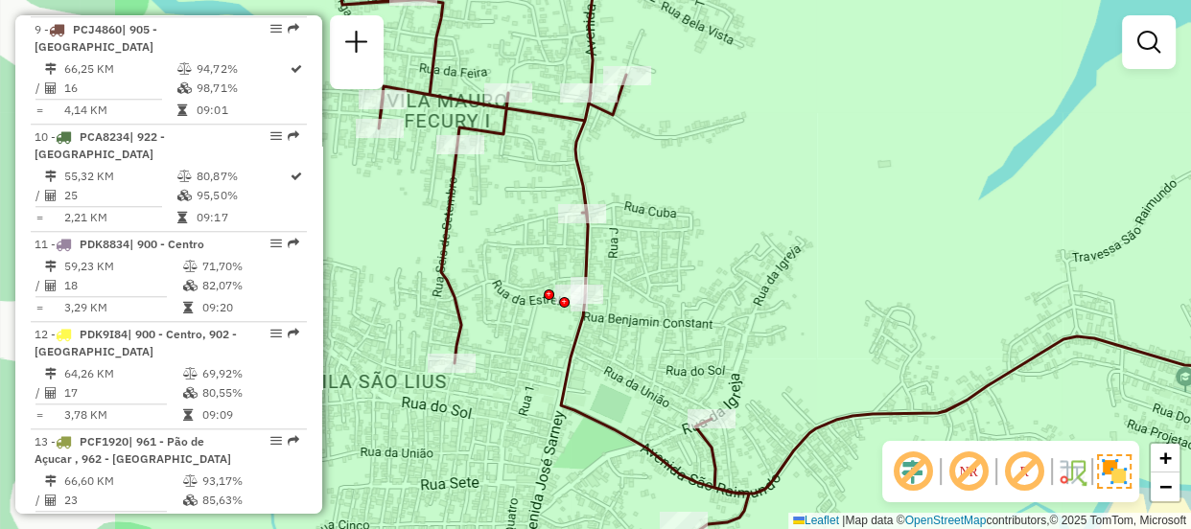
drag, startPoint x: 815, startPoint y: 233, endPoint x: 1051, endPoint y: 265, distance: 238.0
click at [1051, 265] on div "Janela de atendimento Grade de atendimento Capacidade Transportadoras Veículos …" at bounding box center [595, 264] width 1191 height 529
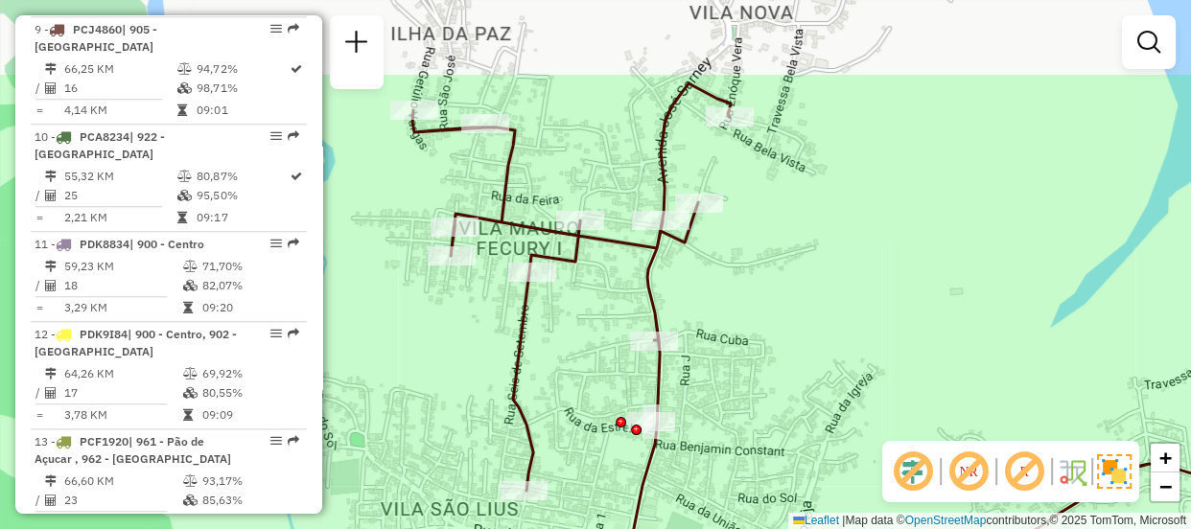
drag, startPoint x: 803, startPoint y: 223, endPoint x: 854, endPoint y: 330, distance: 117.9
click at [854, 330] on div "Janela de atendimento Grade de atendimento Capacidade Transportadoras Veículos …" at bounding box center [595, 264] width 1191 height 529
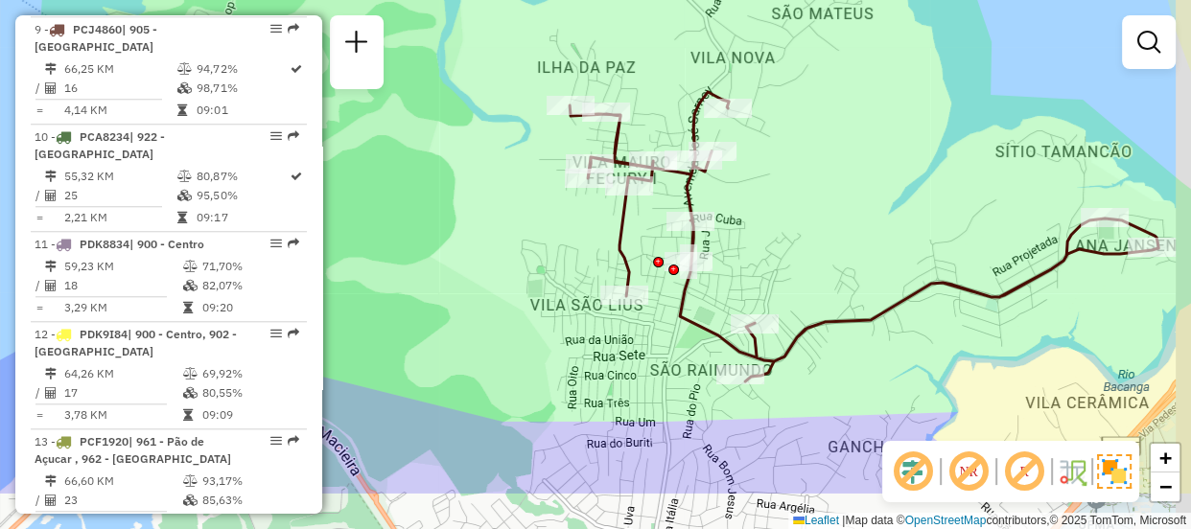
drag, startPoint x: 797, startPoint y: 264, endPoint x: 747, endPoint y: 209, distance: 74.0
click at [747, 209] on div "Janela de atendimento Grade de atendimento Capacidade Transportadoras Veículos …" at bounding box center [595, 264] width 1191 height 529
